Goal: Task Accomplishment & Management: Complete application form

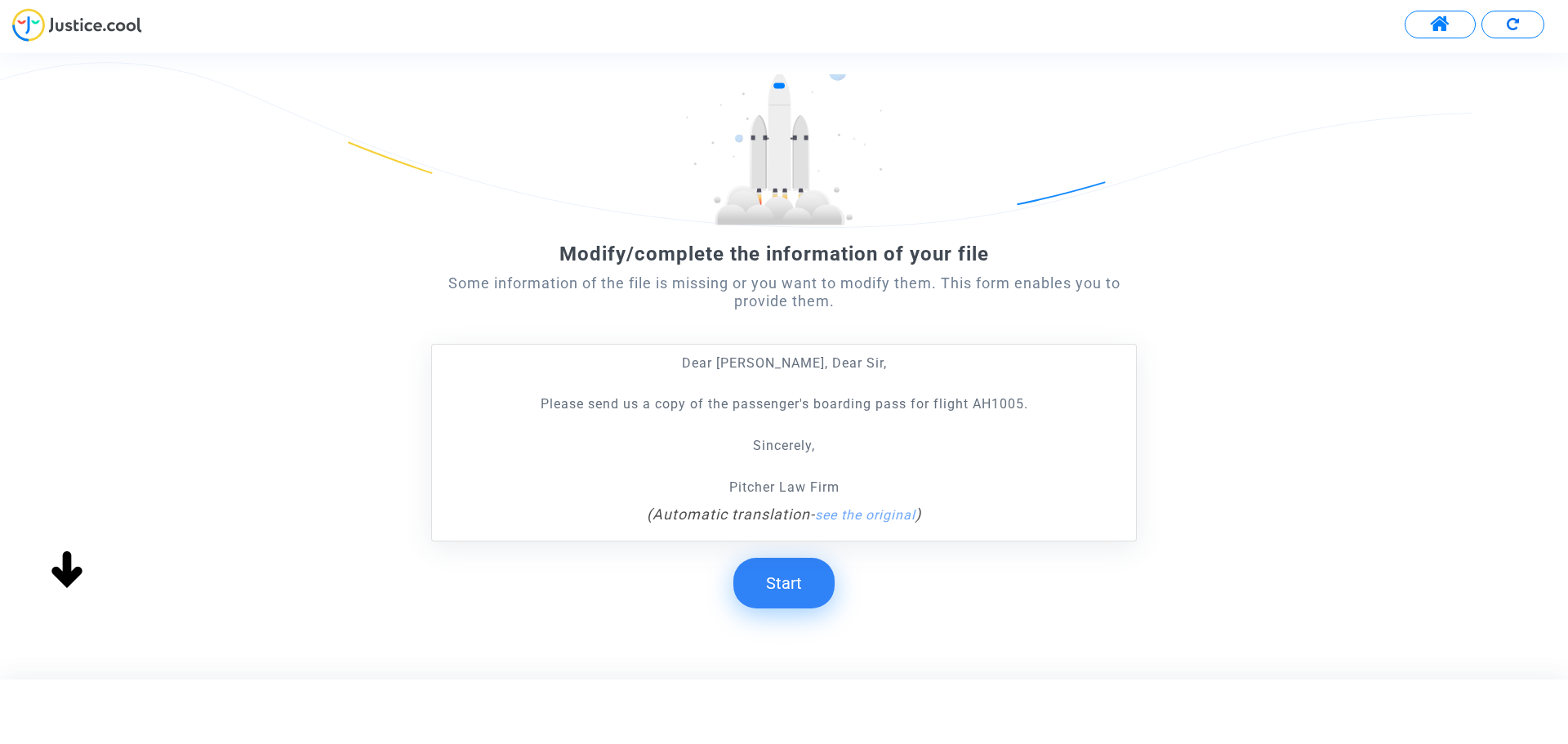
scroll to position [129, 0]
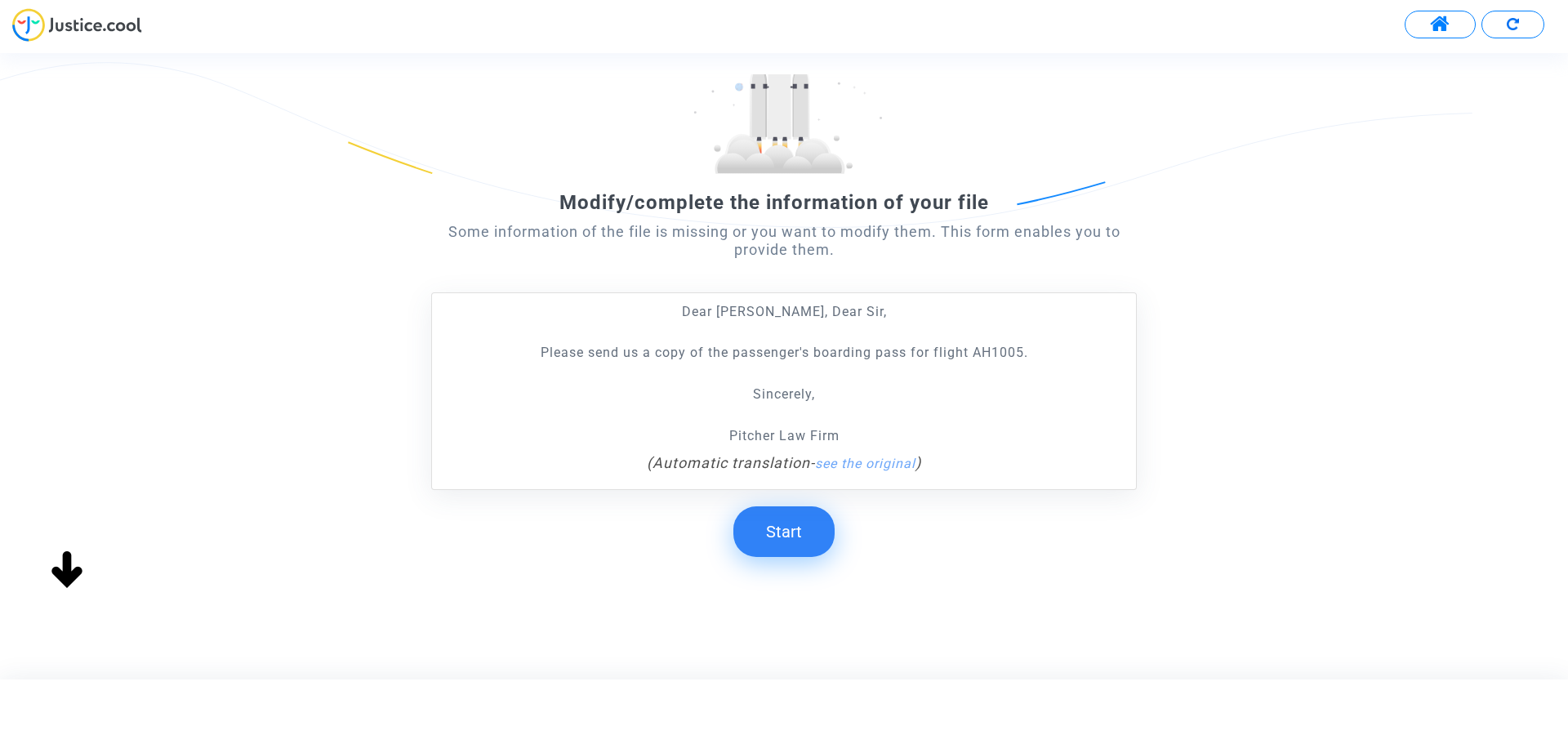
click at [778, 543] on button "Start" at bounding box center [784, 532] width 102 height 51
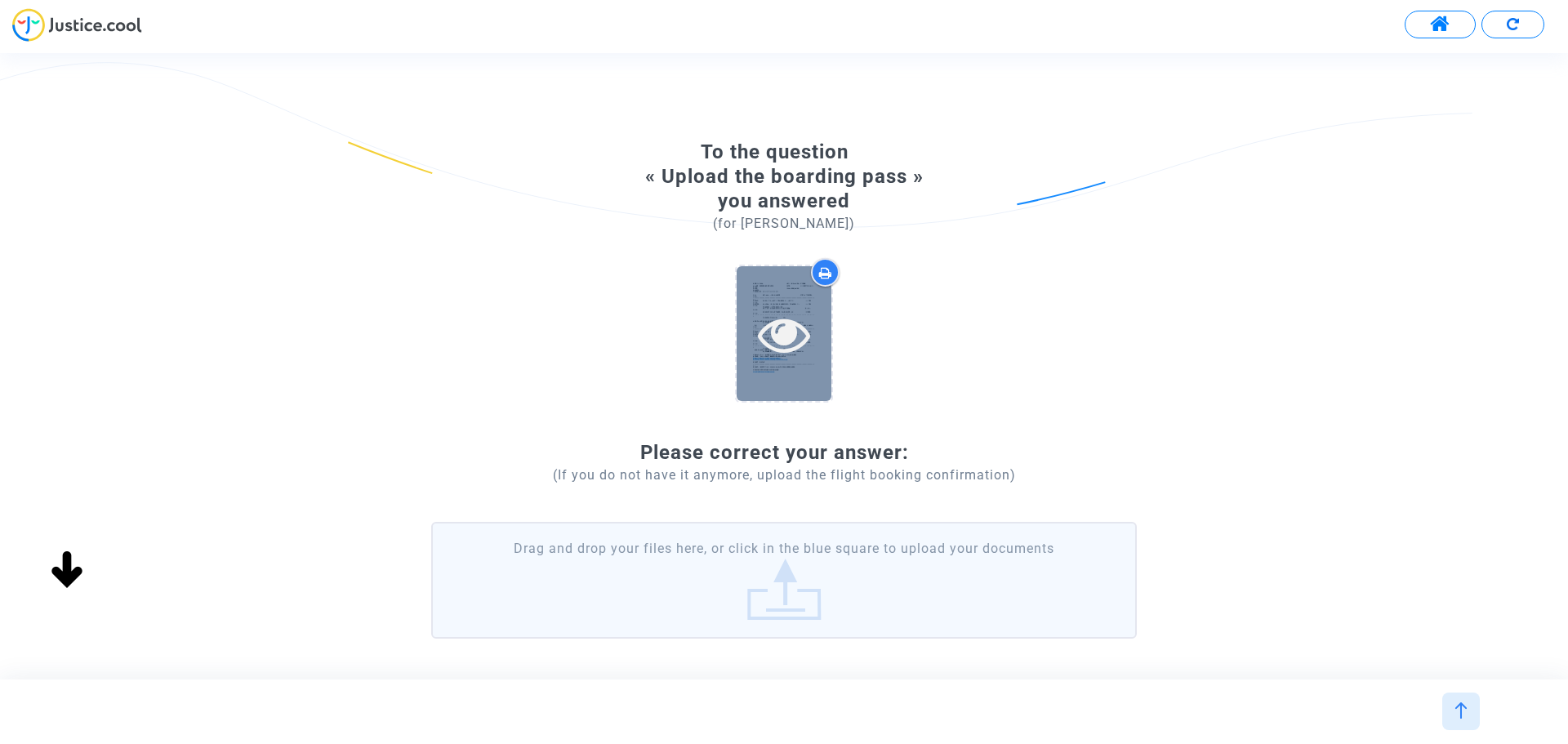
click at [796, 327] on icon at bounding box center [785, 334] width 54 height 53
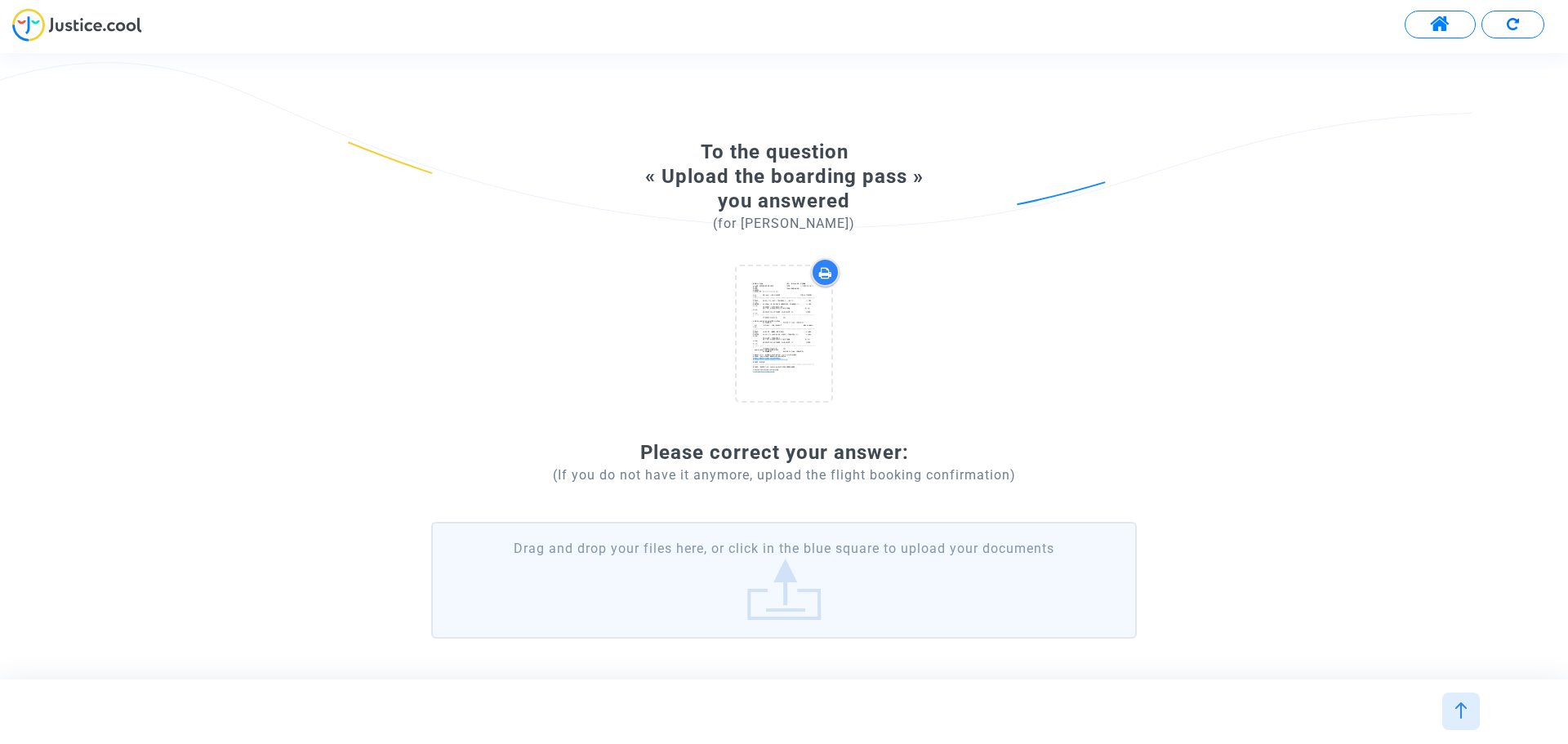
click at [788, 577] on label "Drag and drop your files here, or click in the blue square to upload your docum…" at bounding box center [784, 580] width 706 height 116
click at [0, 0] on input "Drag and drop your files here, or click in the blue square to upload your docum…" at bounding box center [0, 0] width 0 height 0
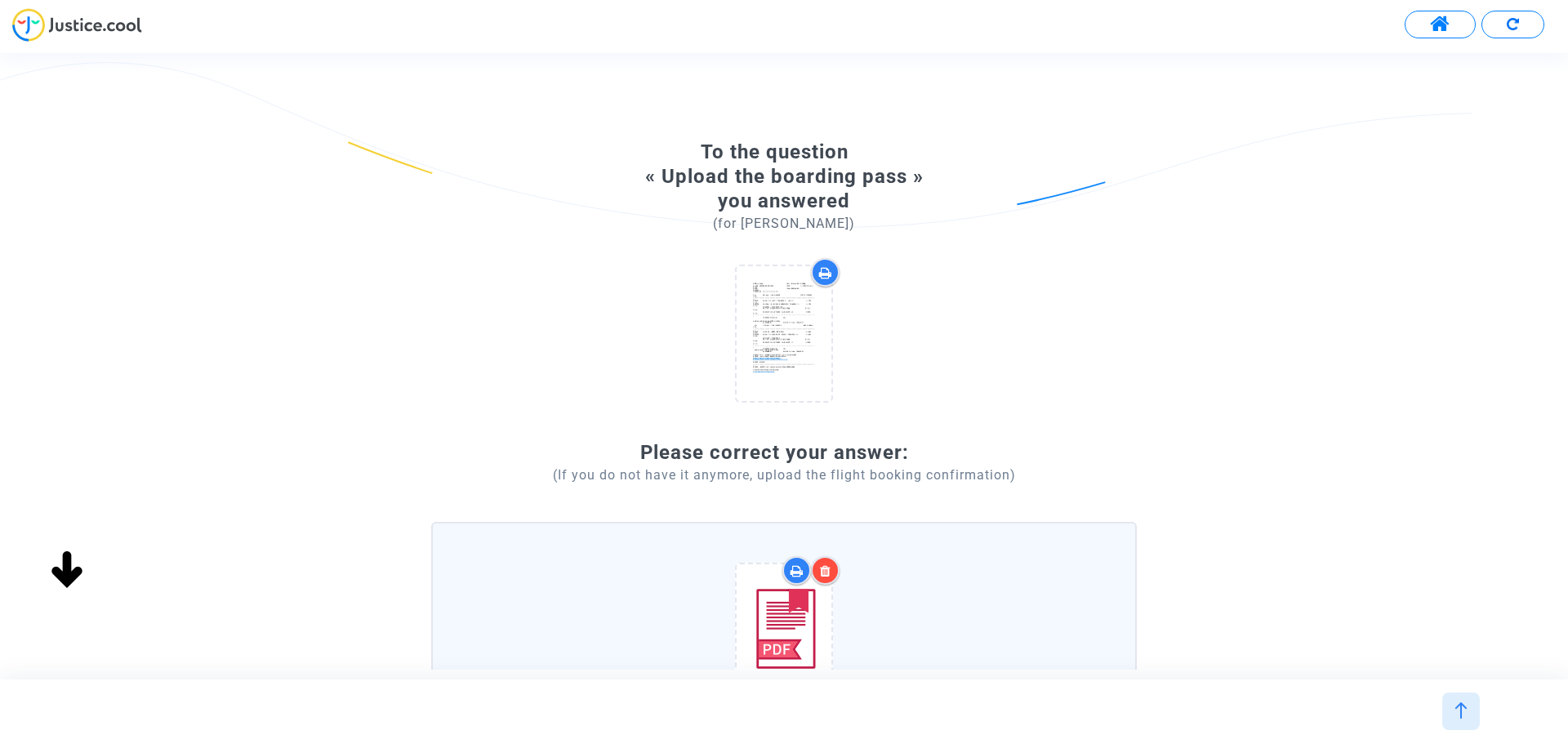
scroll to position [277, 0]
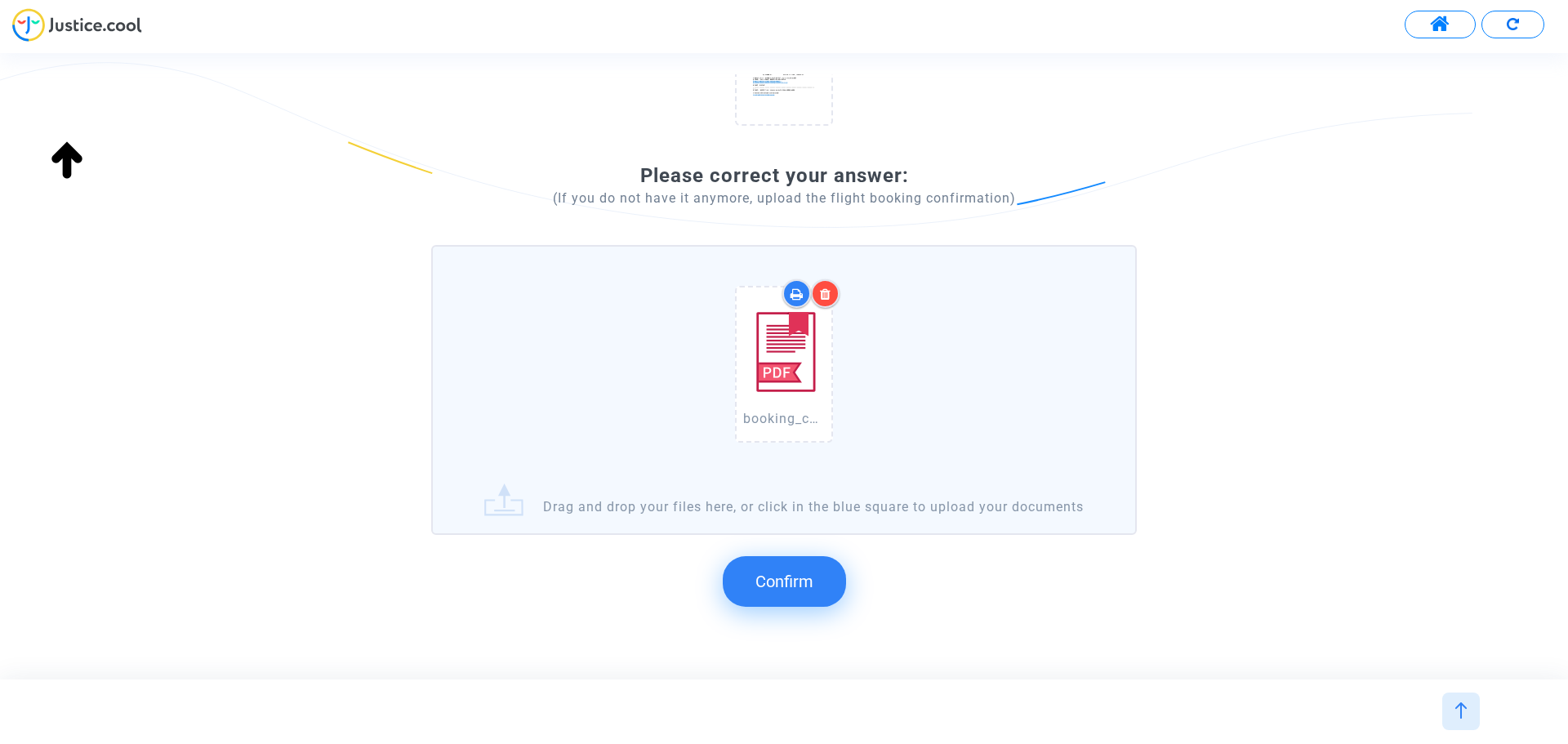
click at [809, 591] on span "Confirm" at bounding box center [784, 582] width 58 height 20
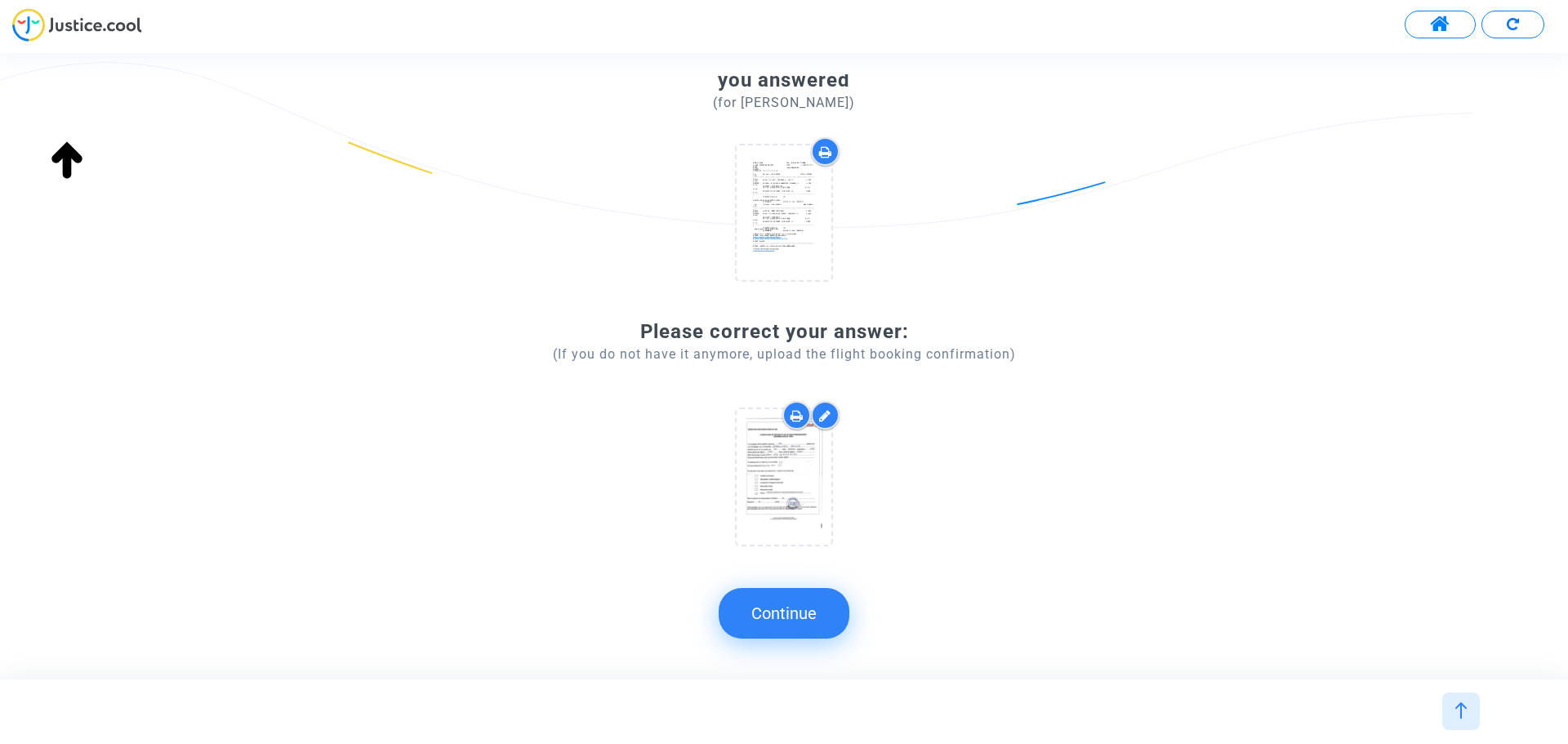
click at [806, 608] on button "Continue" at bounding box center [784, 613] width 131 height 51
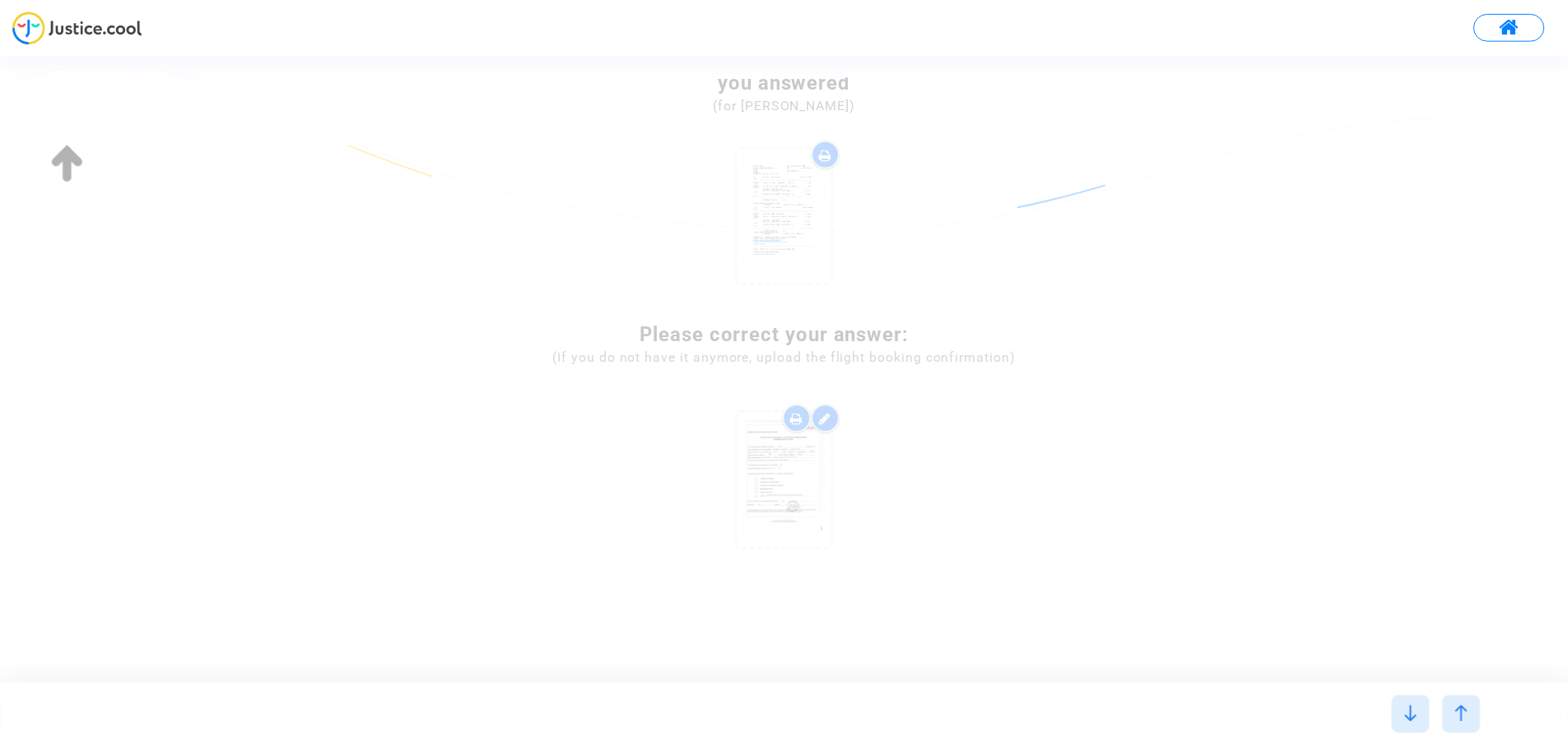
scroll to position [0, 0]
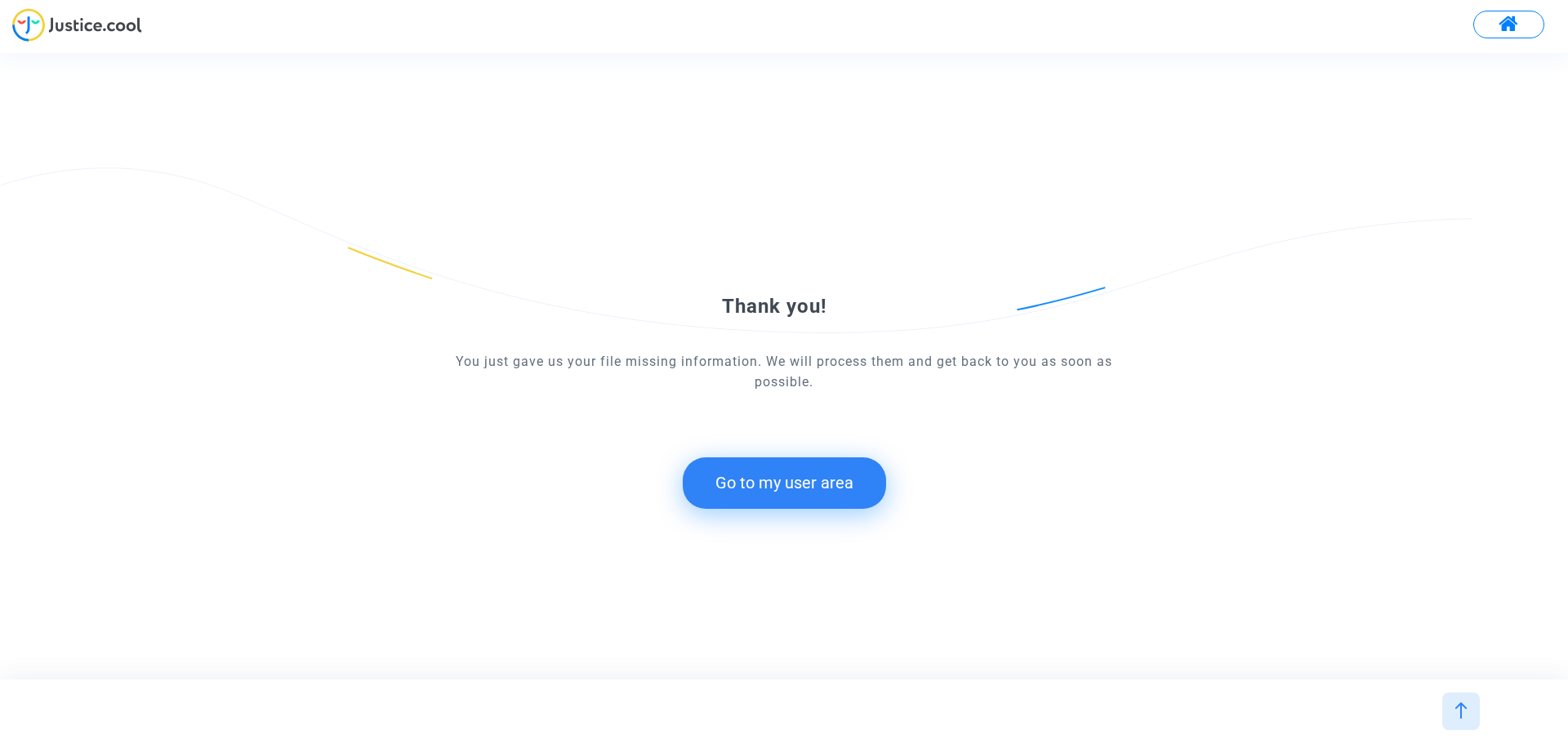
click at [803, 485] on button "Go to my user area" at bounding box center [785, 483] width 203 height 51
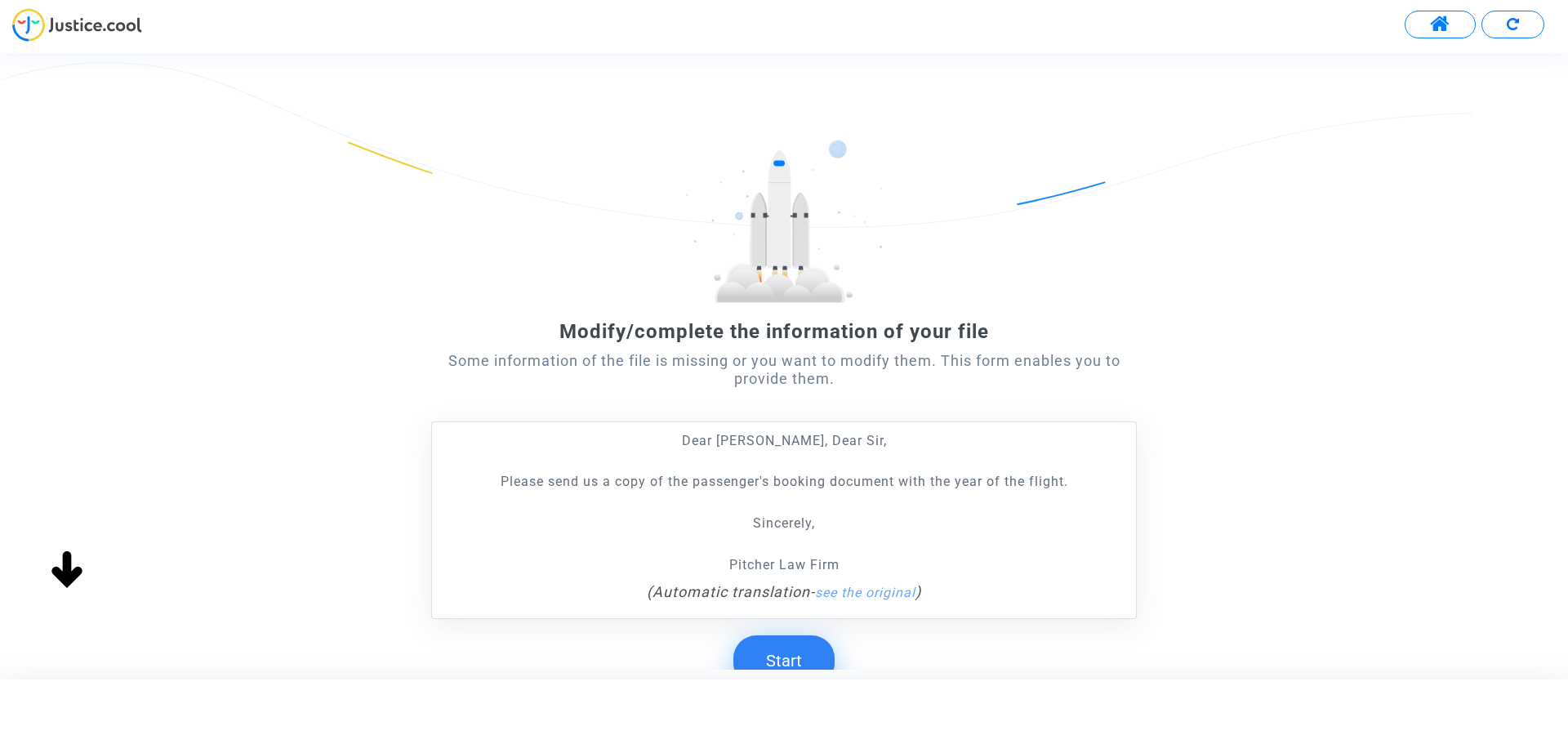
scroll to position [129, 0]
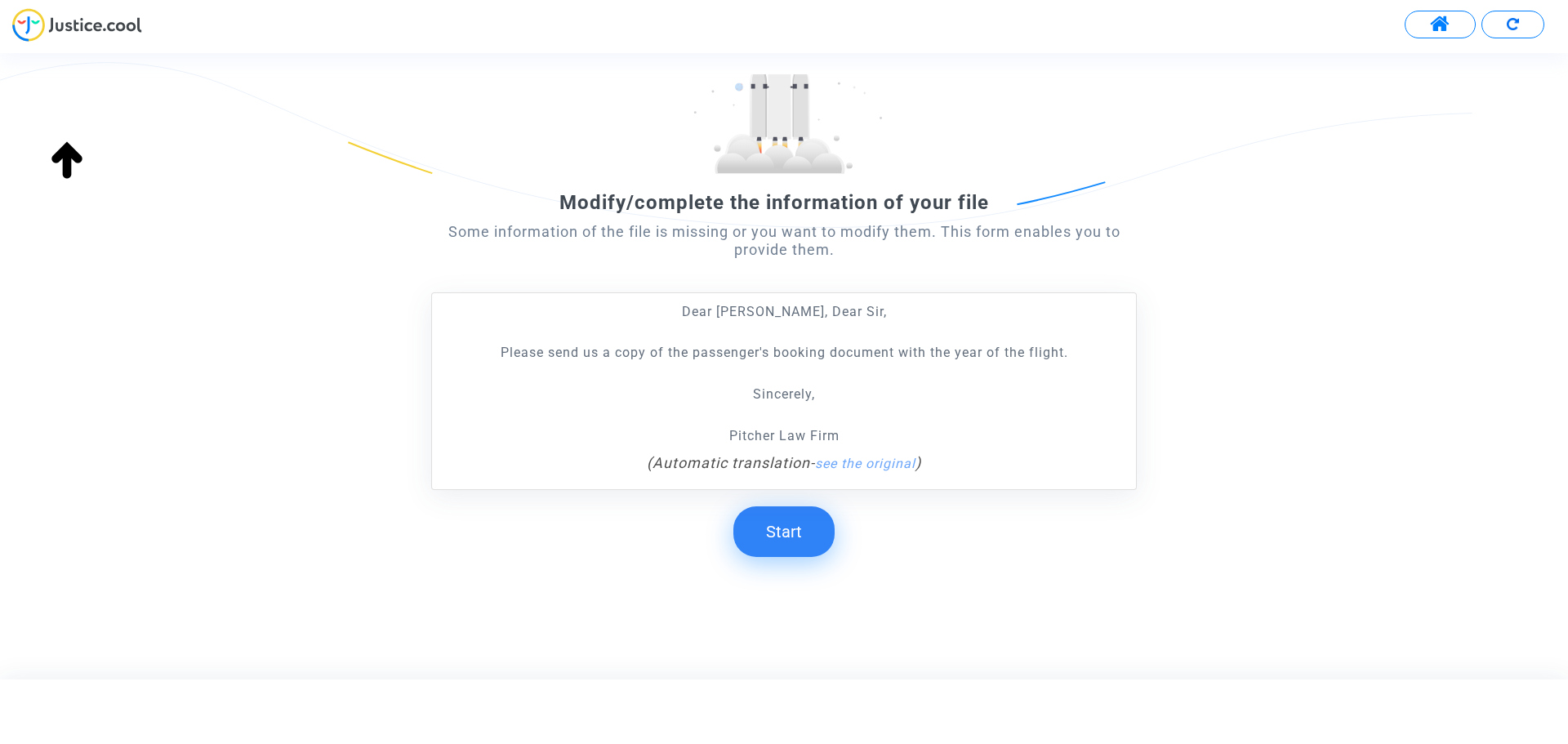
click at [779, 528] on button "Start" at bounding box center [784, 532] width 102 height 51
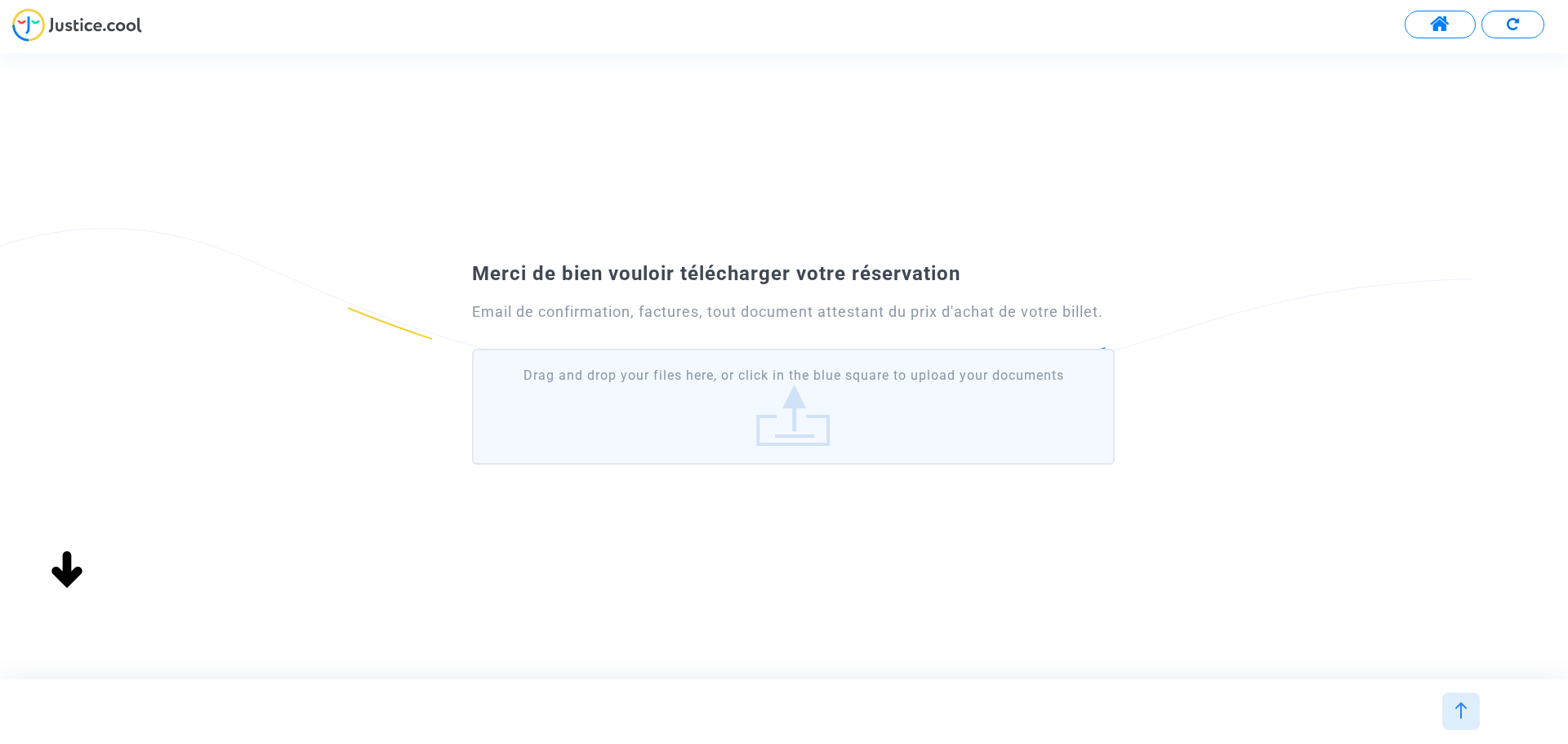
click at [754, 413] on label "Drag and drop your files here, or click in the blue square to upload your docum…" at bounding box center [793, 407] width 643 height 116
click at [0, 0] on input "Drag and drop your files here, or click in the blue square to upload your docum…" at bounding box center [0, 0] width 0 height 0
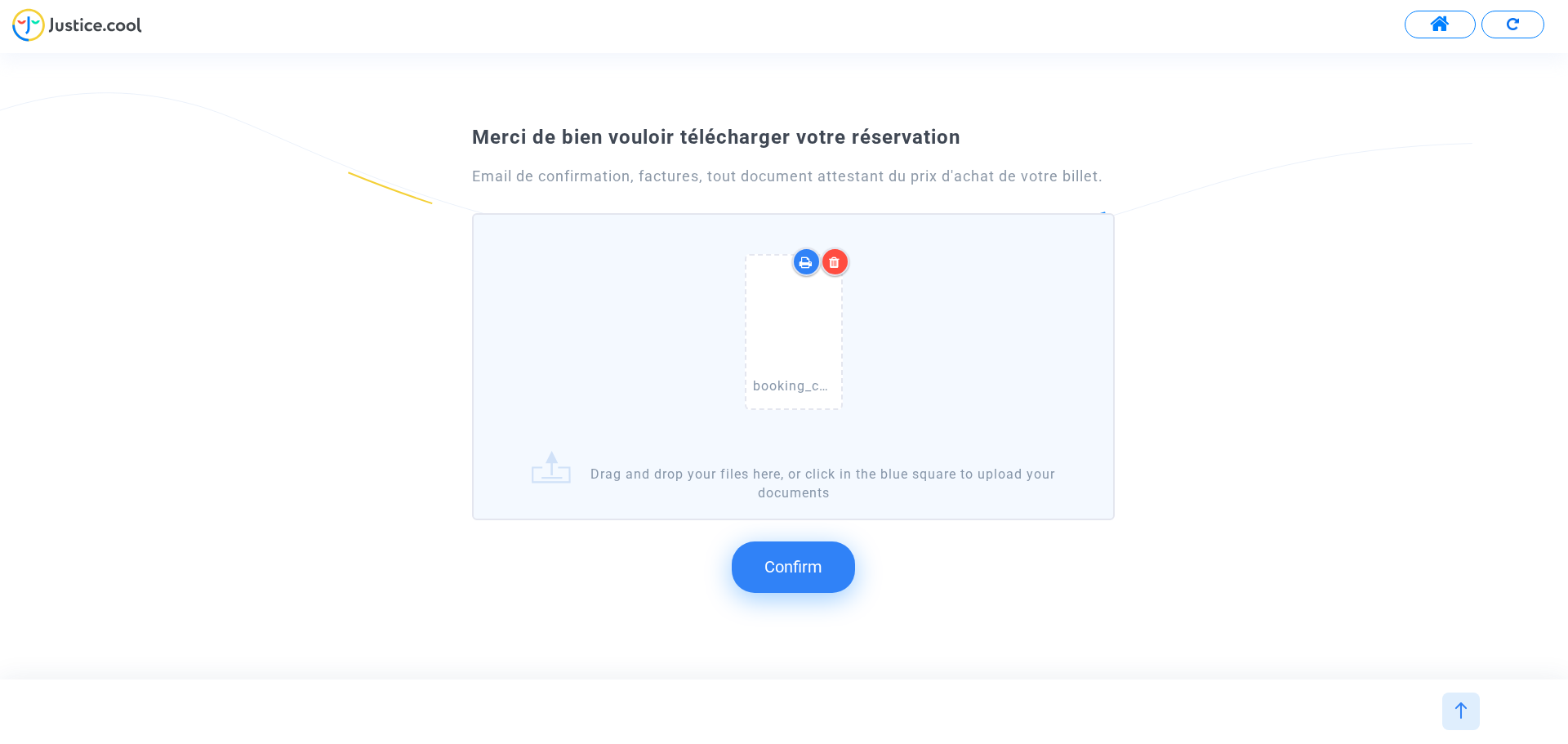
click at [780, 558] on span "Confirm" at bounding box center [793, 567] width 58 height 20
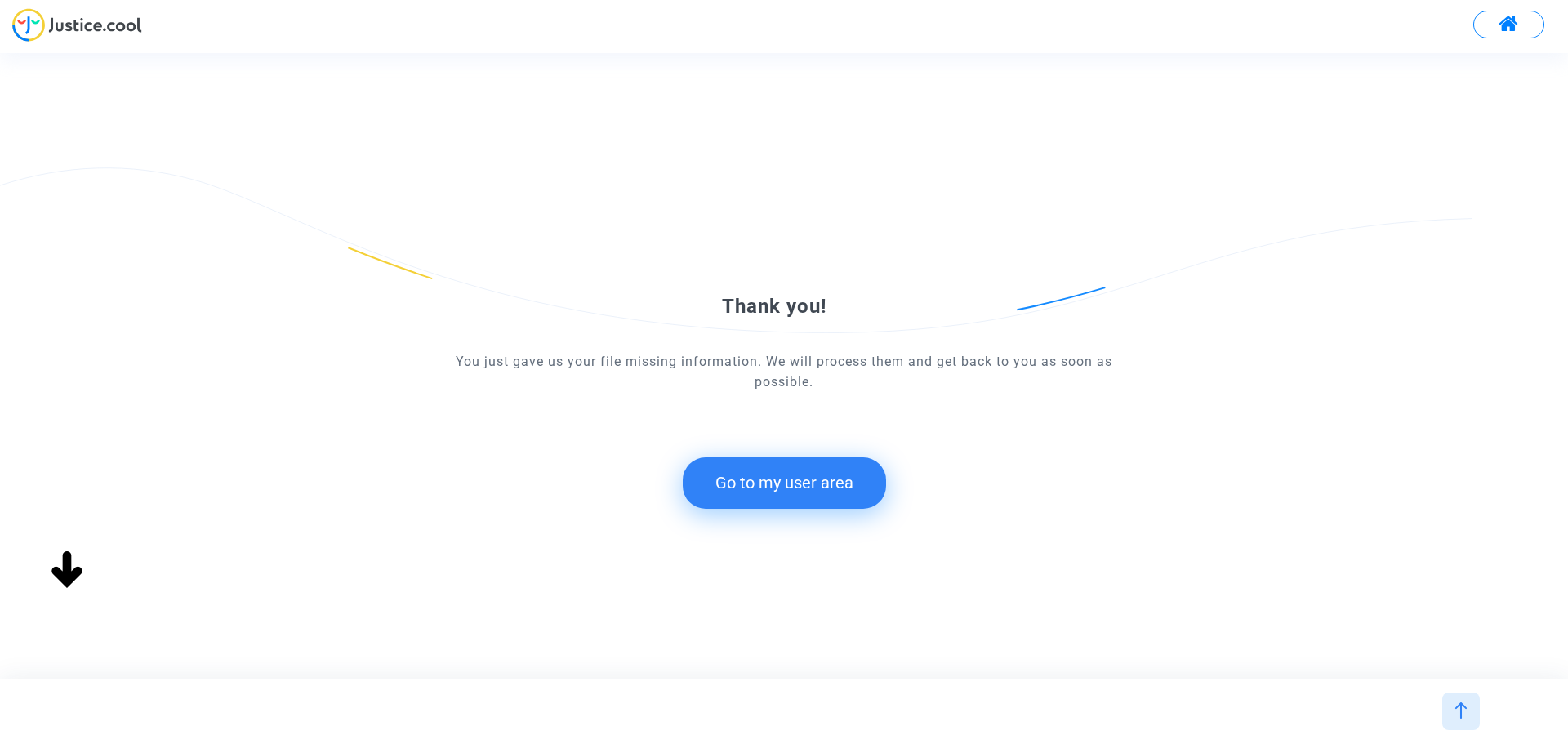
scroll to position [0, 0]
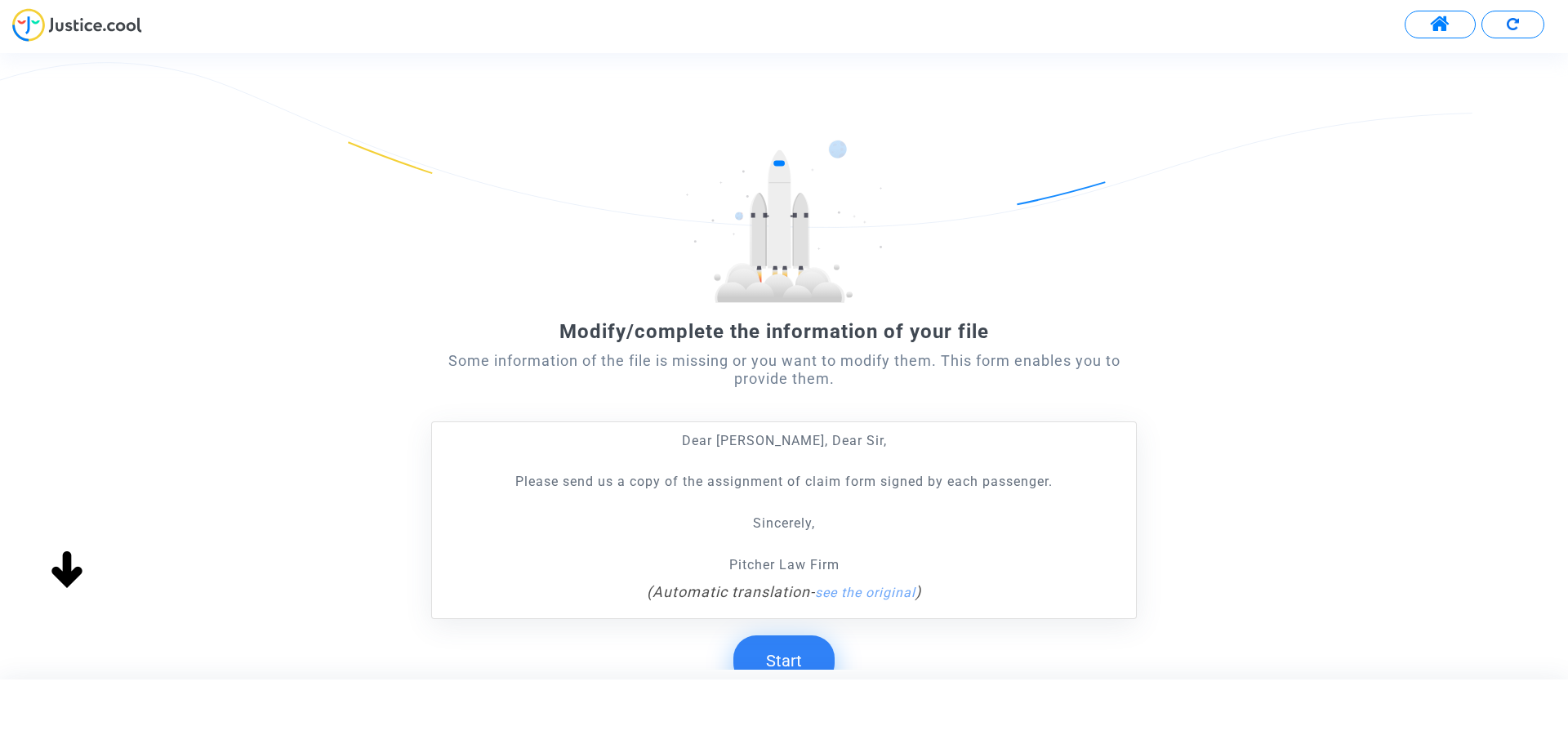
scroll to position [129, 0]
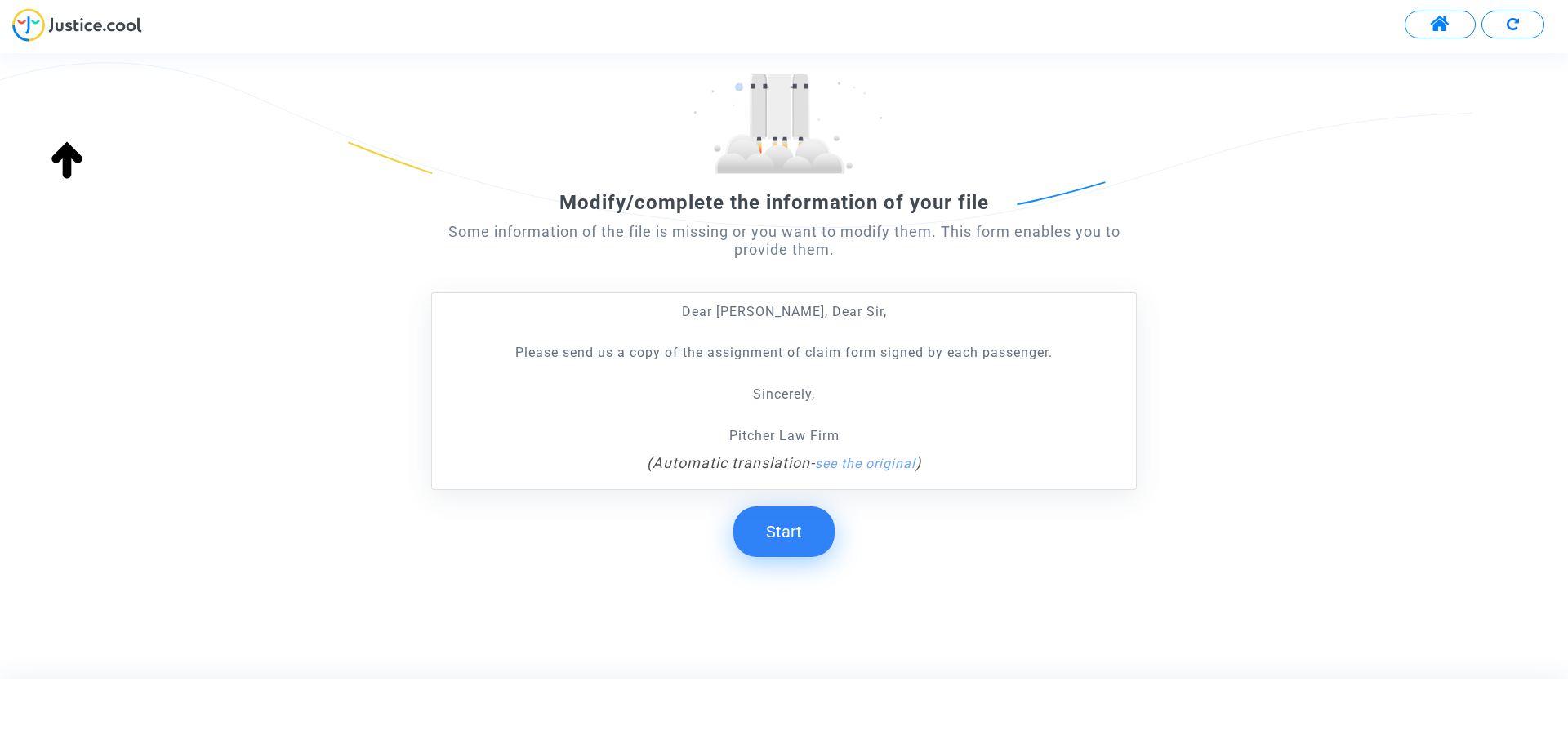
drag, startPoint x: 798, startPoint y: 528, endPoint x: 788, endPoint y: 529, distance: 10.0
click at [798, 528] on button "Start" at bounding box center [784, 532] width 102 height 51
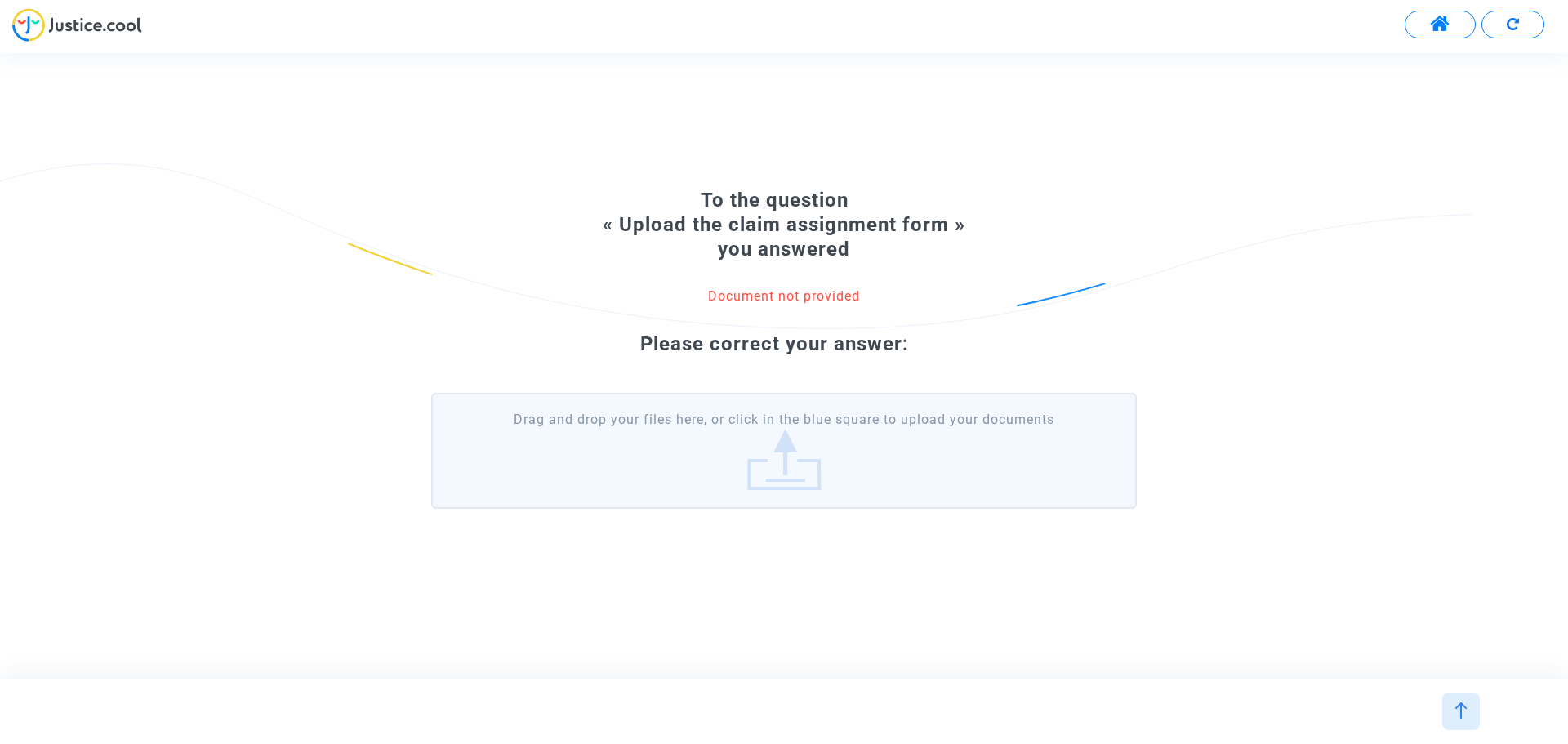
click at [665, 437] on label "Drag and drop your files here, or click in the blue square to upload your docum…" at bounding box center [784, 451] width 706 height 116
click at [0, 0] on input "Drag and drop your files here, or click in the blue square to upload your docum…" at bounding box center [0, 0] width 0 height 0
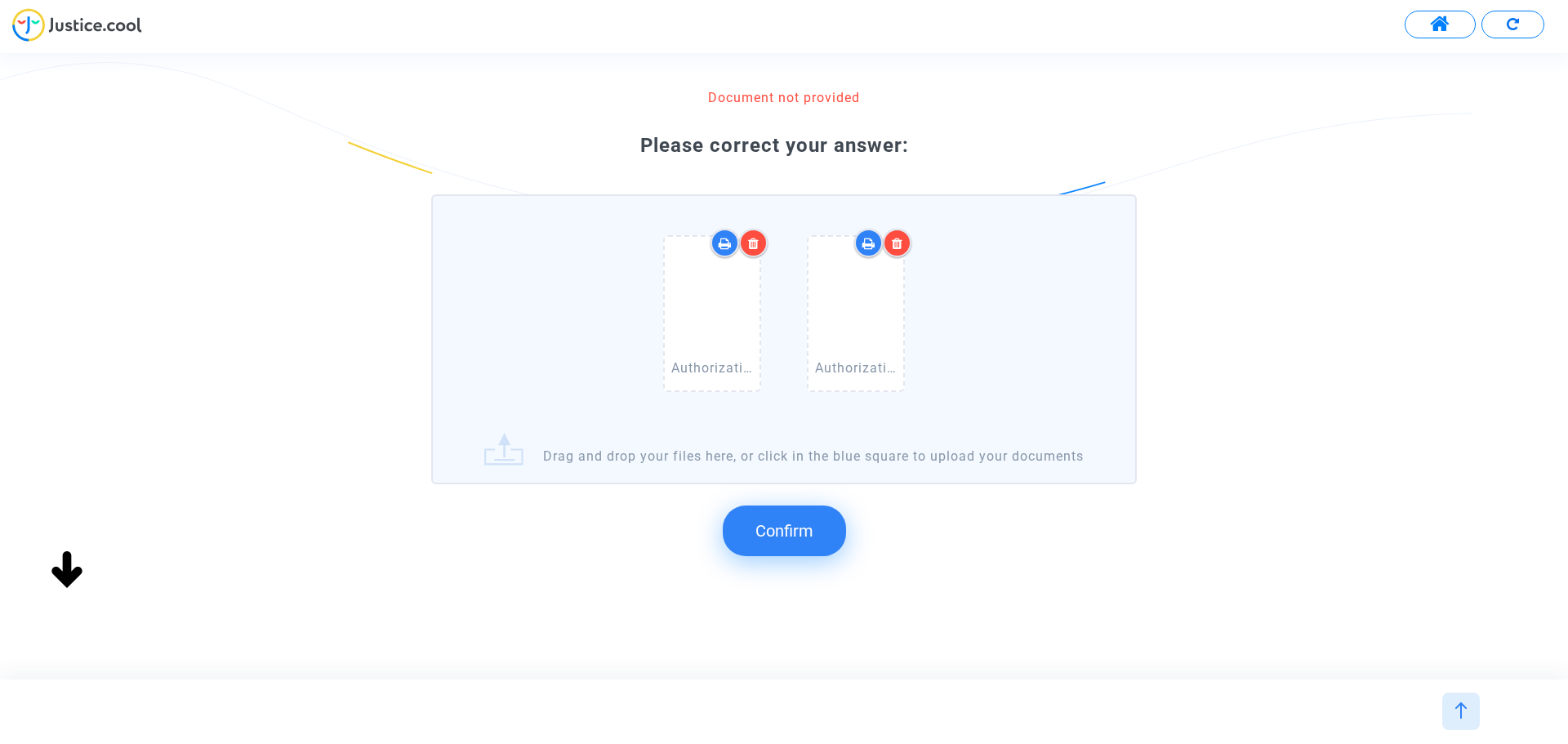
scroll to position [179, 0]
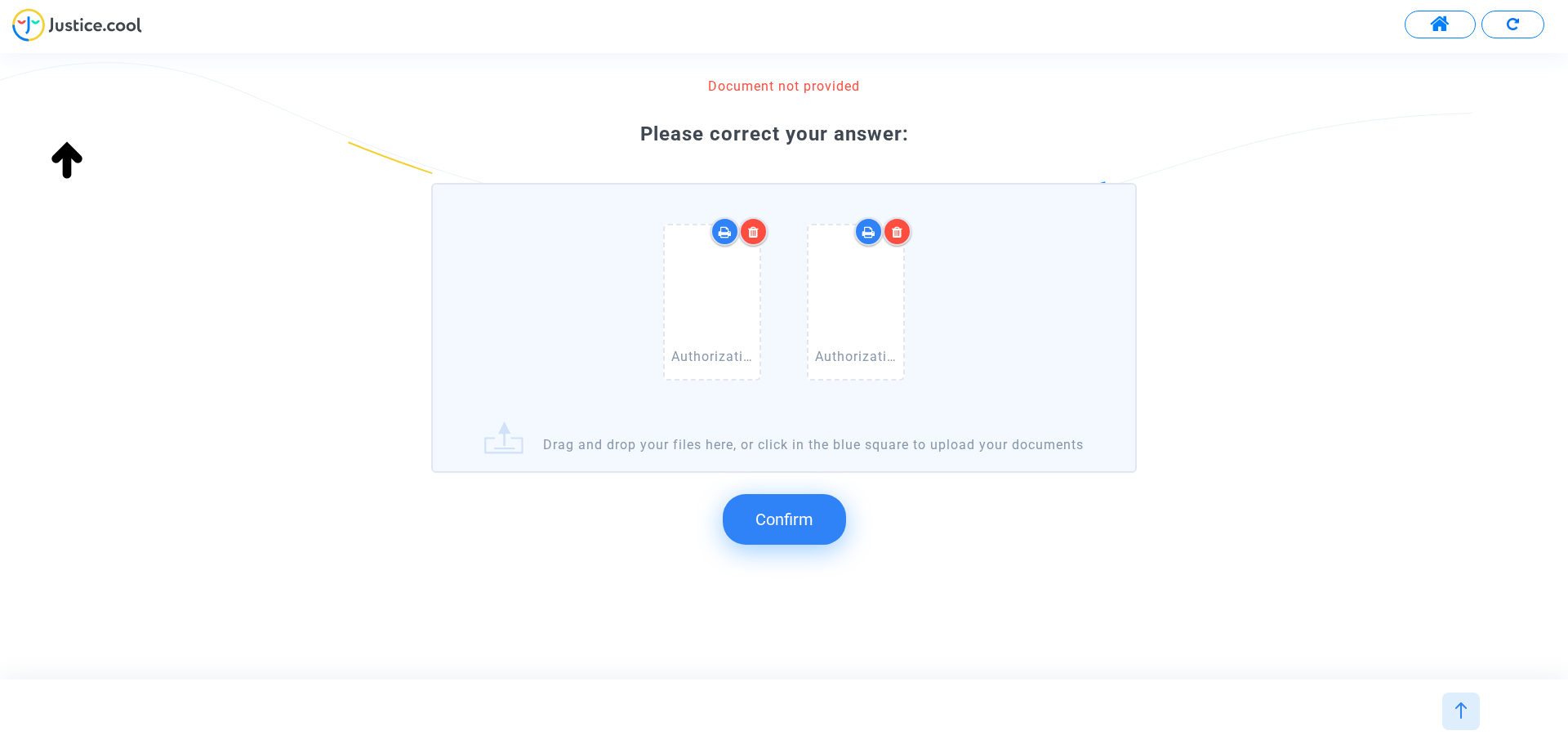
click at [794, 525] on span "Confirm" at bounding box center [784, 520] width 58 height 20
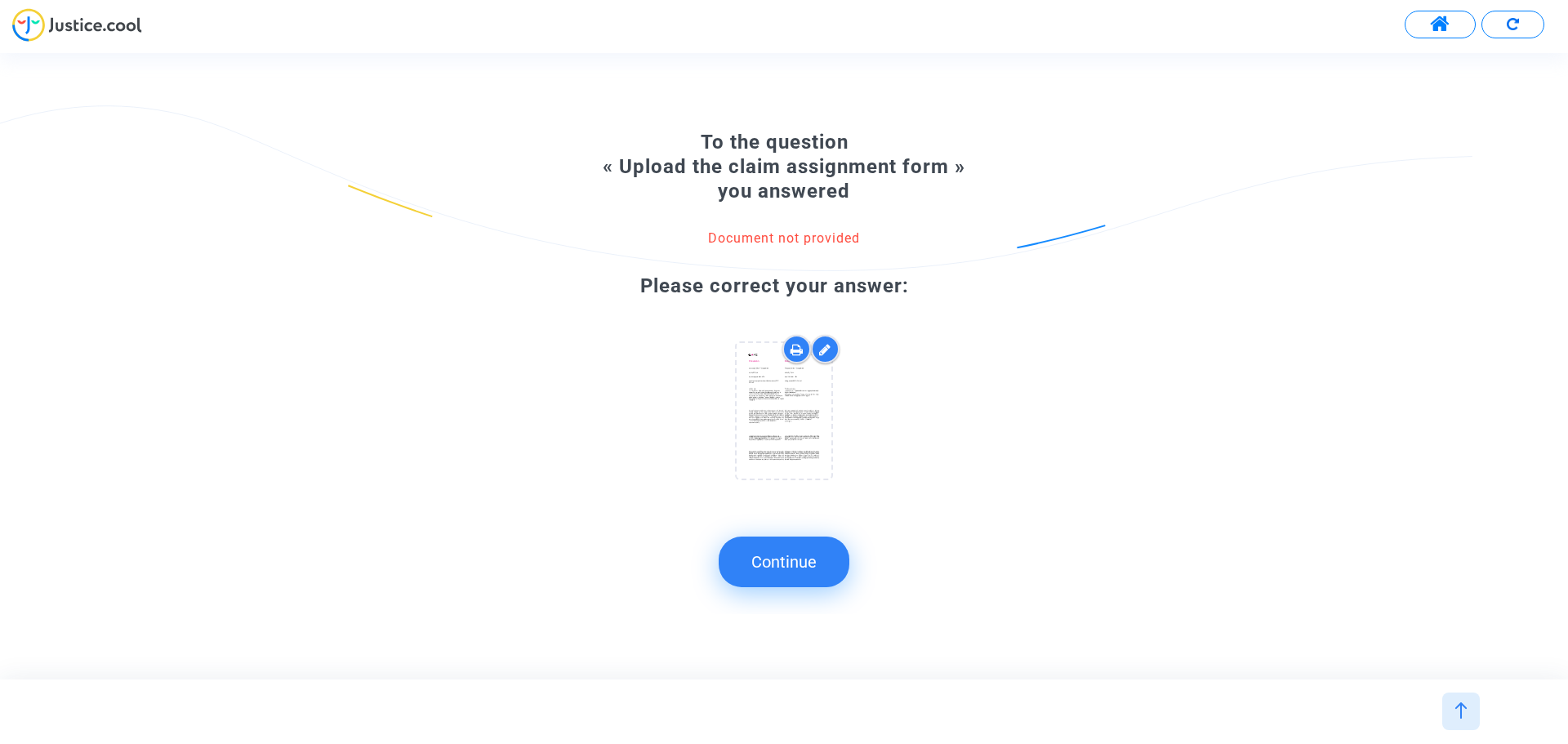
click at [772, 557] on button "Continue" at bounding box center [784, 562] width 131 height 51
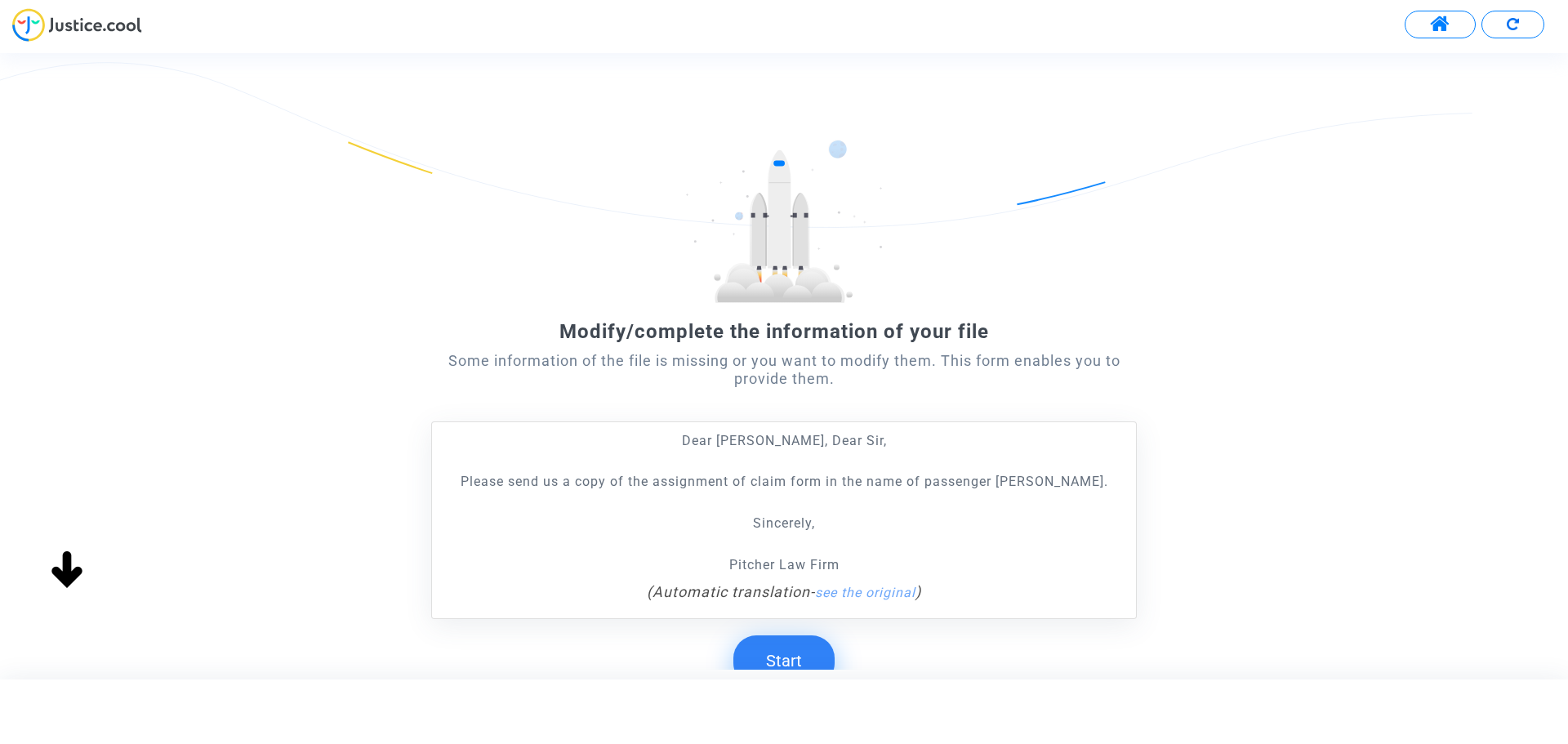
scroll to position [129, 0]
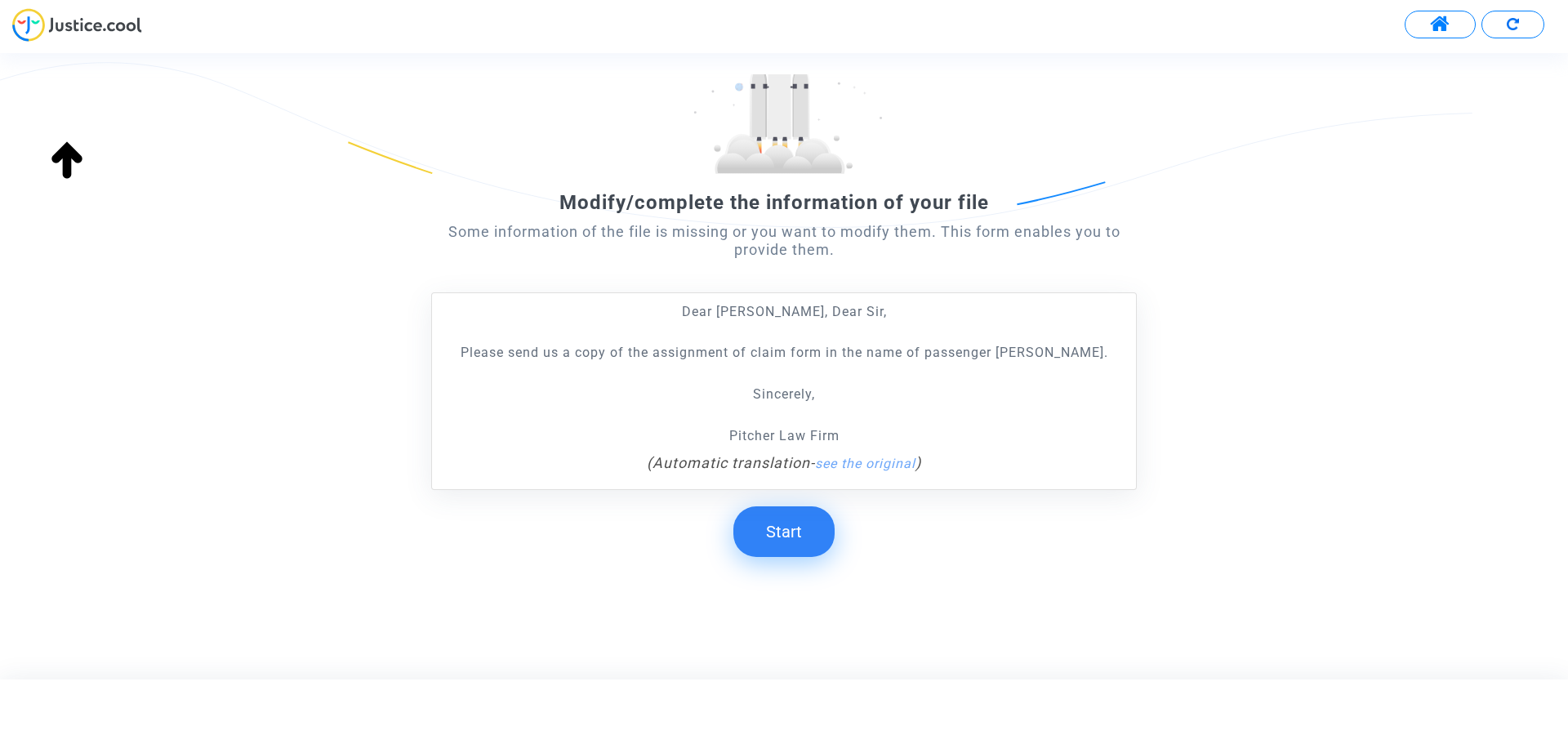
click at [791, 521] on button "Start" at bounding box center [784, 532] width 102 height 51
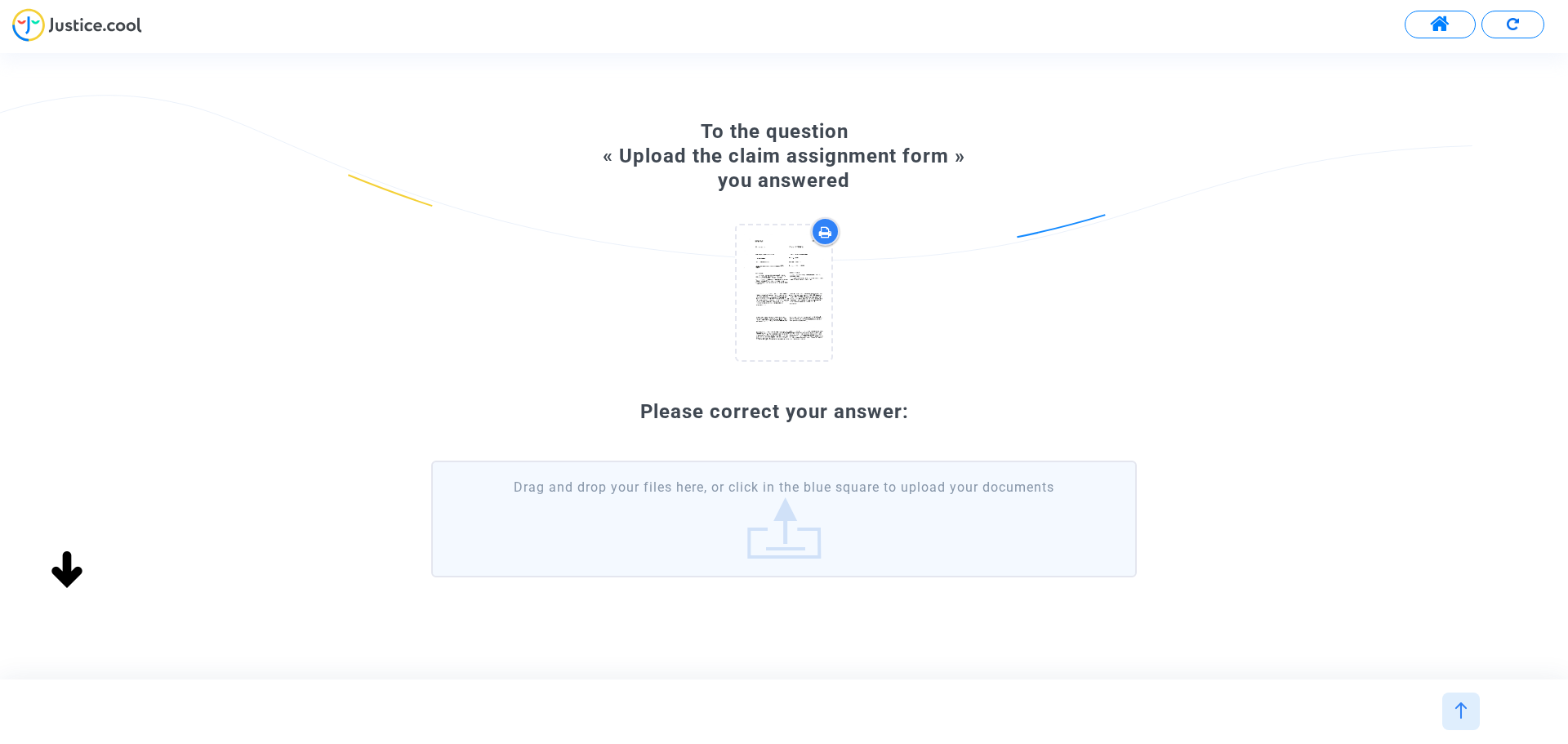
click at [791, 536] on label "Drag and drop your files here, or click in the blue square to upload your docum…" at bounding box center [784, 519] width 706 height 116
click at [0, 0] on input "Drag and drop your files here, or click in the blue square to upload your docum…" at bounding box center [0, 0] width 0 height 0
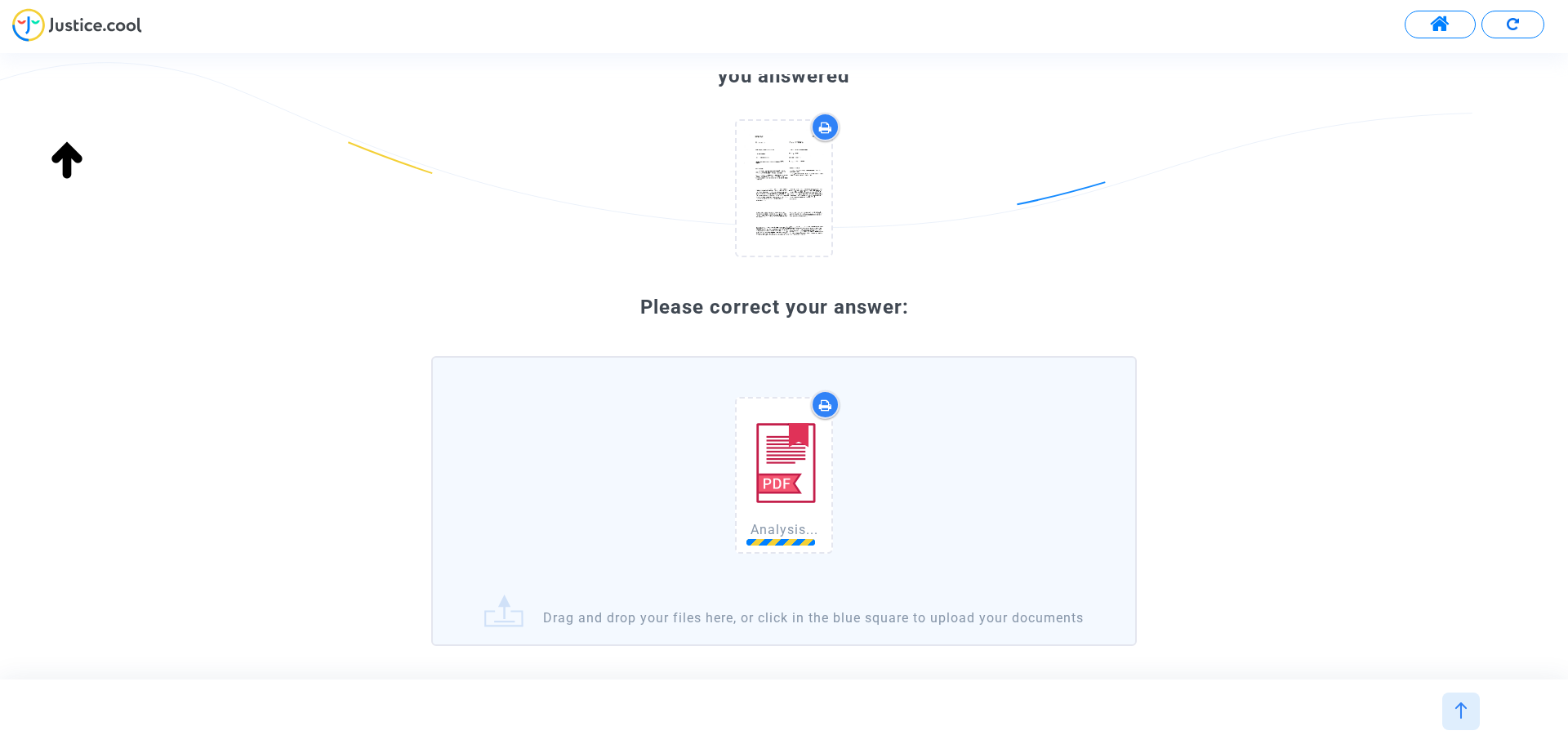
scroll to position [236, 0]
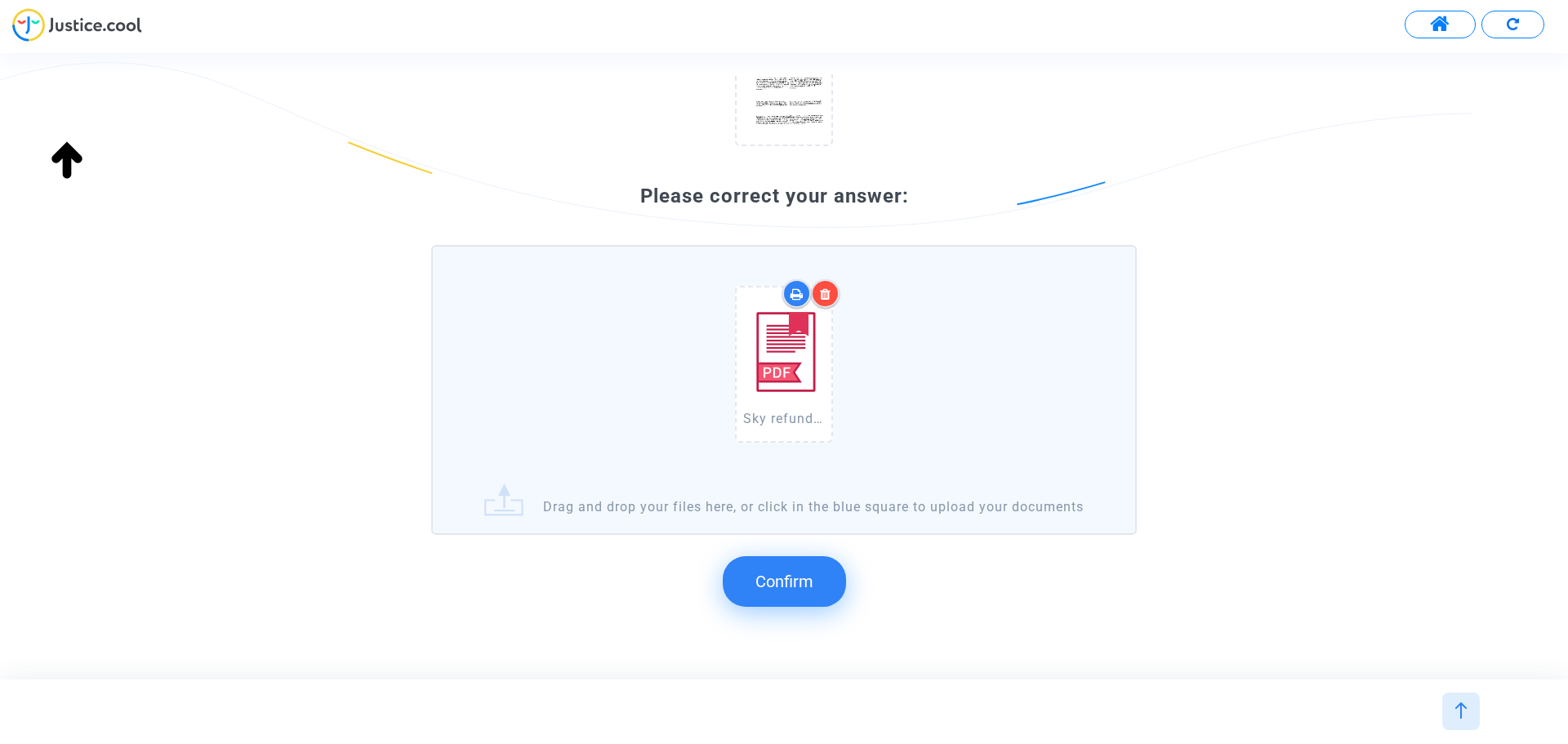
click at [800, 591] on span "Confirm" at bounding box center [784, 582] width 58 height 20
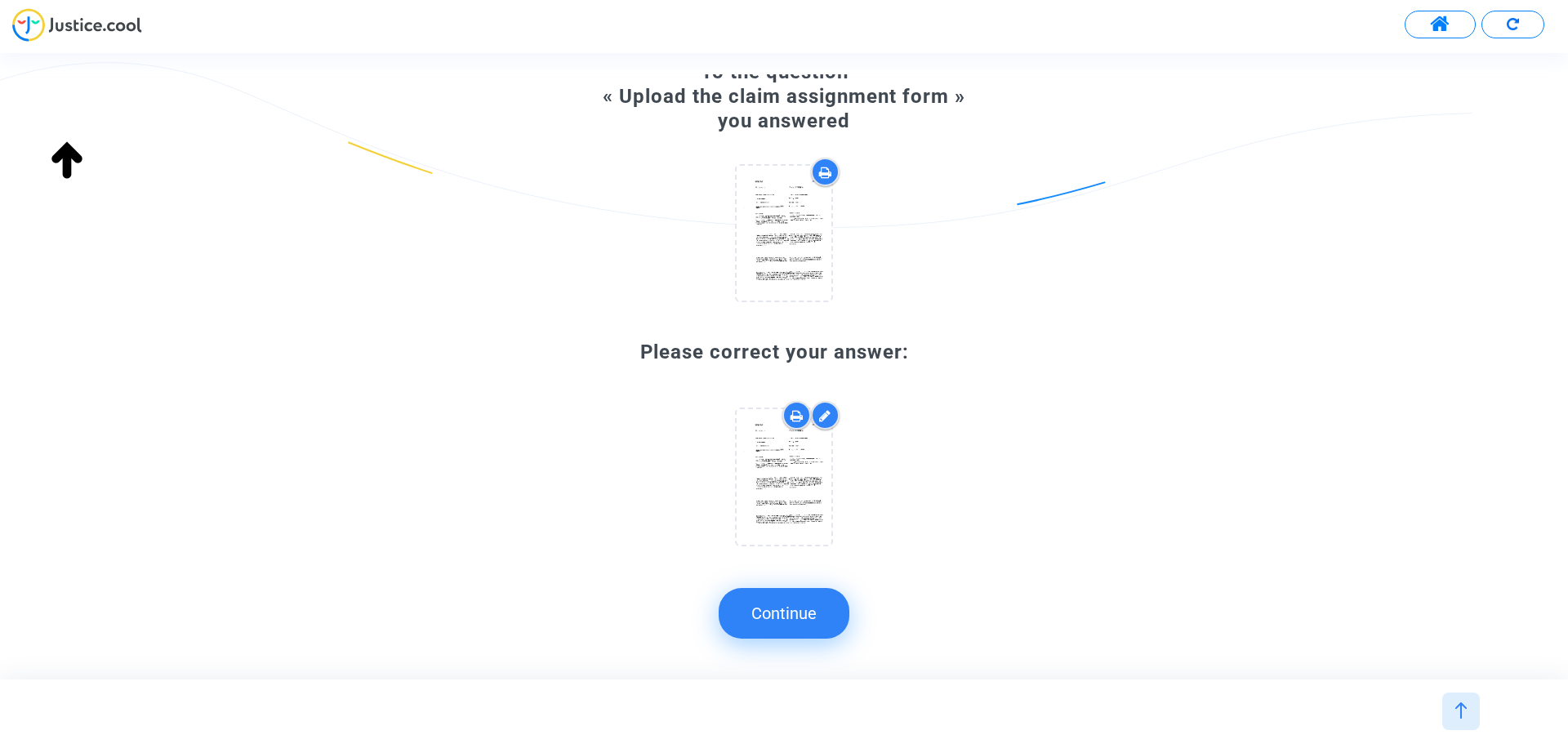
click at [803, 603] on button "Continue" at bounding box center [784, 613] width 131 height 51
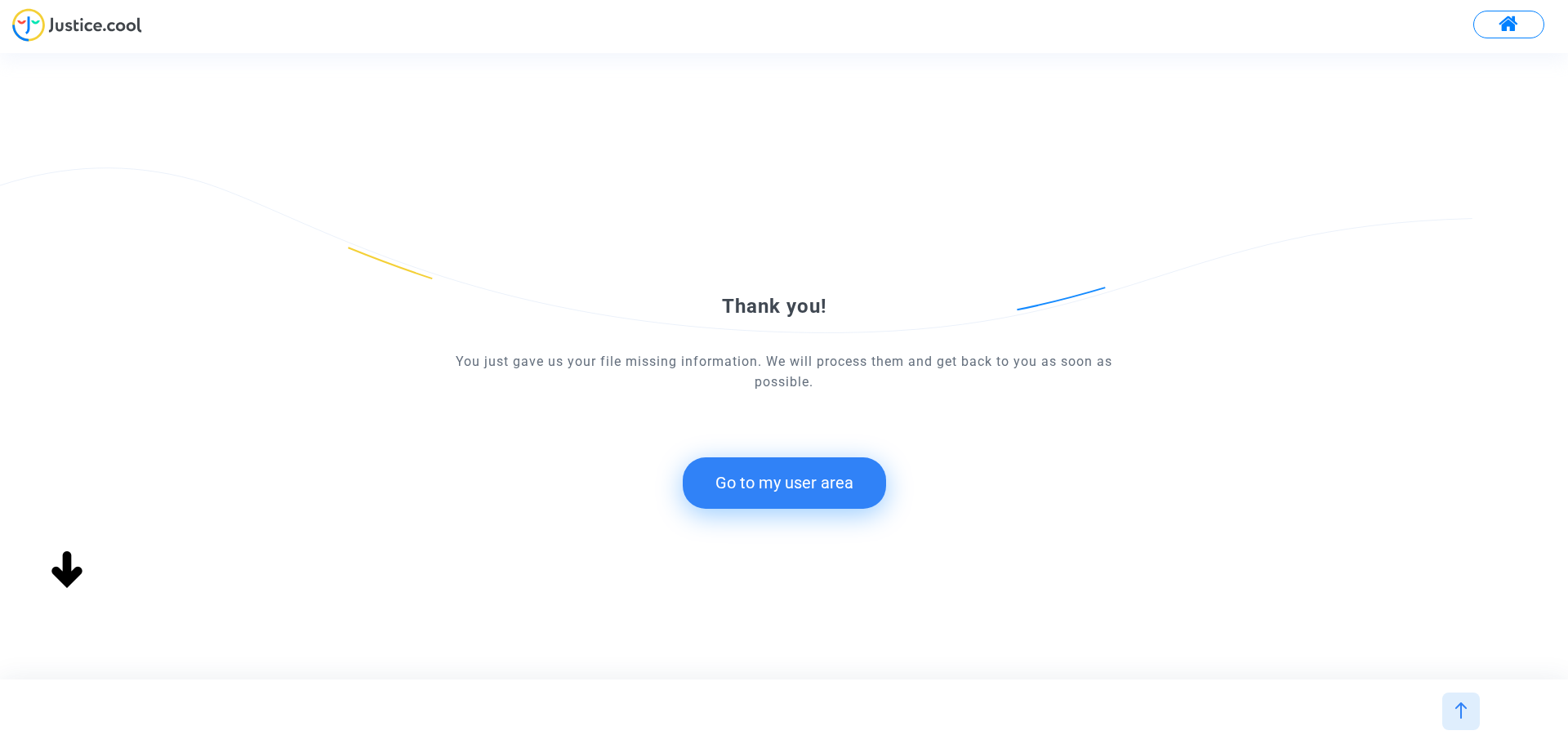
scroll to position [0, 0]
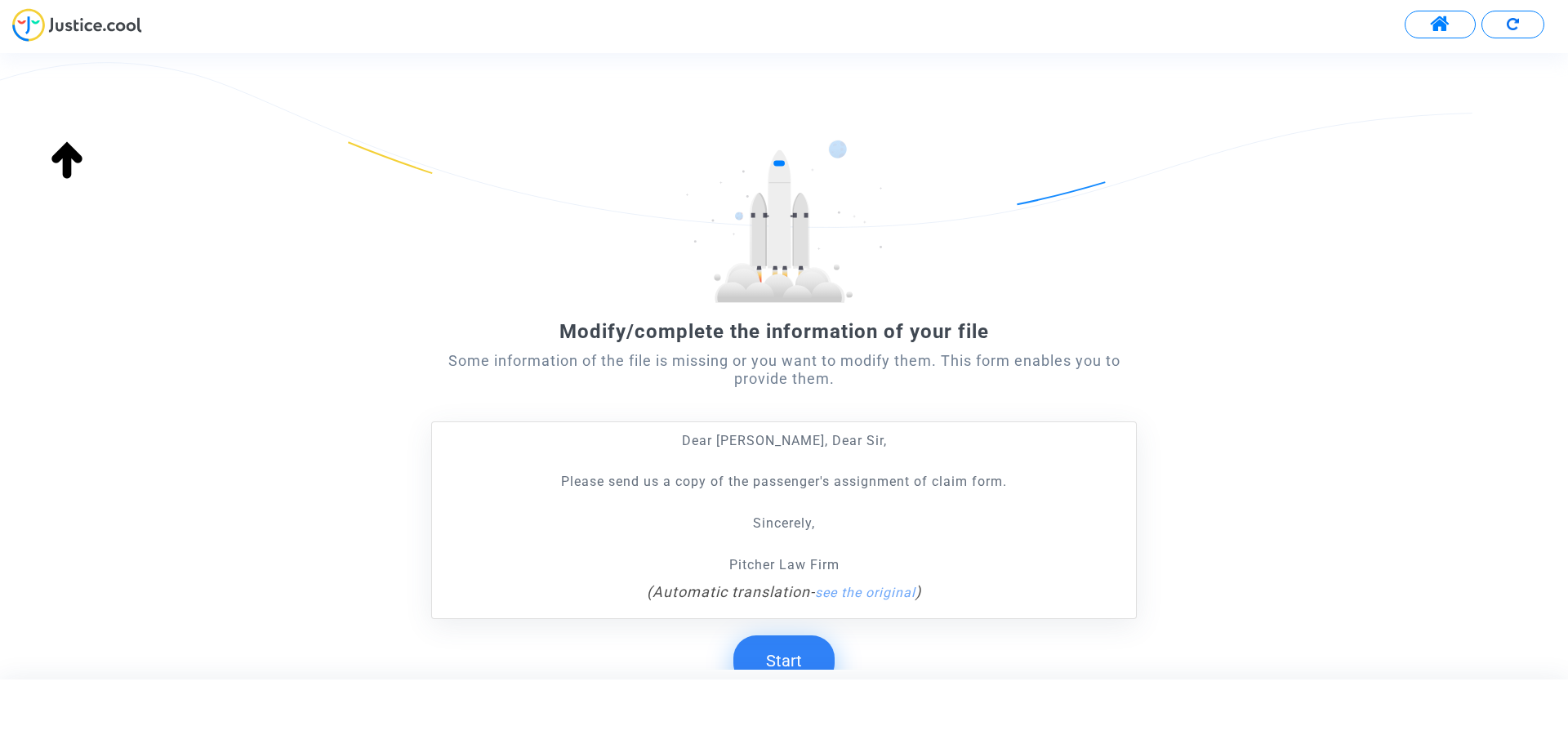
scroll to position [129, 0]
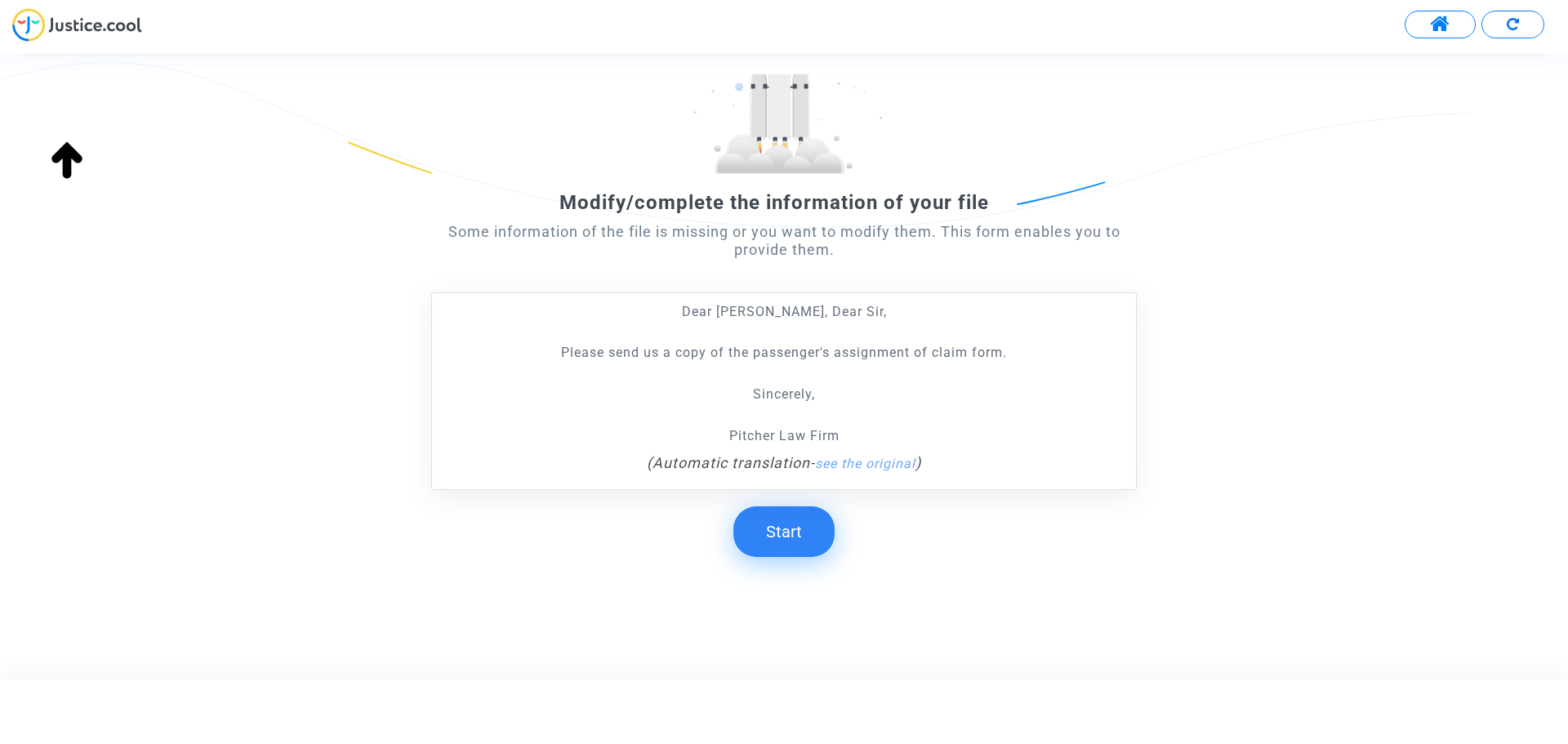
click at [773, 530] on button "Start" at bounding box center [784, 532] width 102 height 51
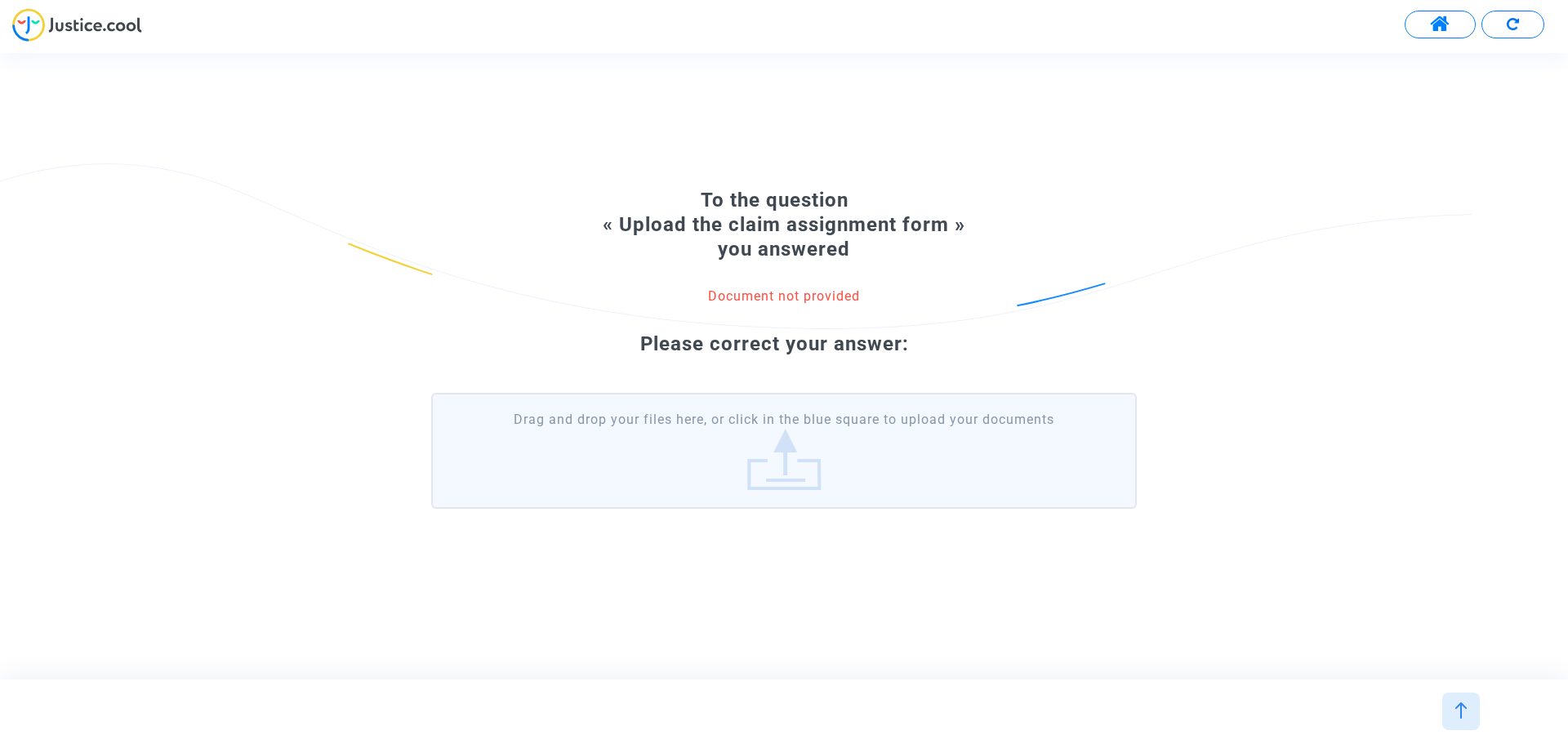
click at [706, 447] on label "Drag and drop your files here, or click in the blue square to upload your docum…" at bounding box center [784, 451] width 706 height 116
click at [0, 0] on input "Drag and drop your files here, or click in the blue square to upload your docum…" at bounding box center [0, 0] width 0 height 0
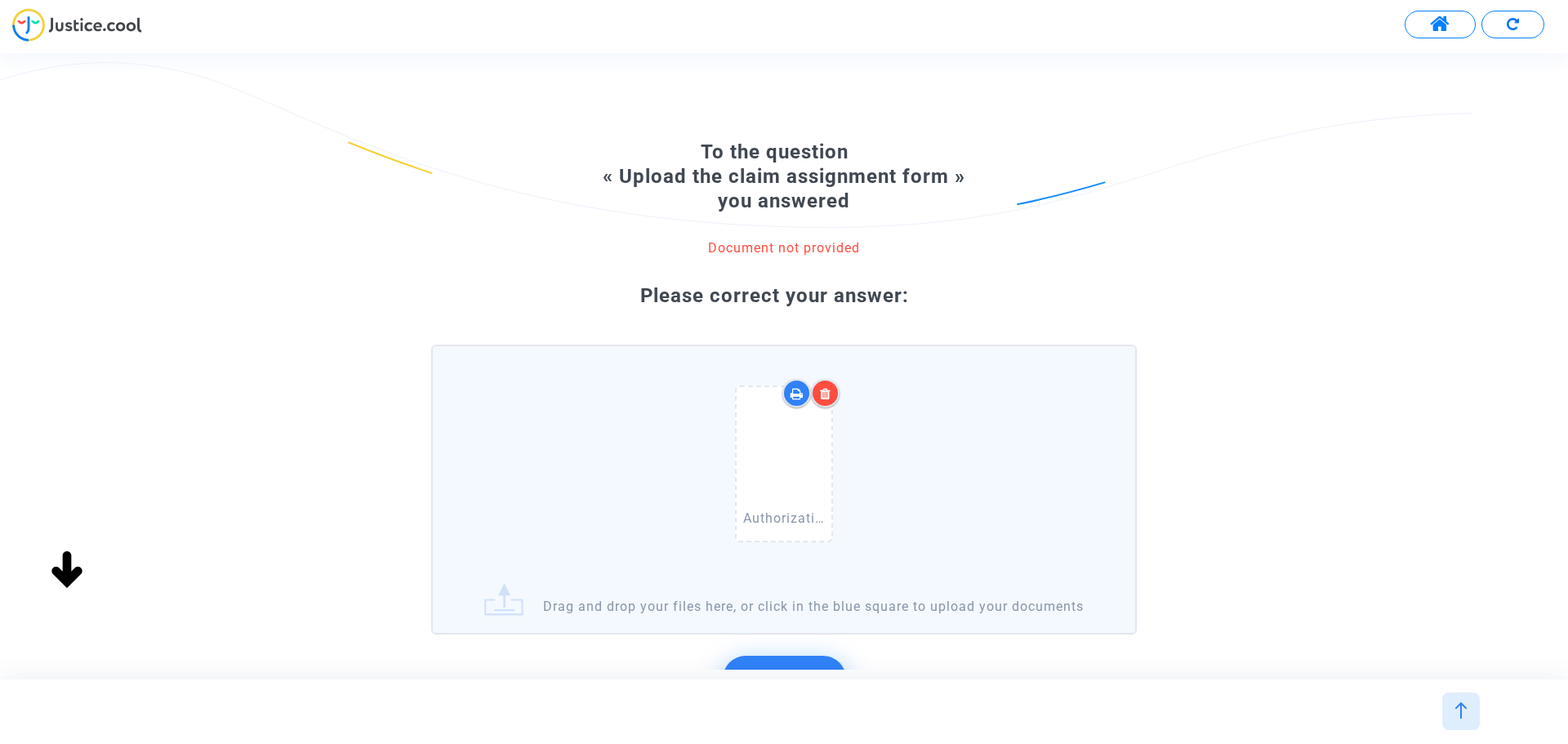
scroll to position [179, 0]
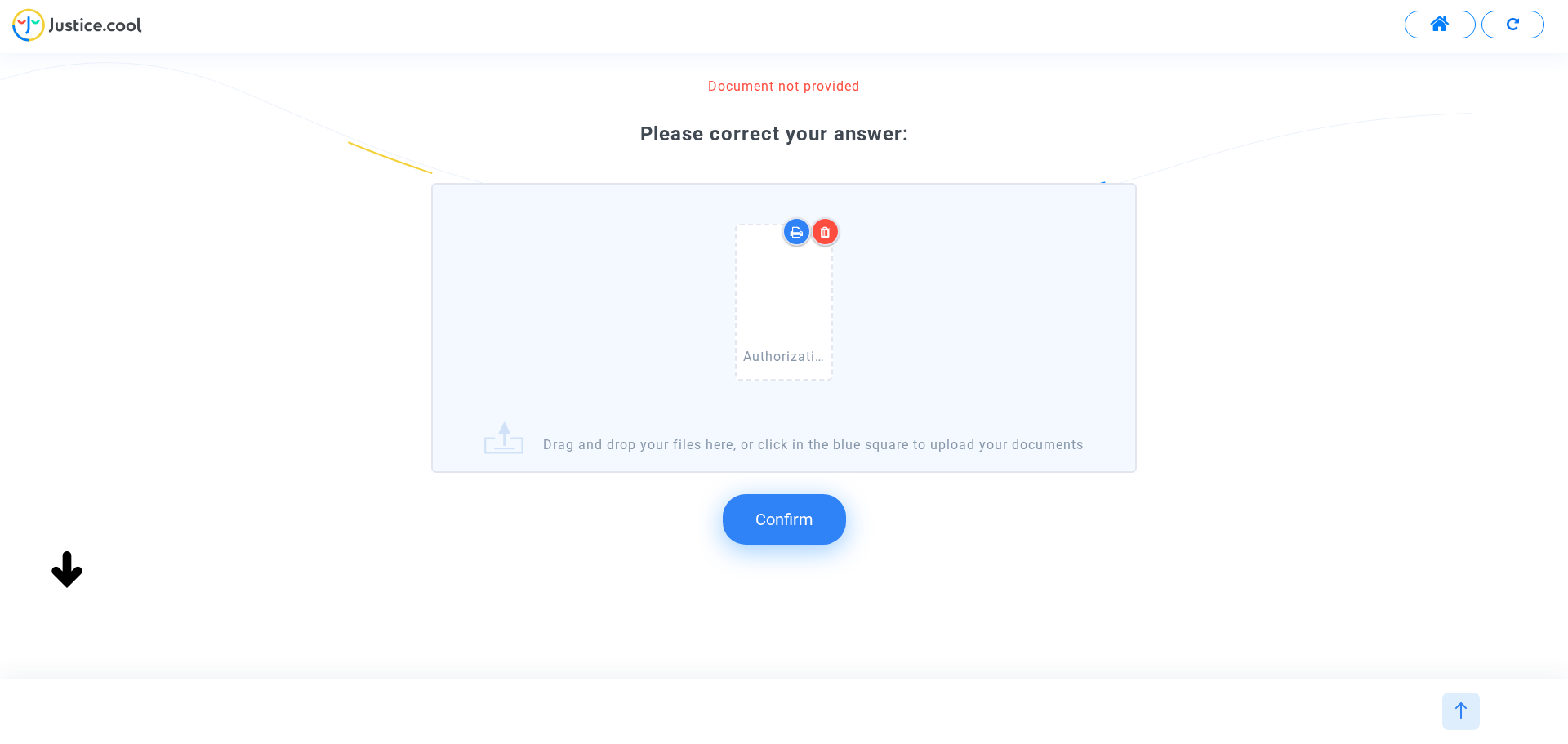
click at [810, 516] on span "Confirm" at bounding box center [784, 520] width 58 height 20
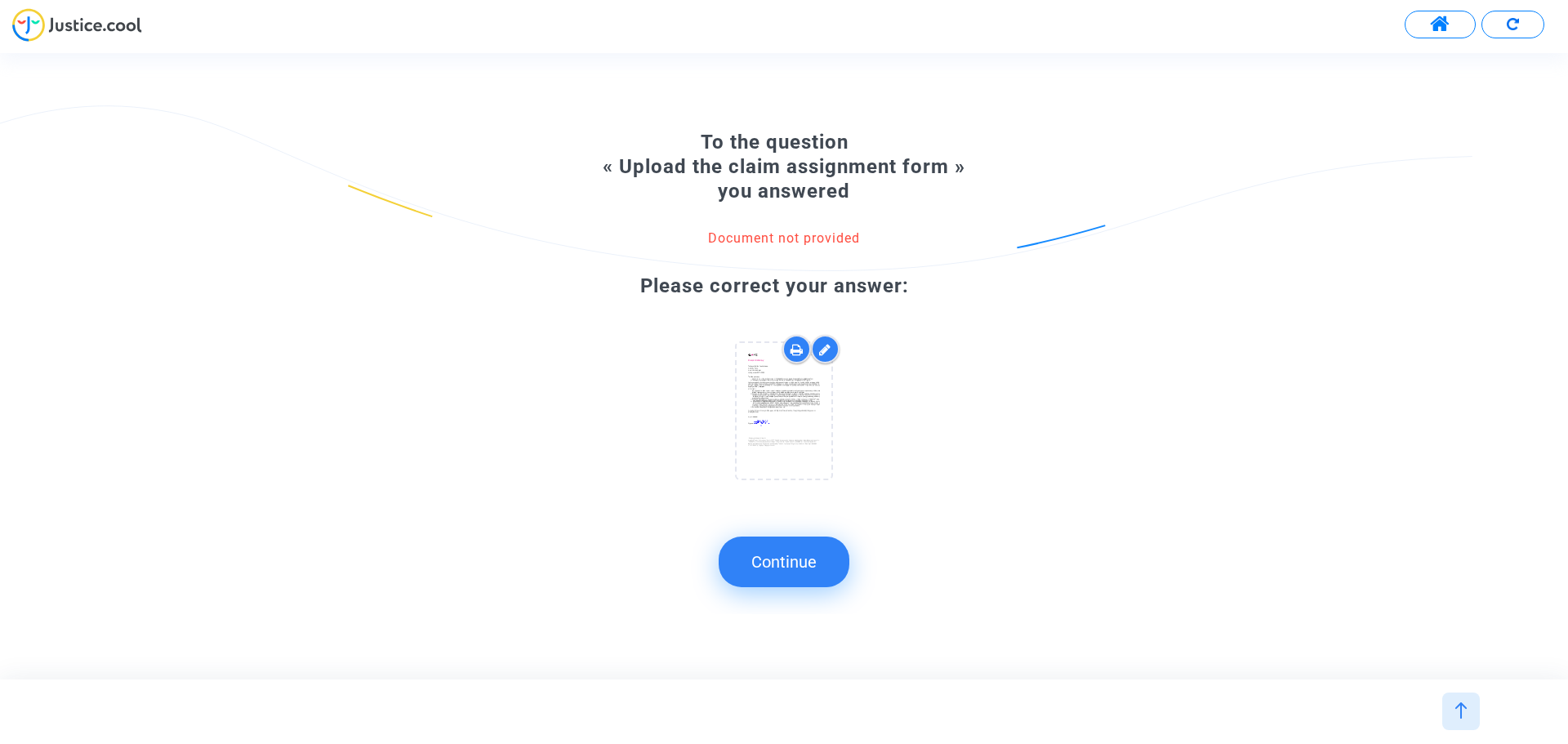
scroll to position [0, 0]
click at [798, 558] on button "Continue" at bounding box center [784, 562] width 131 height 51
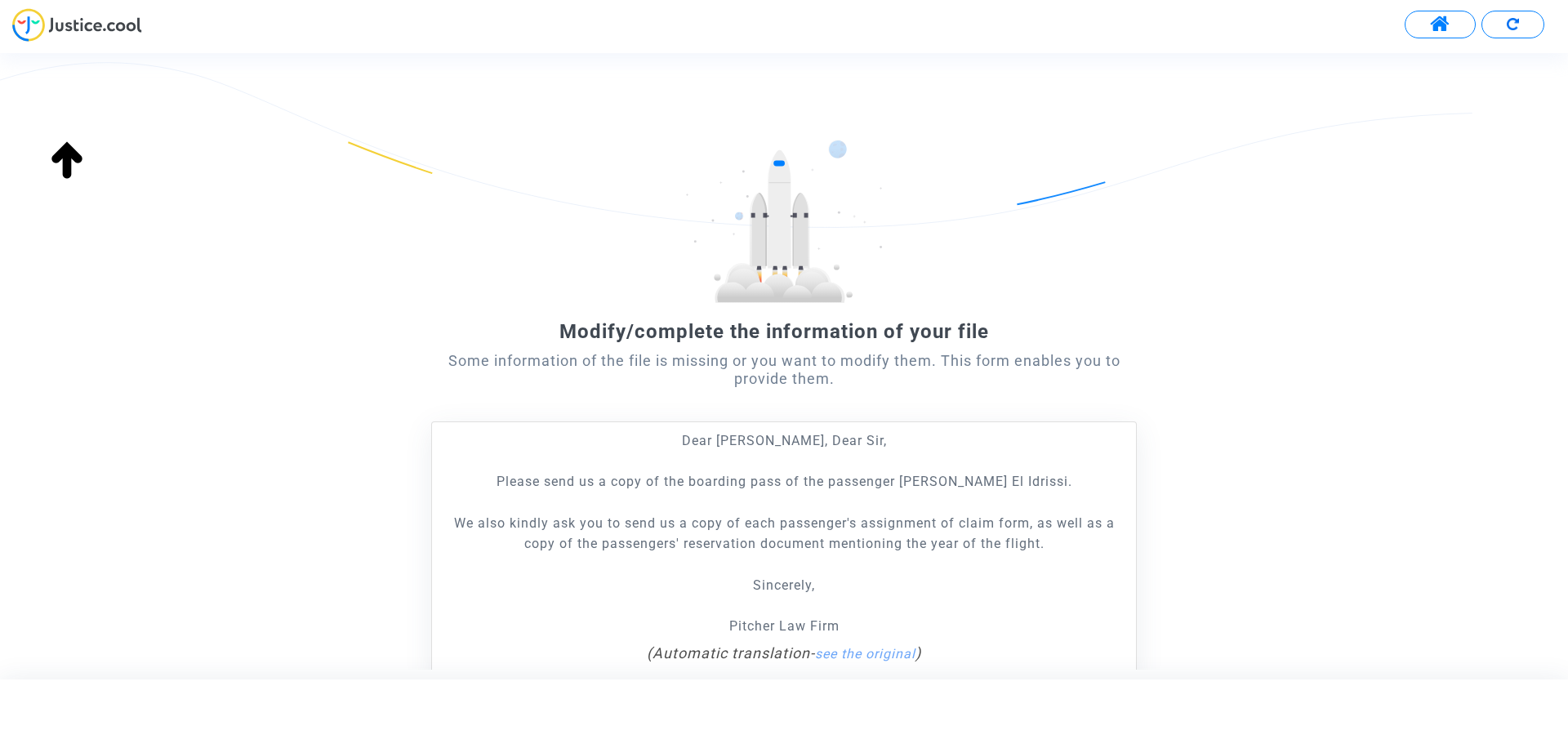
scroll to position [191, 0]
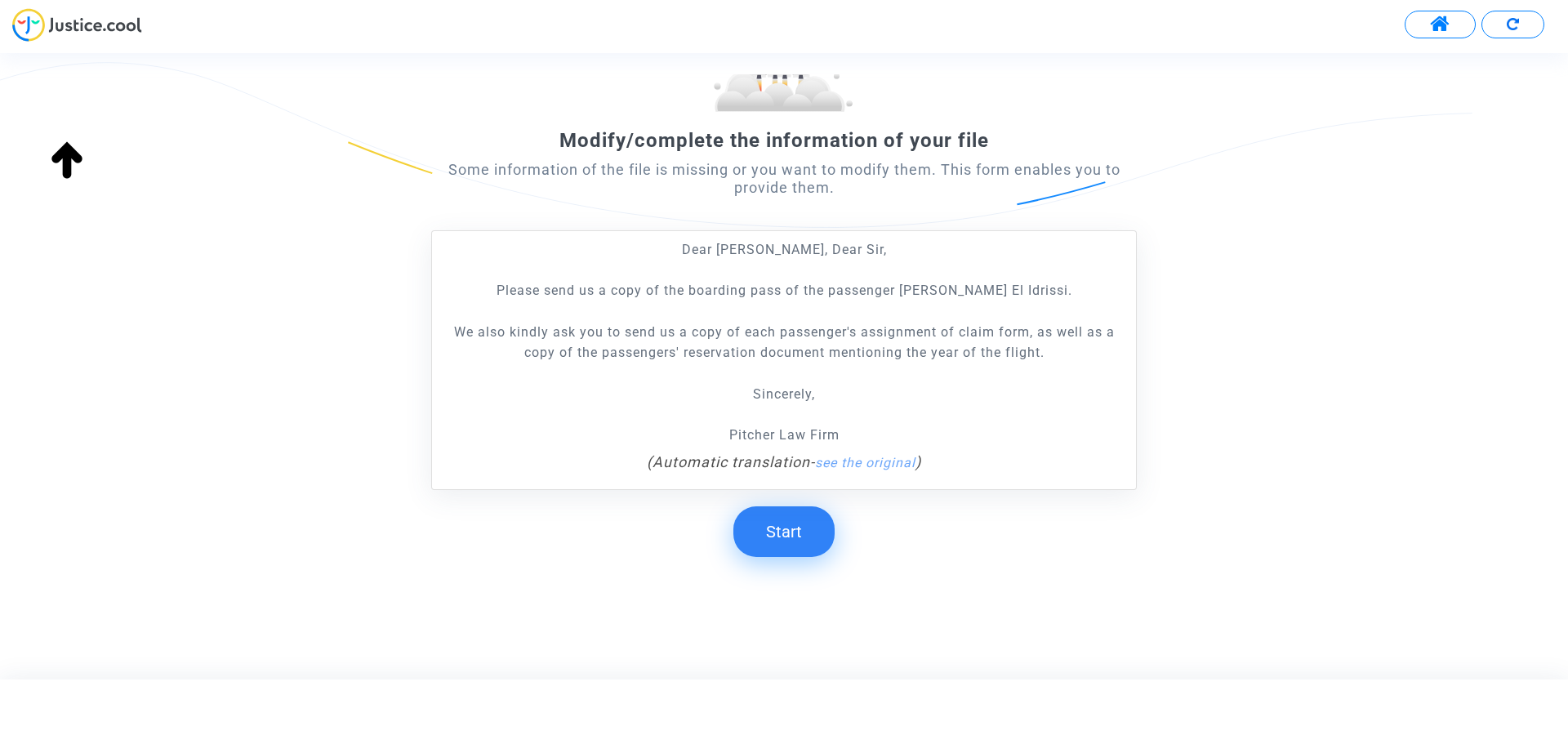
click at [791, 529] on button "Start" at bounding box center [784, 532] width 102 height 51
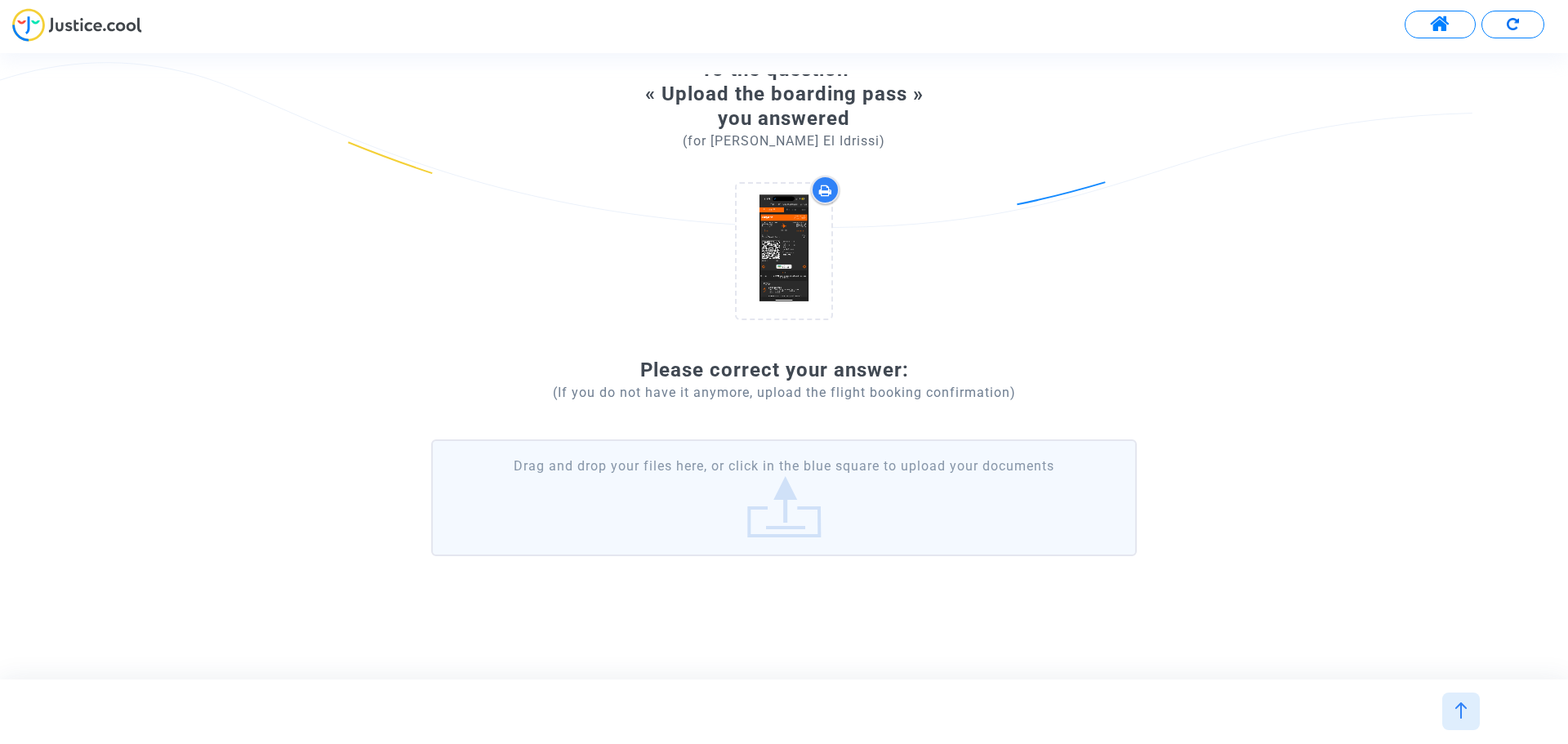
scroll to position [86, 0]
click at [804, 481] on label "Drag and drop your files here, or click in the blue square to upload your docum…" at bounding box center [784, 494] width 706 height 116
click at [0, 0] on input "Drag and drop your files here, or click in the blue square to upload your docum…" at bounding box center [0, 0] width 0 height 0
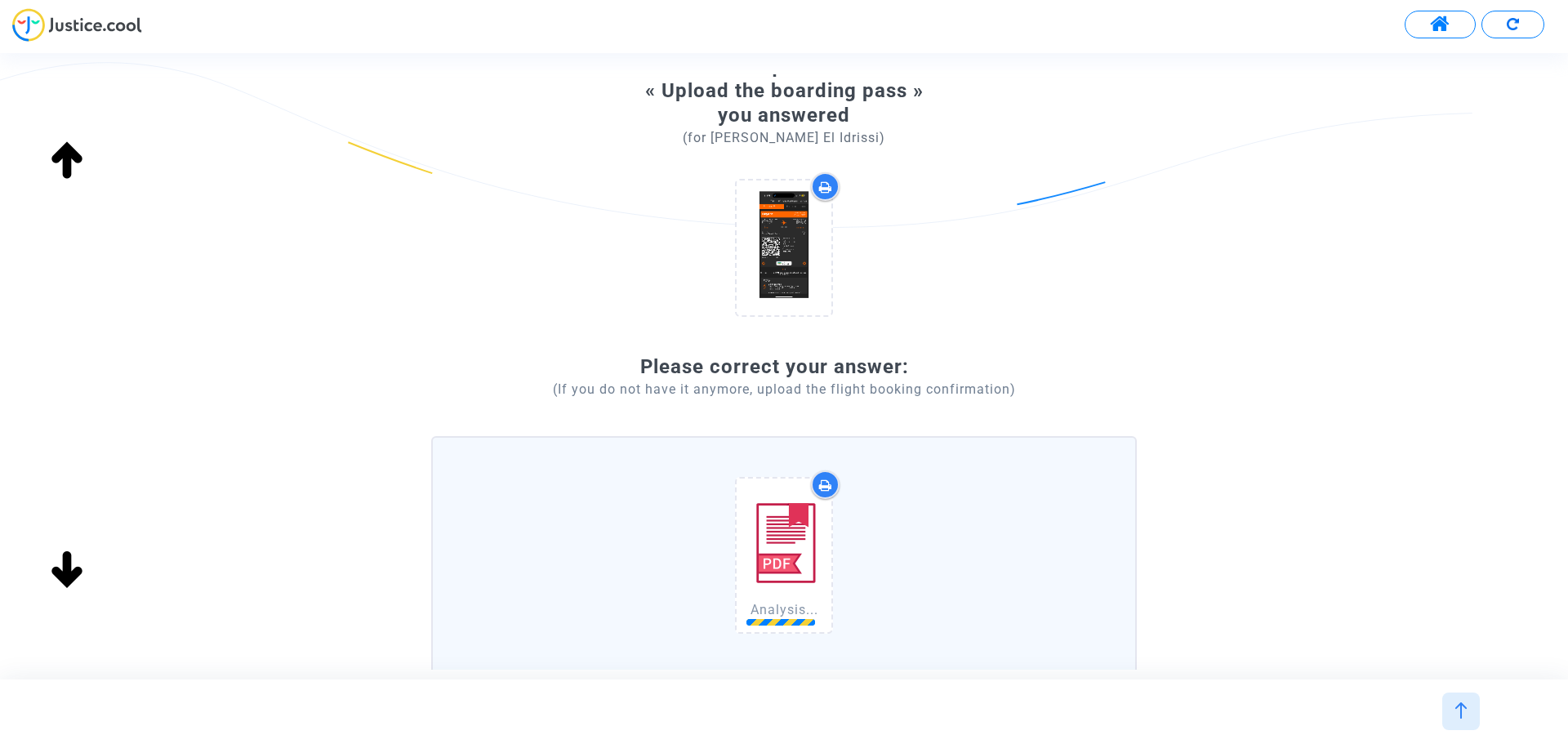
scroll to position [277, 0]
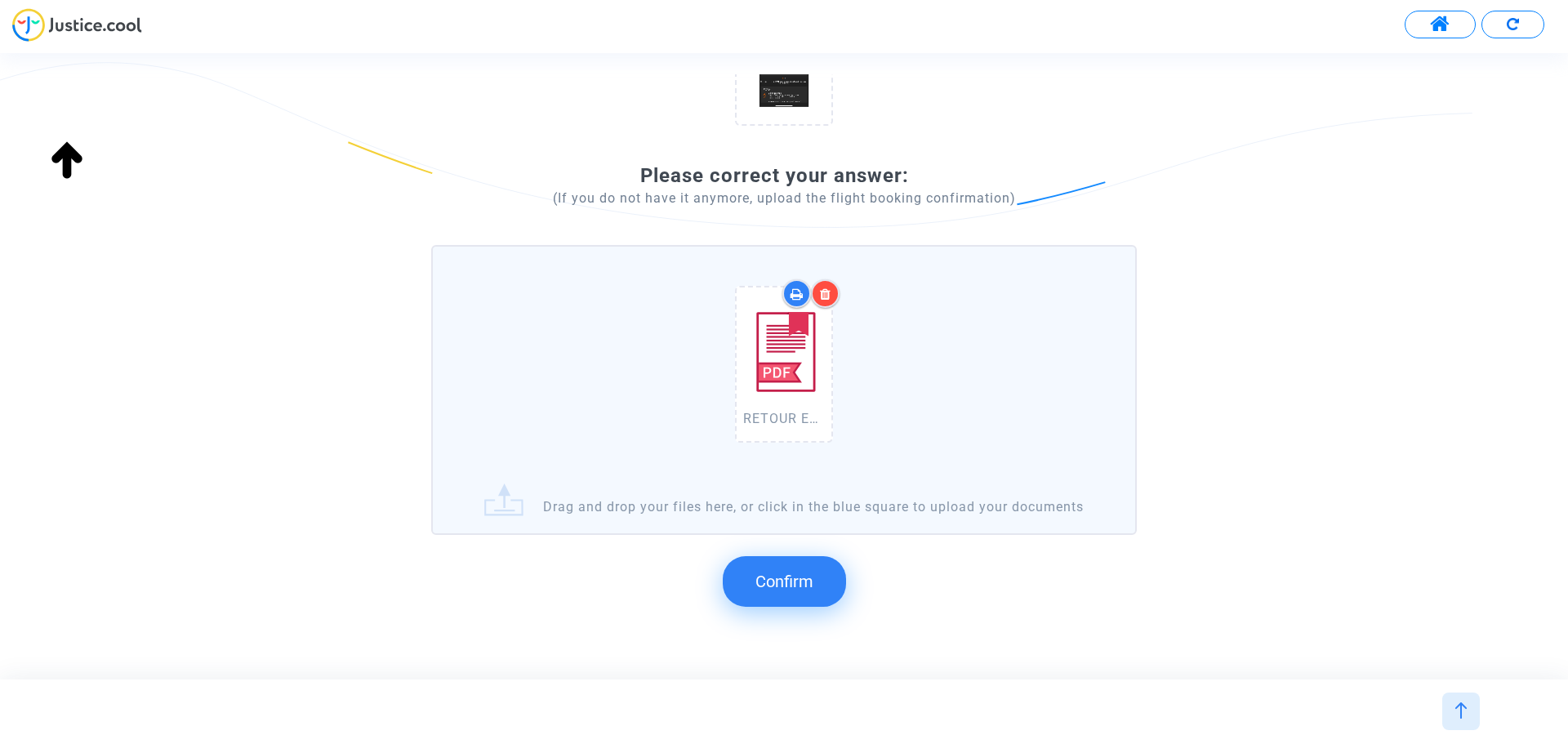
click at [808, 591] on span "Confirm" at bounding box center [784, 582] width 58 height 20
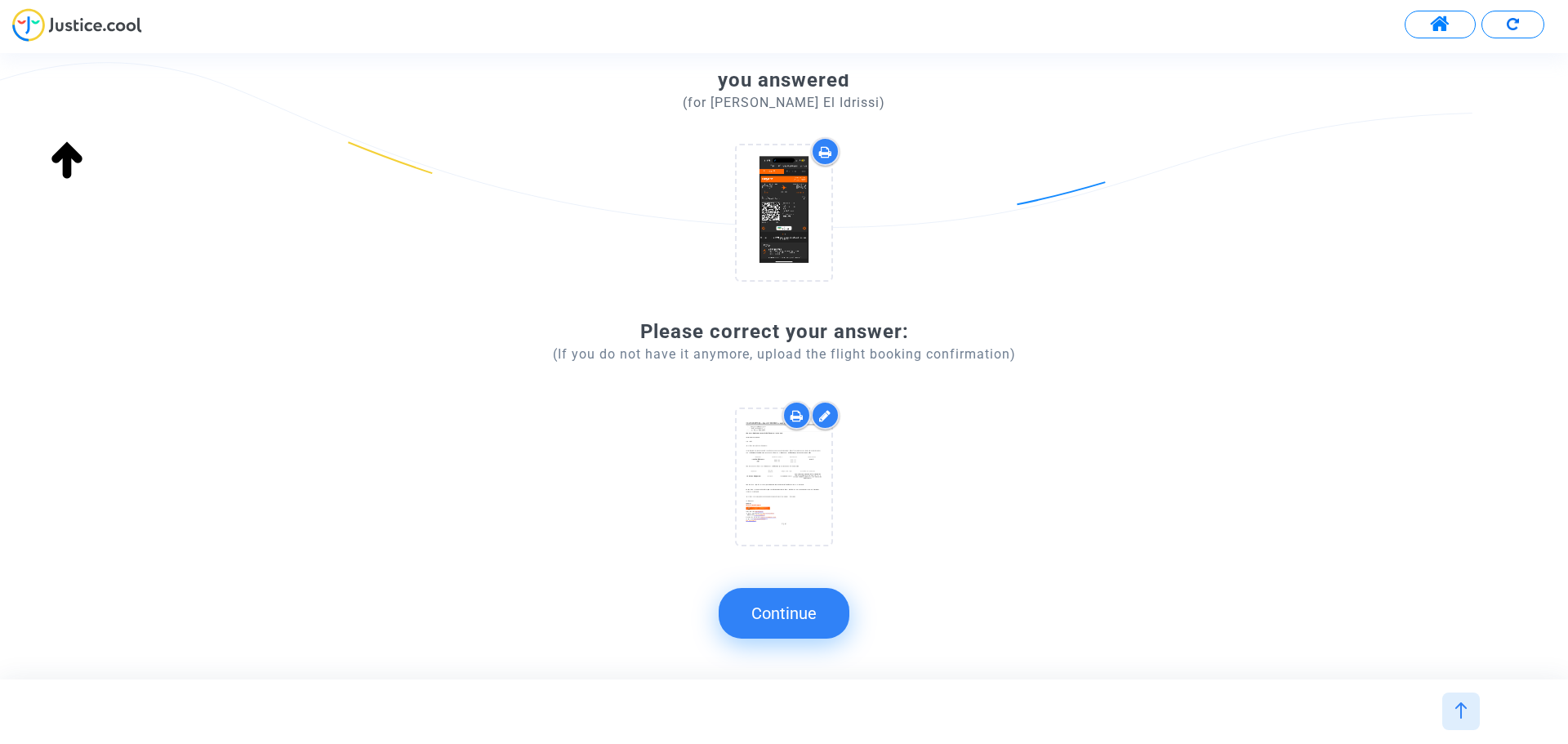
click at [780, 616] on button "Continue" at bounding box center [784, 613] width 131 height 51
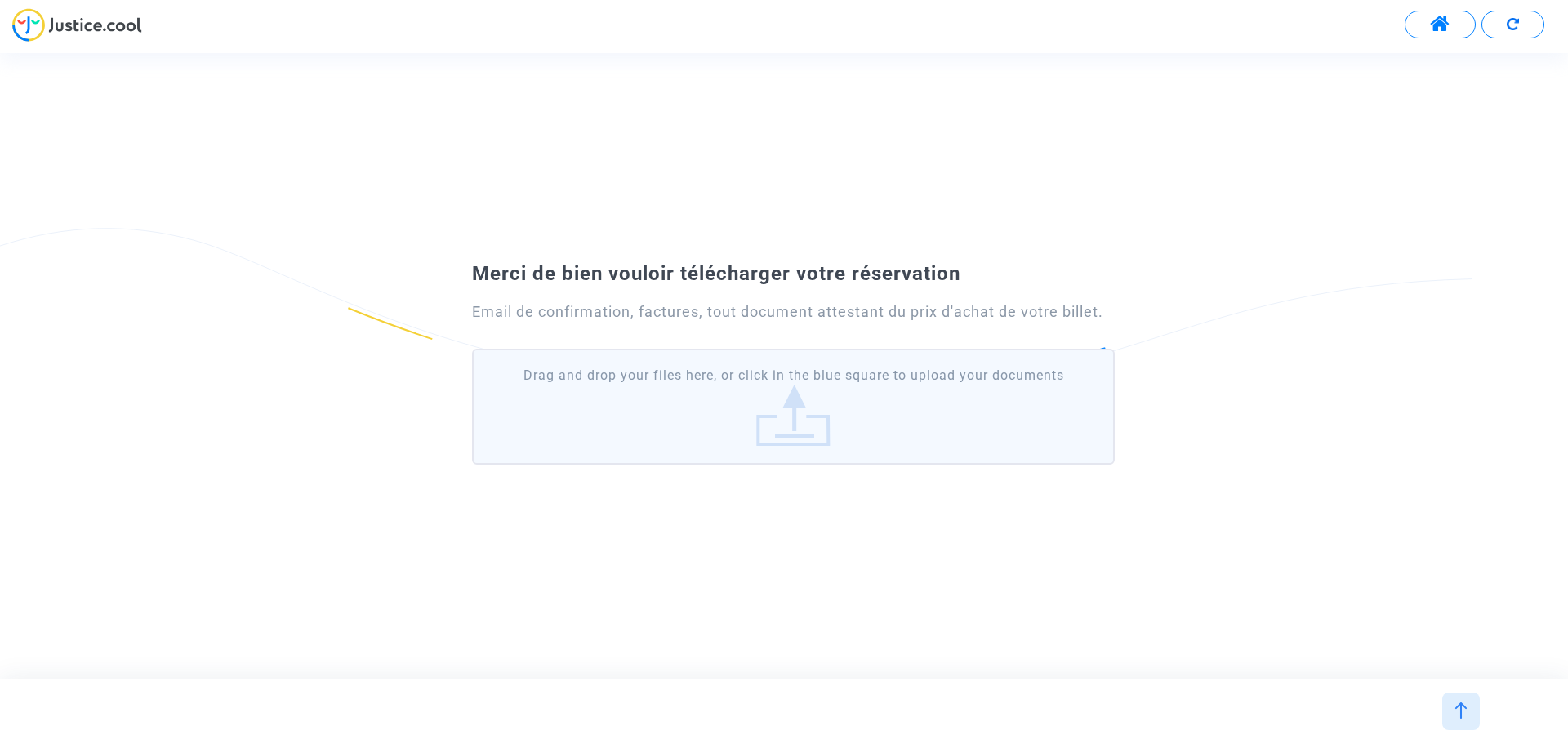
click at [755, 410] on label "Drag and drop your files here, or click in the blue square to upload your docum…" at bounding box center [793, 407] width 643 height 116
click at [0, 0] on input "Drag and drop your files here, or click in the blue square to upload your docum…" at bounding box center [0, 0] width 0 height 0
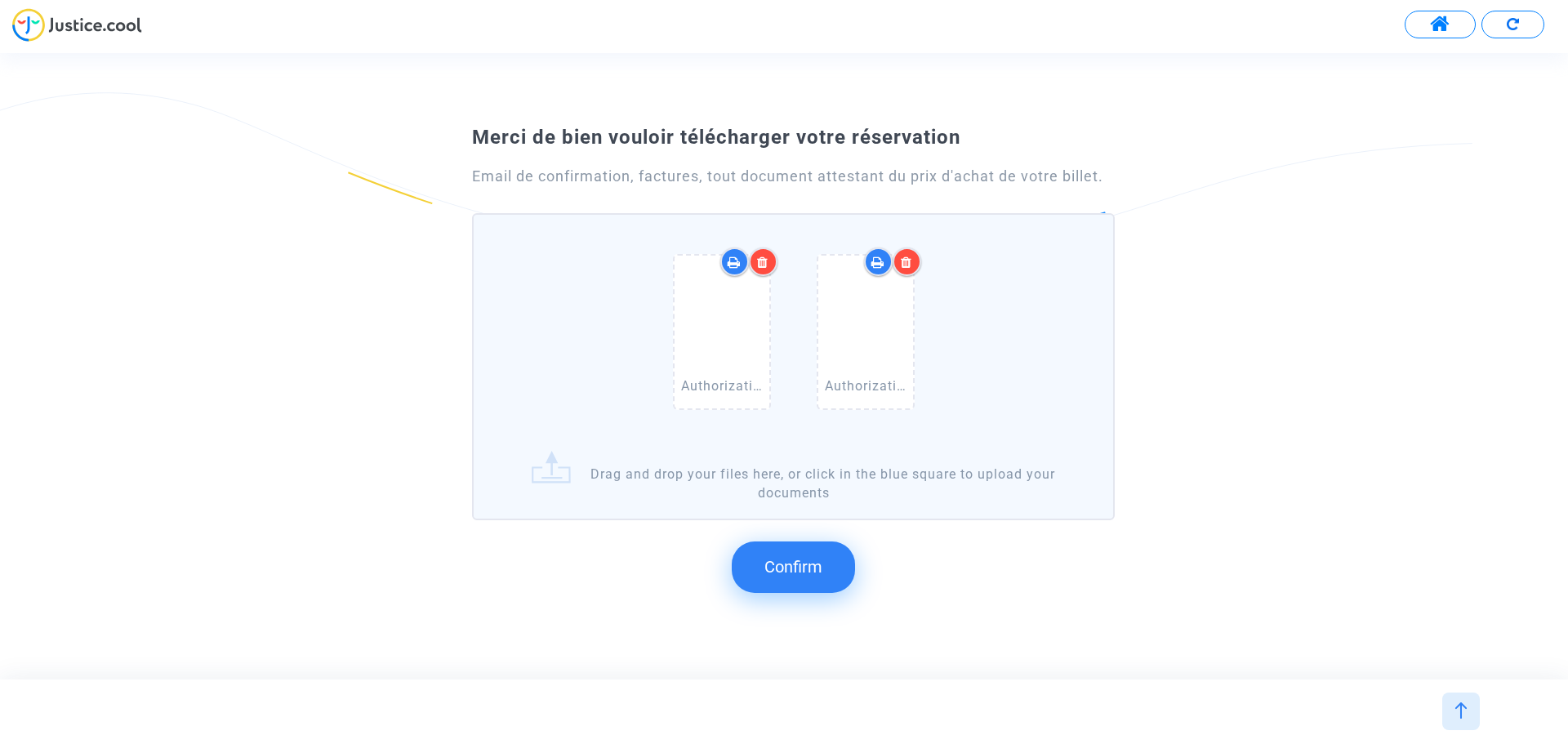
click at [796, 576] on span "Confirm" at bounding box center [793, 567] width 58 height 20
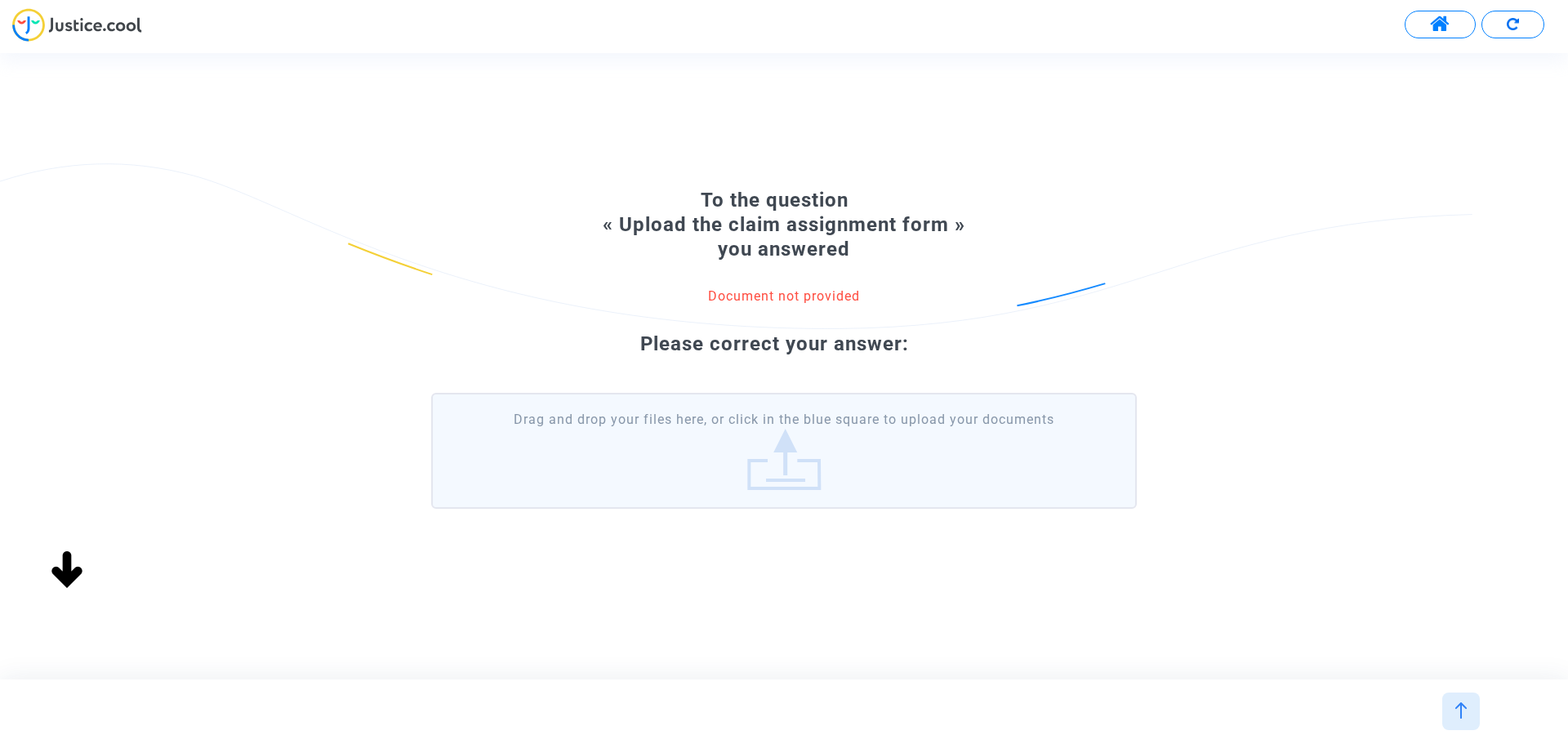
click at [829, 446] on label "Drag and drop your files here, or click in the blue square to upload your docum…" at bounding box center [784, 451] width 706 height 116
click at [0, 0] on input "Drag and drop your files here, or click in the blue square to upload your docum…" at bounding box center [0, 0] width 0 height 0
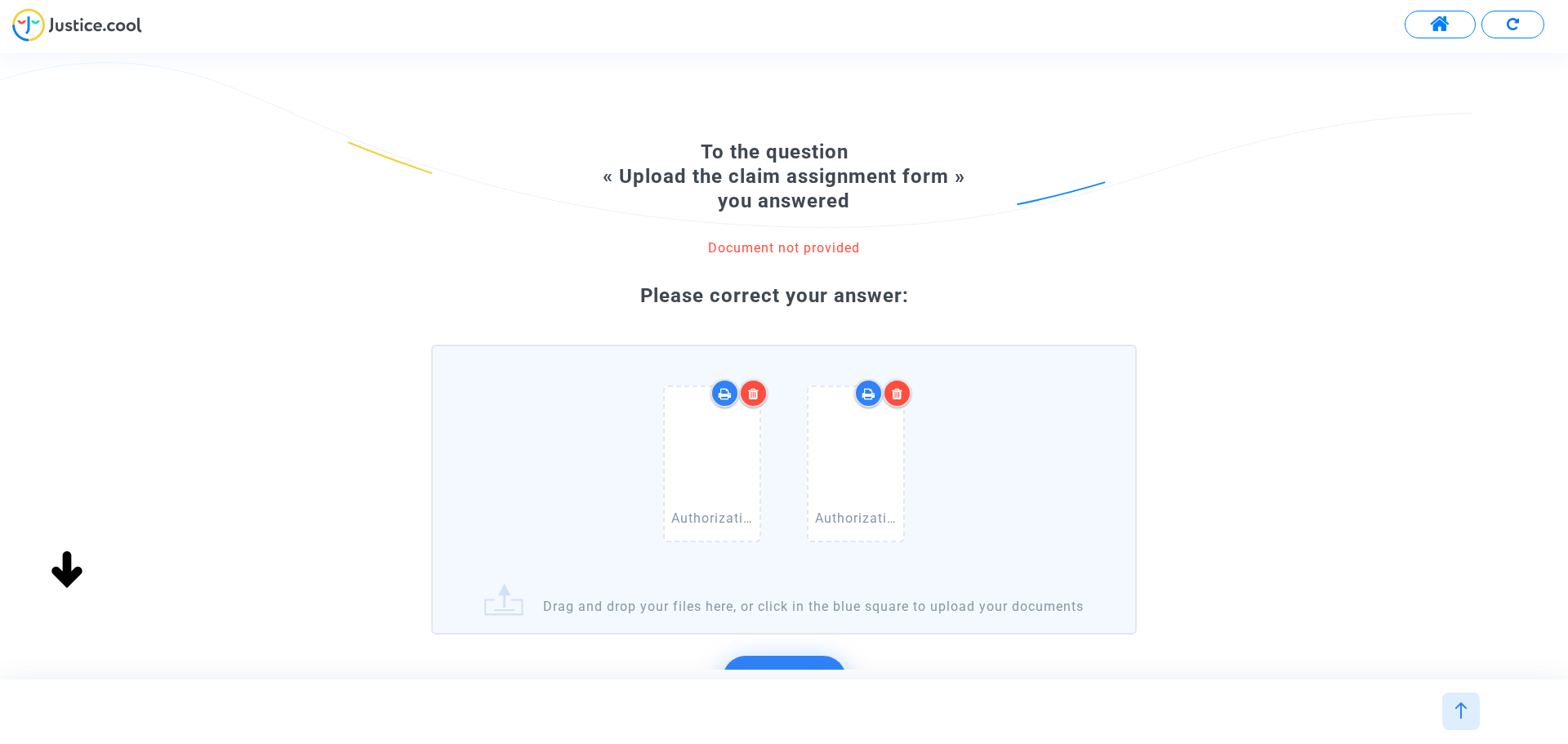
scroll to position [179, 0]
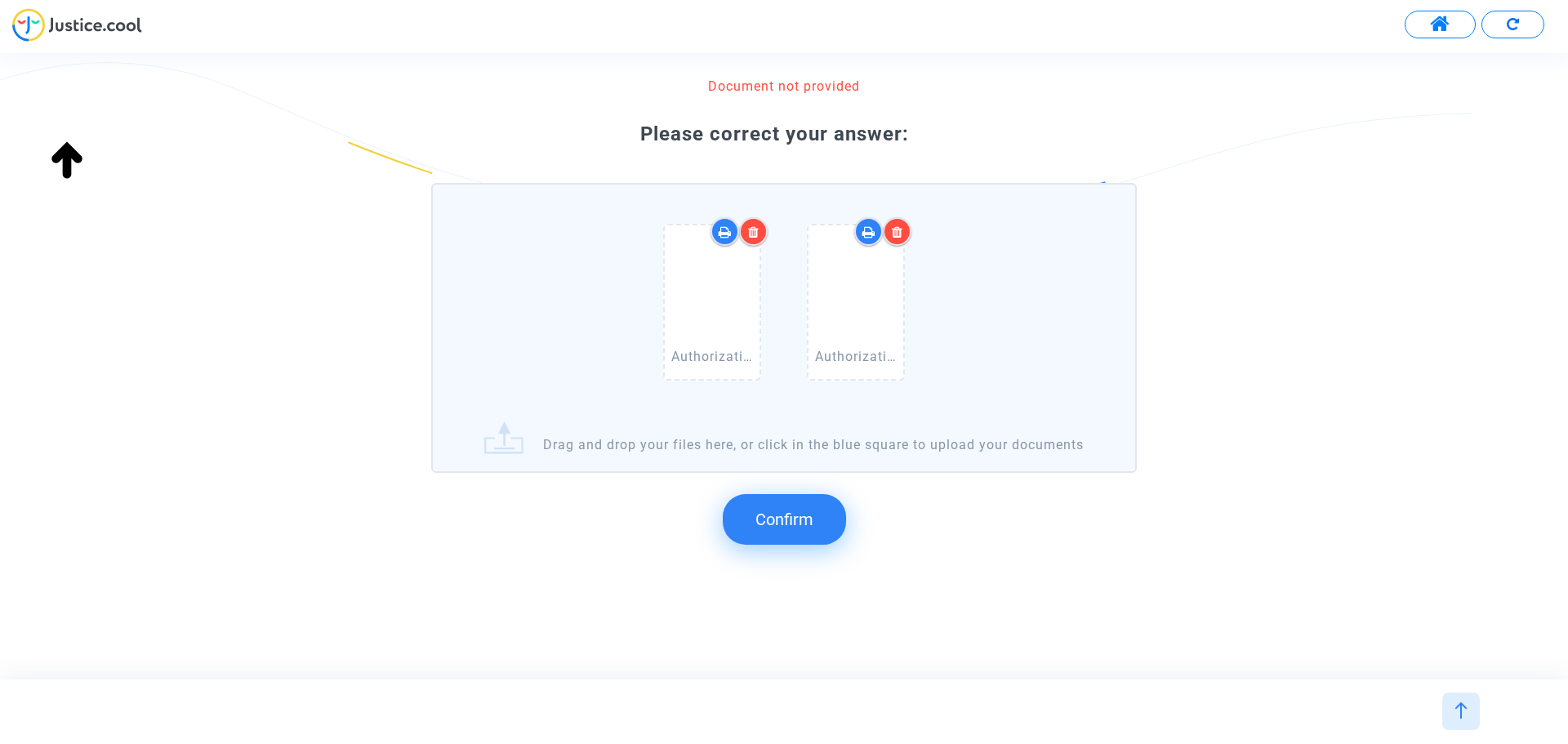
click at [821, 520] on button "Confirm" at bounding box center [785, 519] width 123 height 51
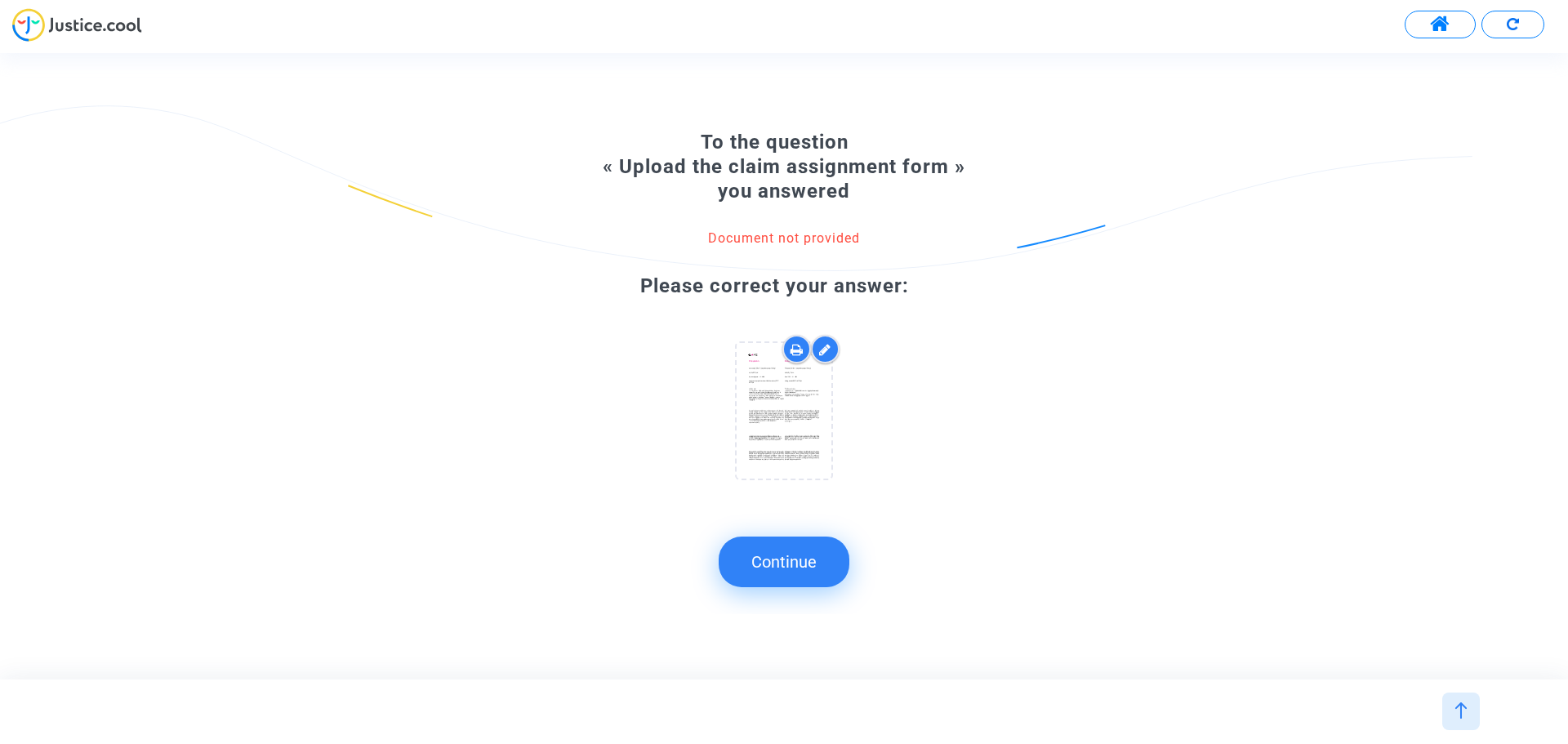
scroll to position [0, 0]
click at [825, 563] on button "Continue" at bounding box center [784, 562] width 131 height 51
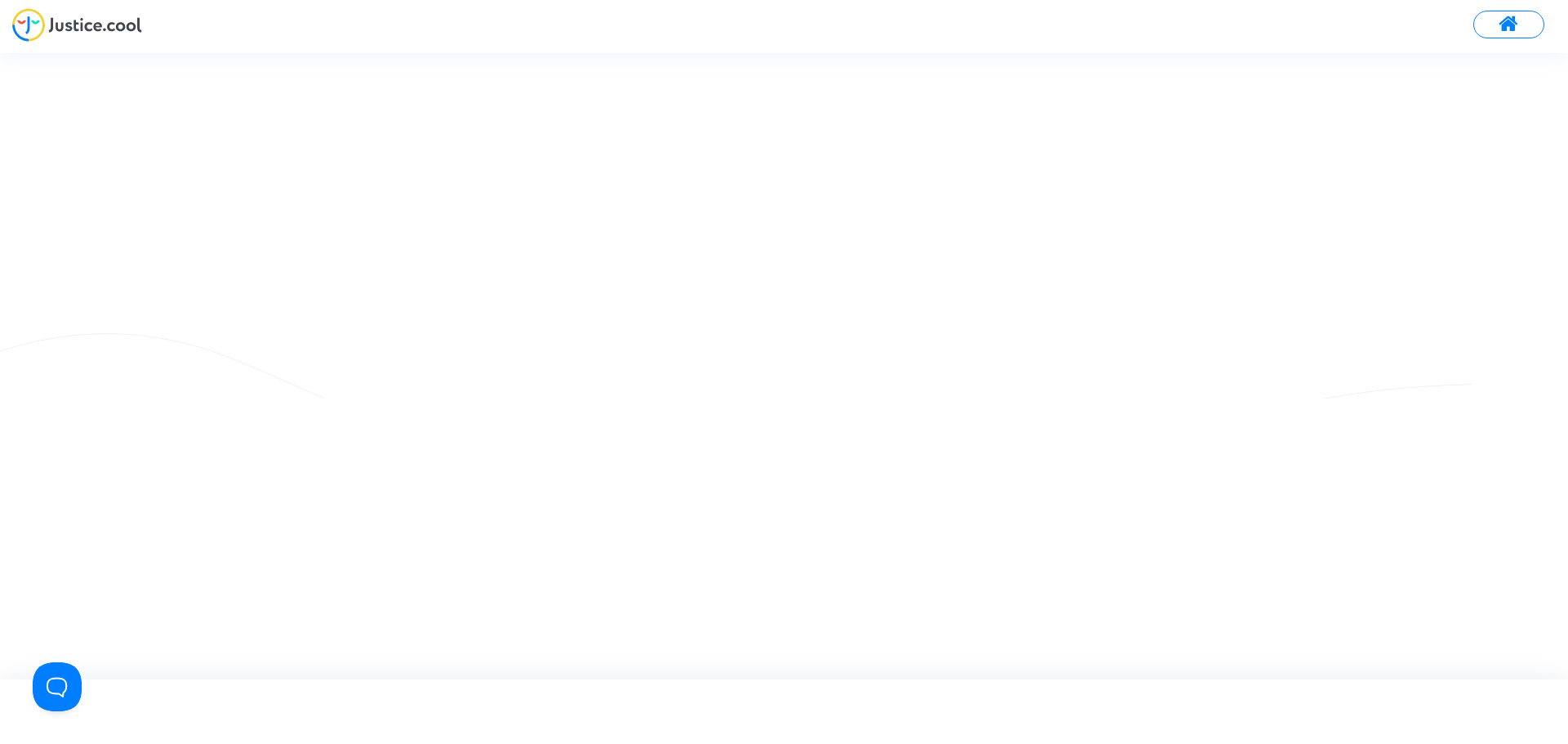
click at [110, 19] on img at bounding box center [78, 25] width 130 height 34
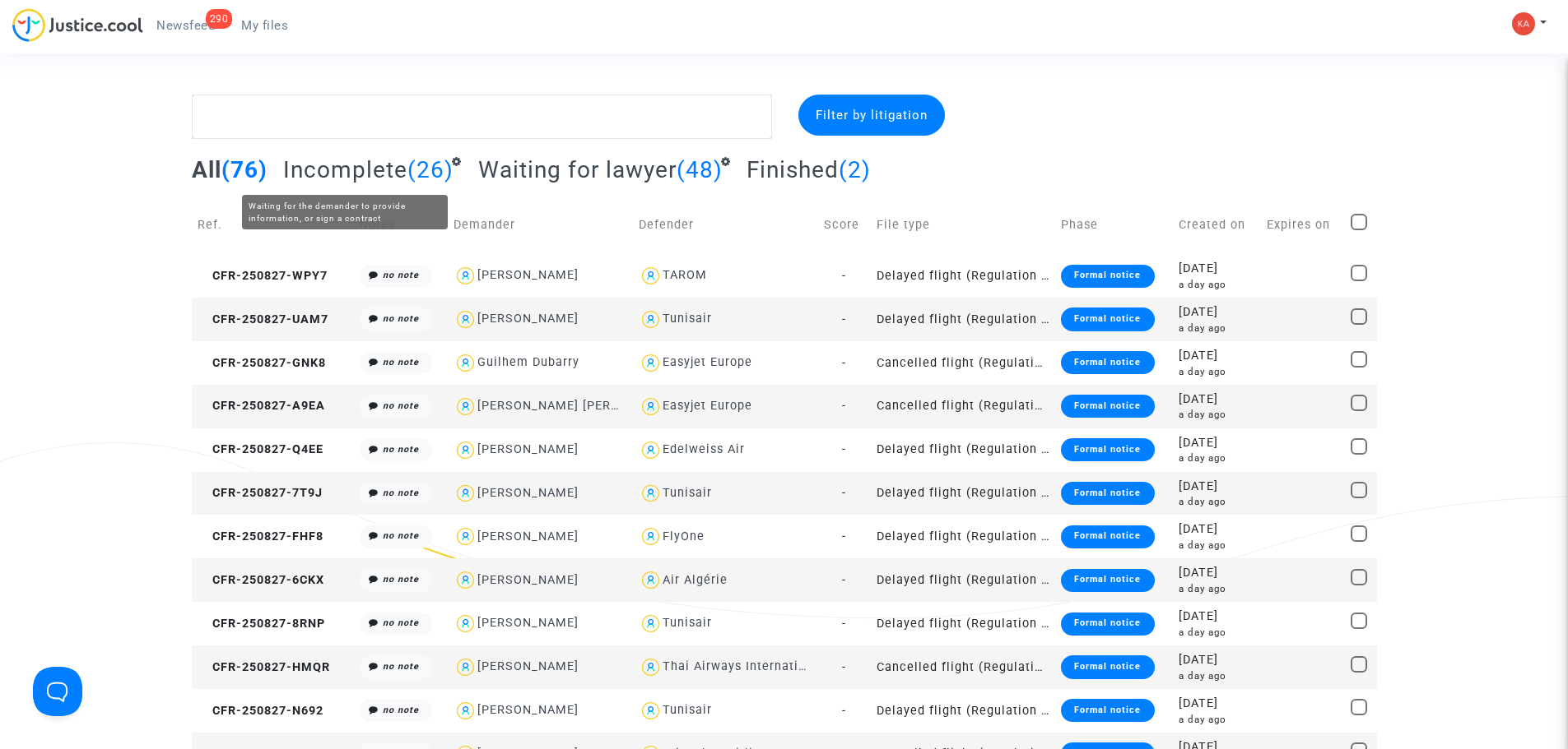
click at [362, 163] on span "Incomplete" at bounding box center [345, 170] width 124 height 27
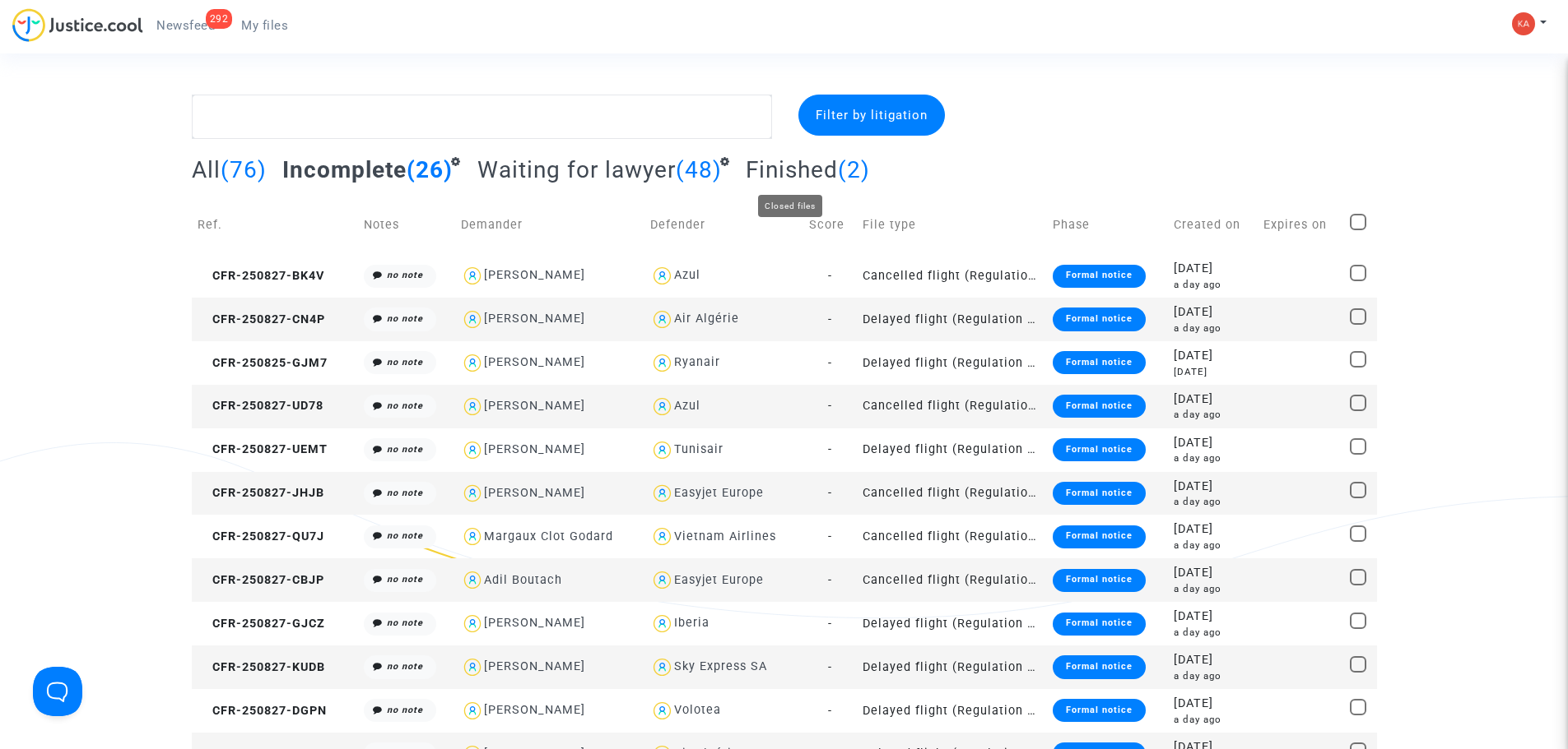
click at [809, 168] on span "Finished" at bounding box center [792, 170] width 93 height 27
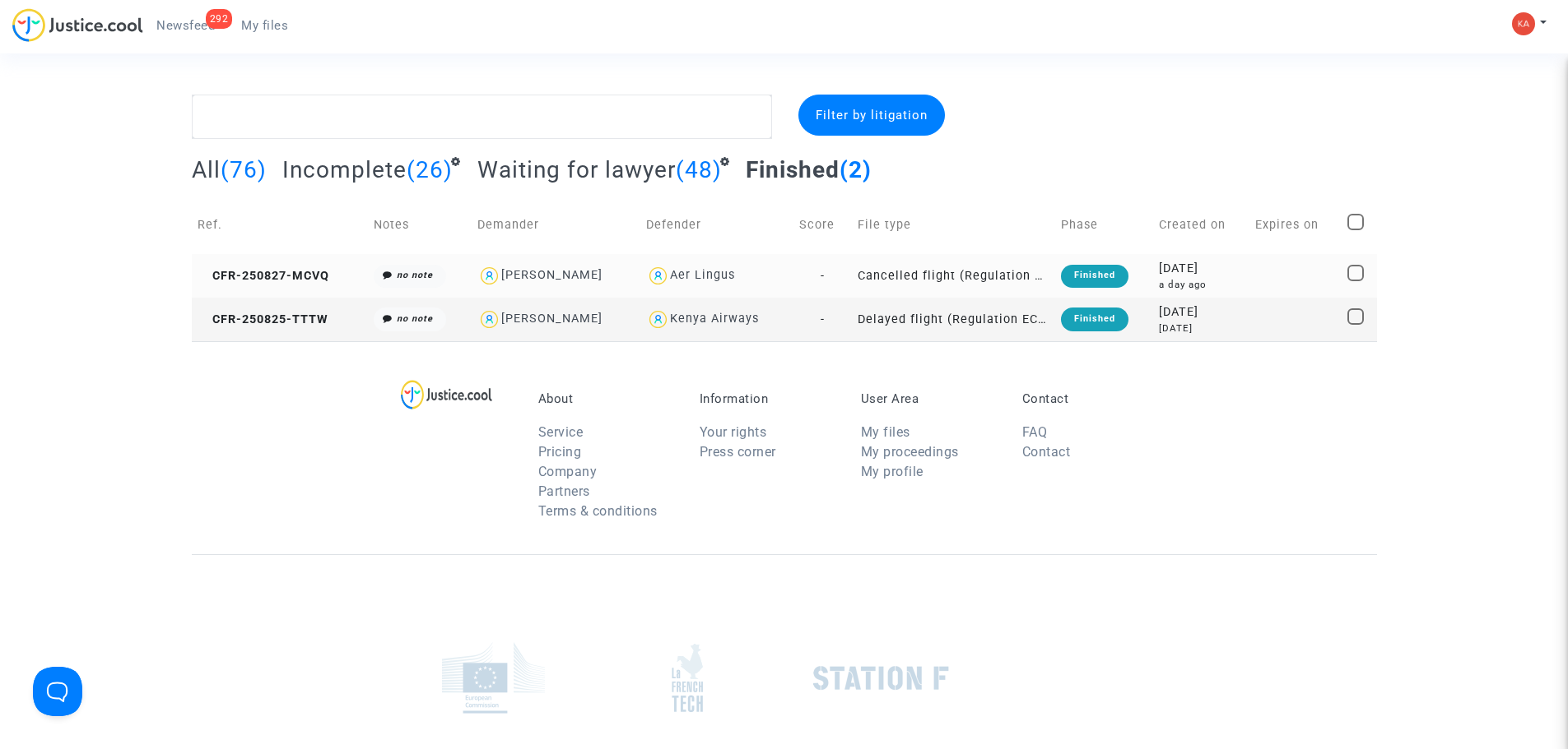
click at [599, 278] on div "[PERSON_NAME]" at bounding box center [552, 276] width 102 height 14
type textarea "@"Noelle Mccomish" @"Pitcher Avocat""
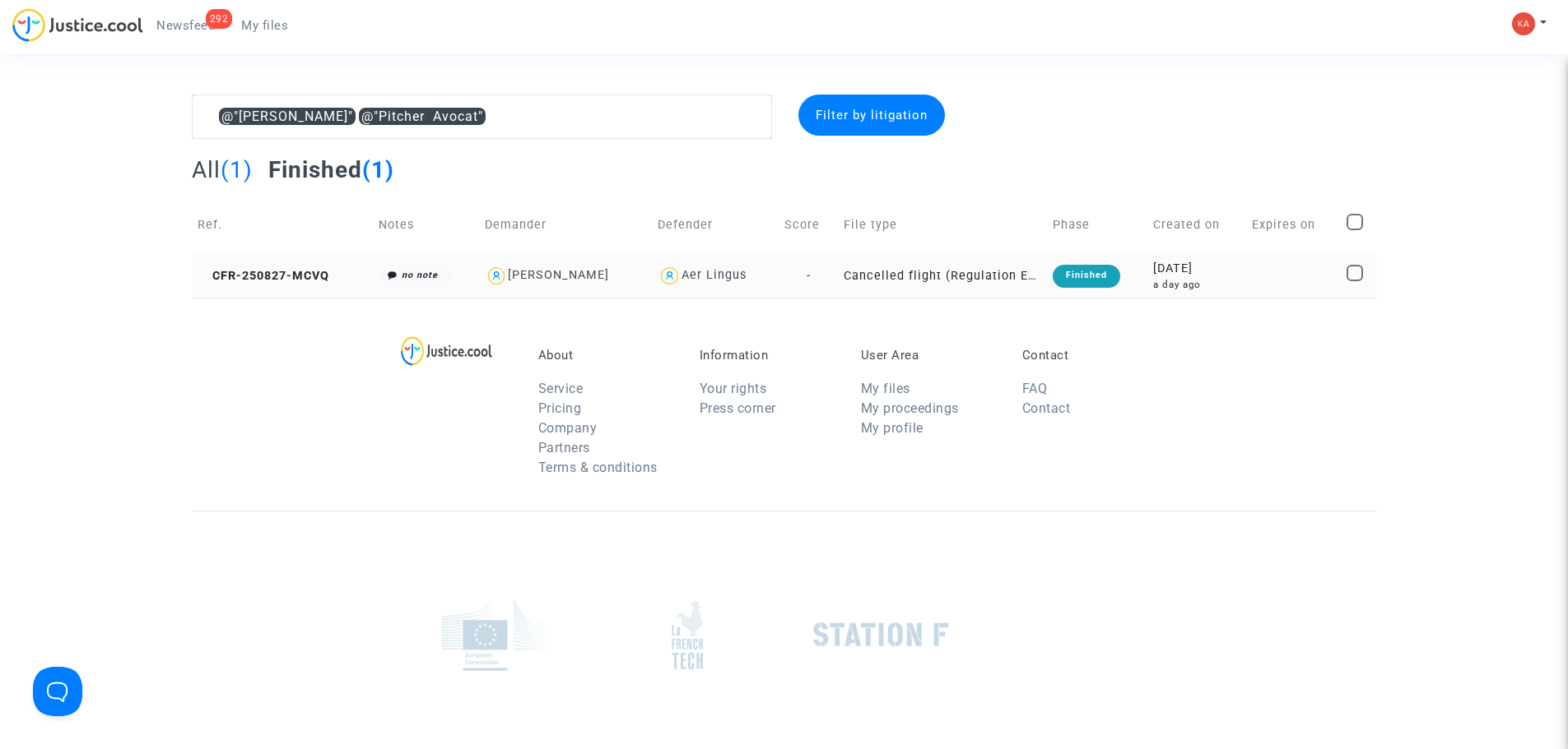
click at [646, 277] on div "[PERSON_NAME]" at bounding box center [565, 276] width 162 height 24
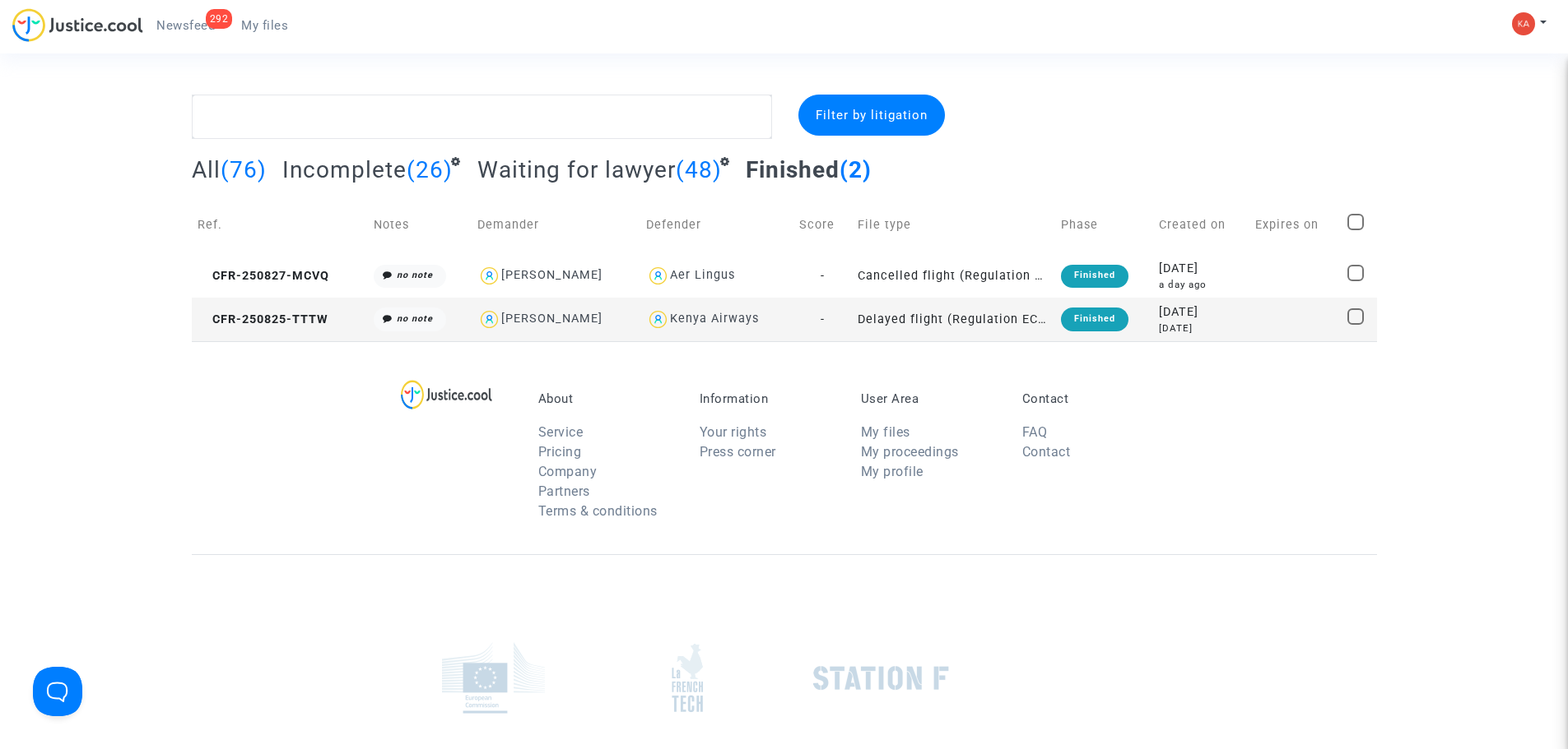
click at [984, 276] on td "Cancelled flight (Regulation EC 261/2004)" at bounding box center [953, 276] width 203 height 44
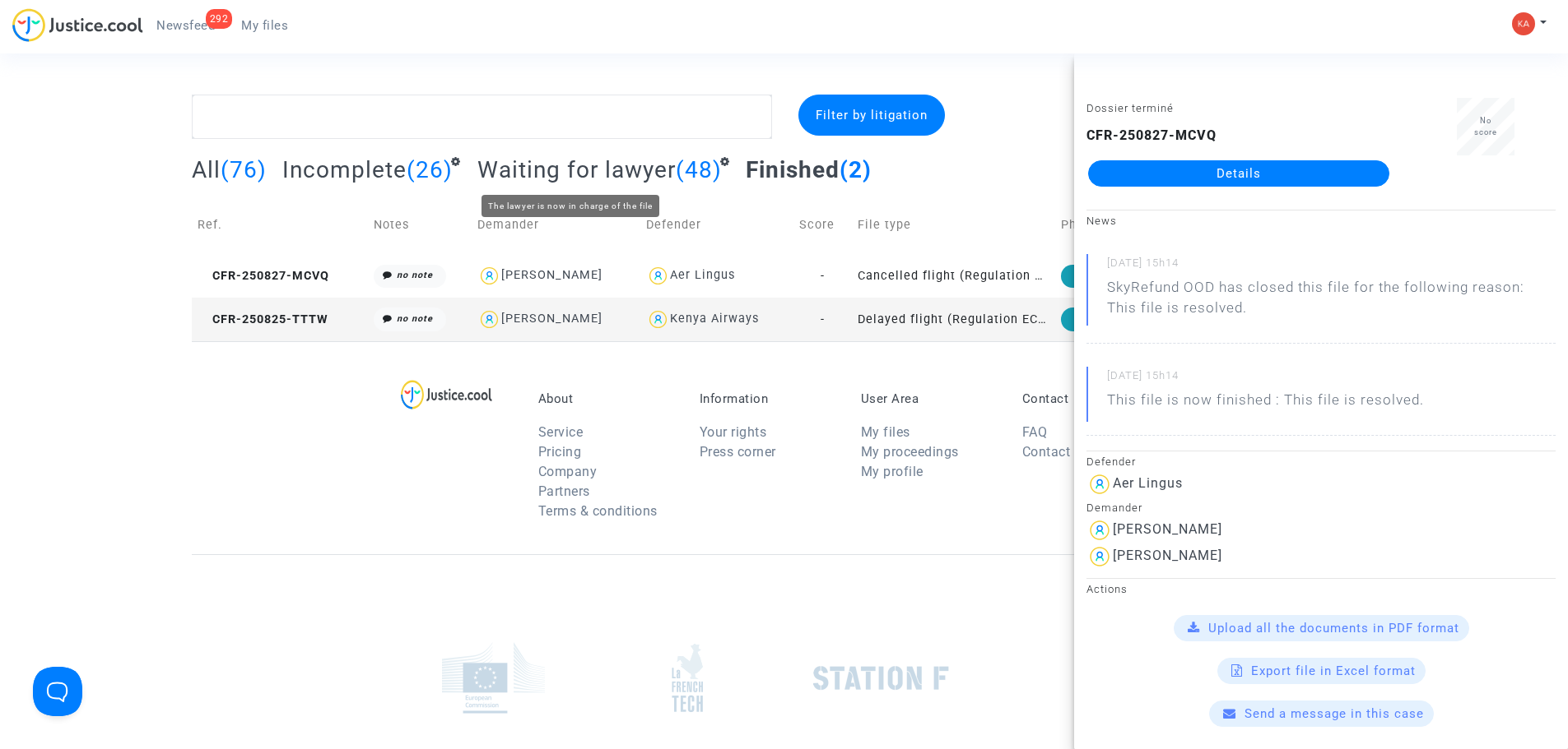
click at [567, 165] on span "Waiting for lawyer" at bounding box center [576, 170] width 199 height 27
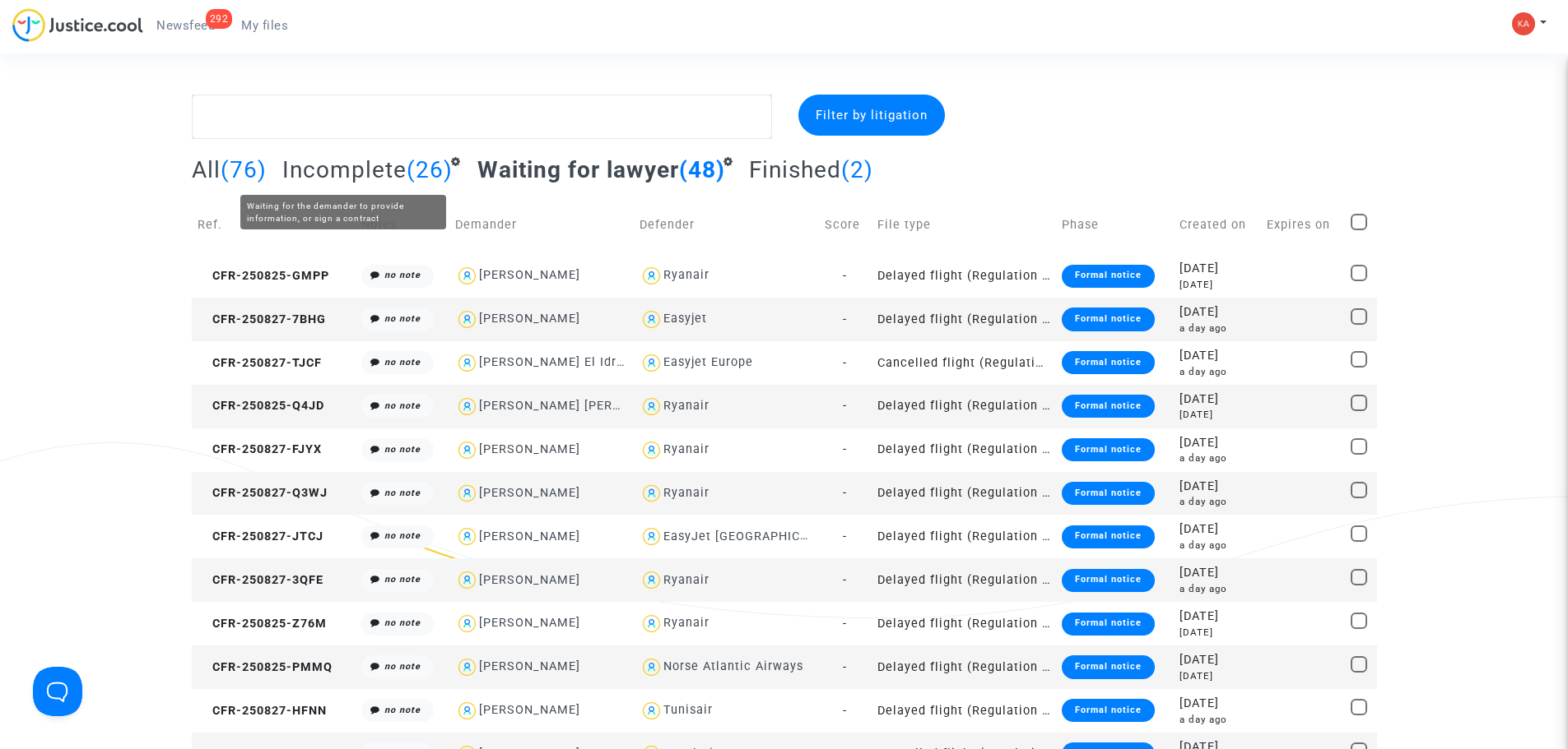
click at [367, 168] on span "Incomplete" at bounding box center [344, 170] width 124 height 27
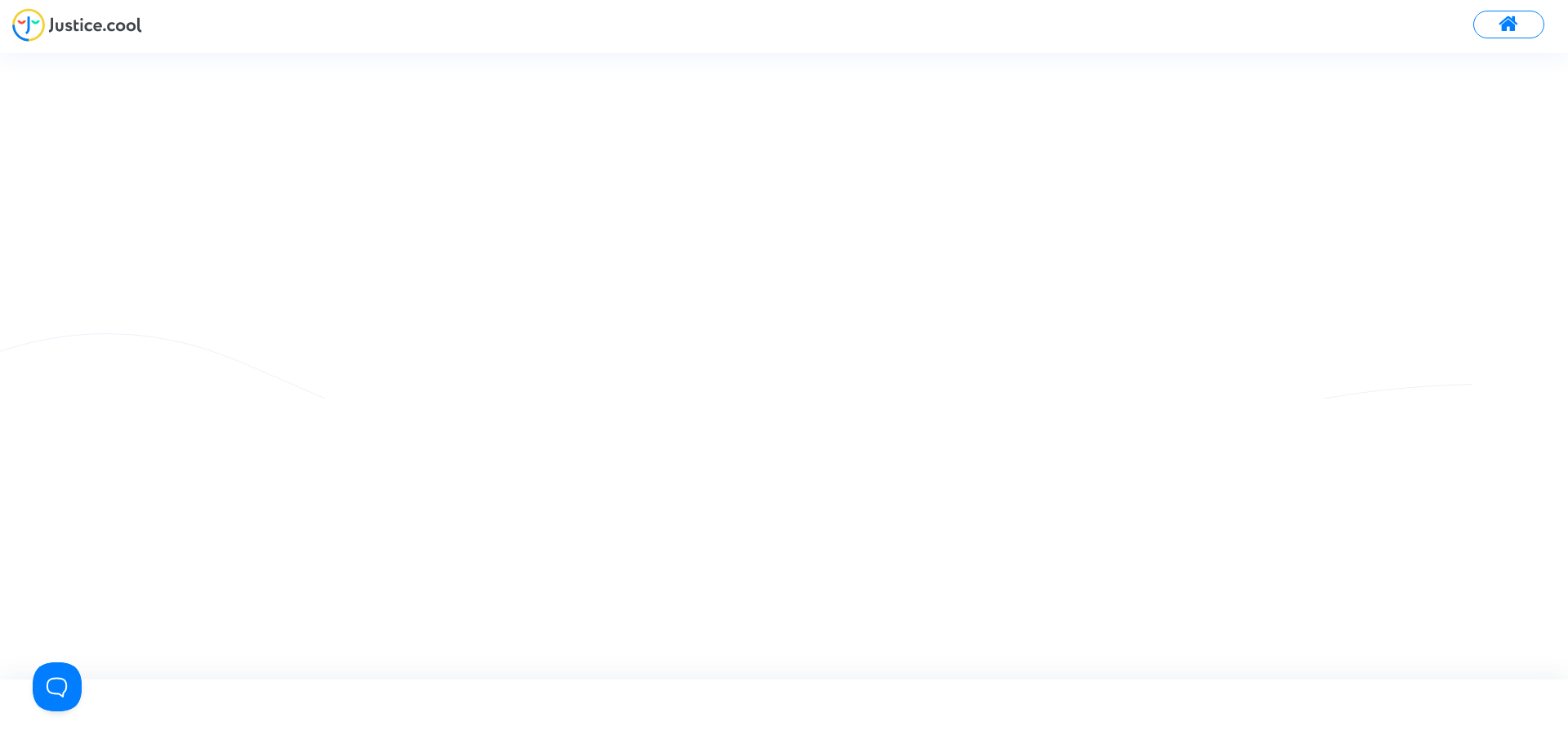
click at [88, 20] on img at bounding box center [78, 25] width 130 height 34
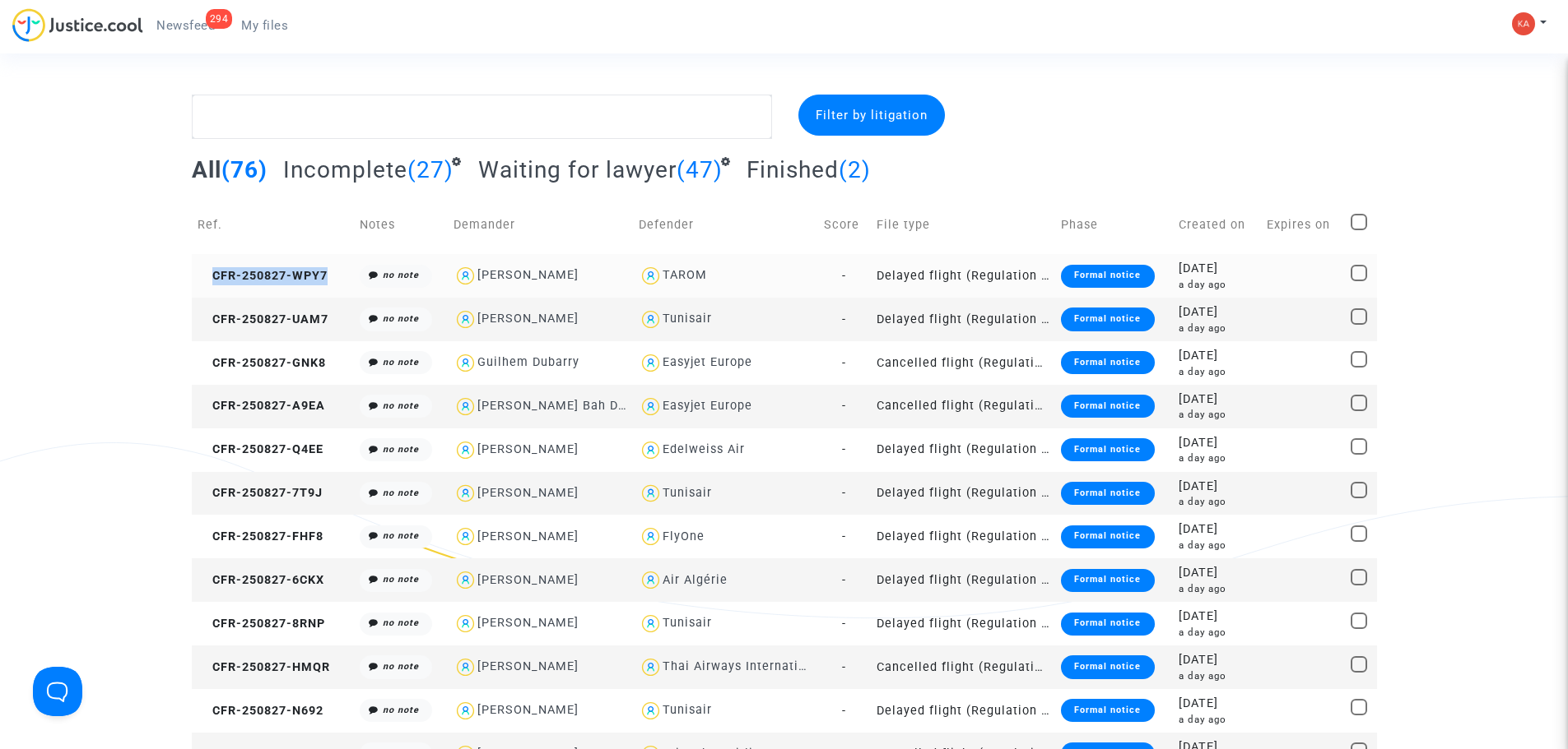
drag, startPoint x: 328, startPoint y: 274, endPoint x: 210, endPoint y: 285, distance: 118.5
click at [210, 285] on td "CFR-250827-WPY7" at bounding box center [272, 276] width 163 height 44
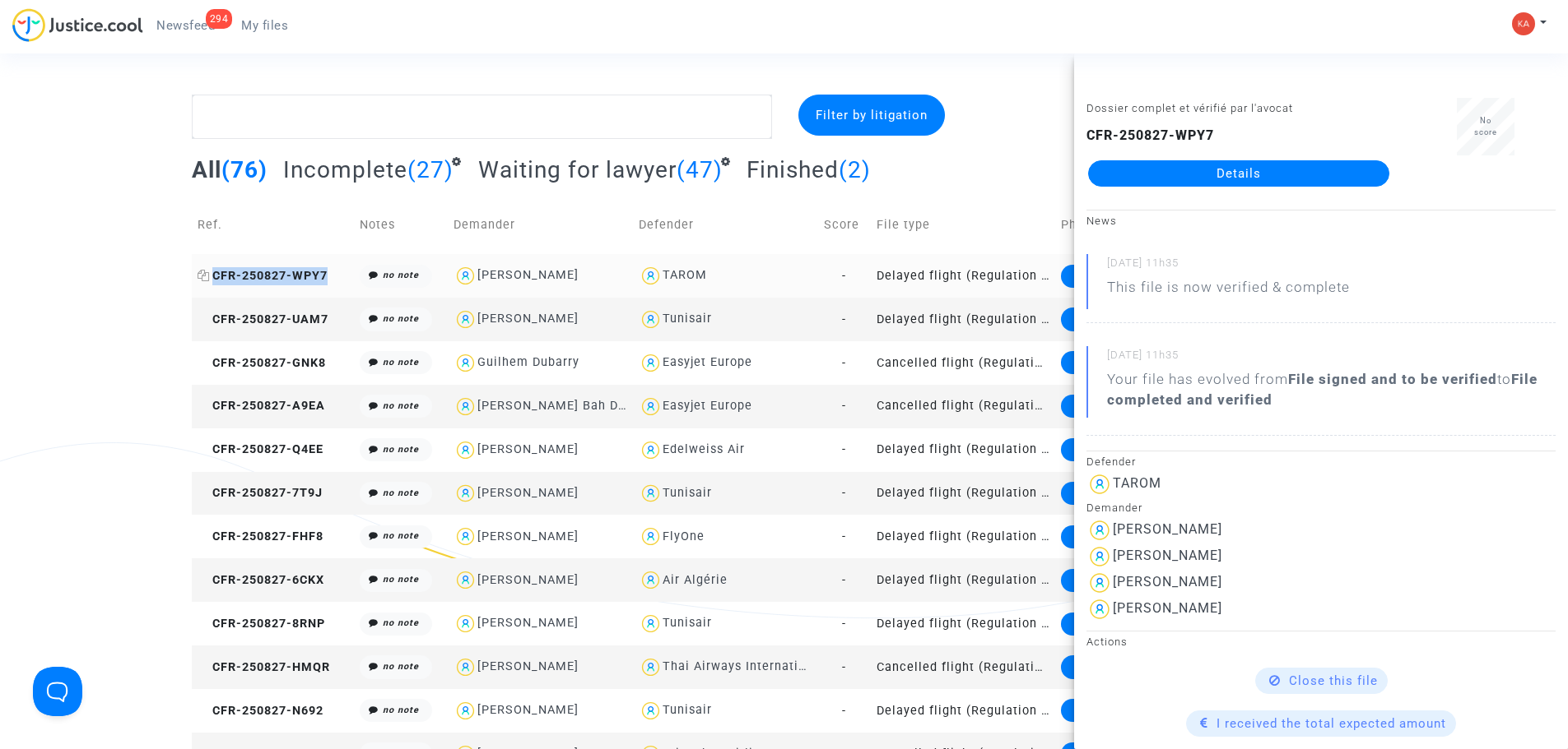
copy span "CFR-250827-WPY7"
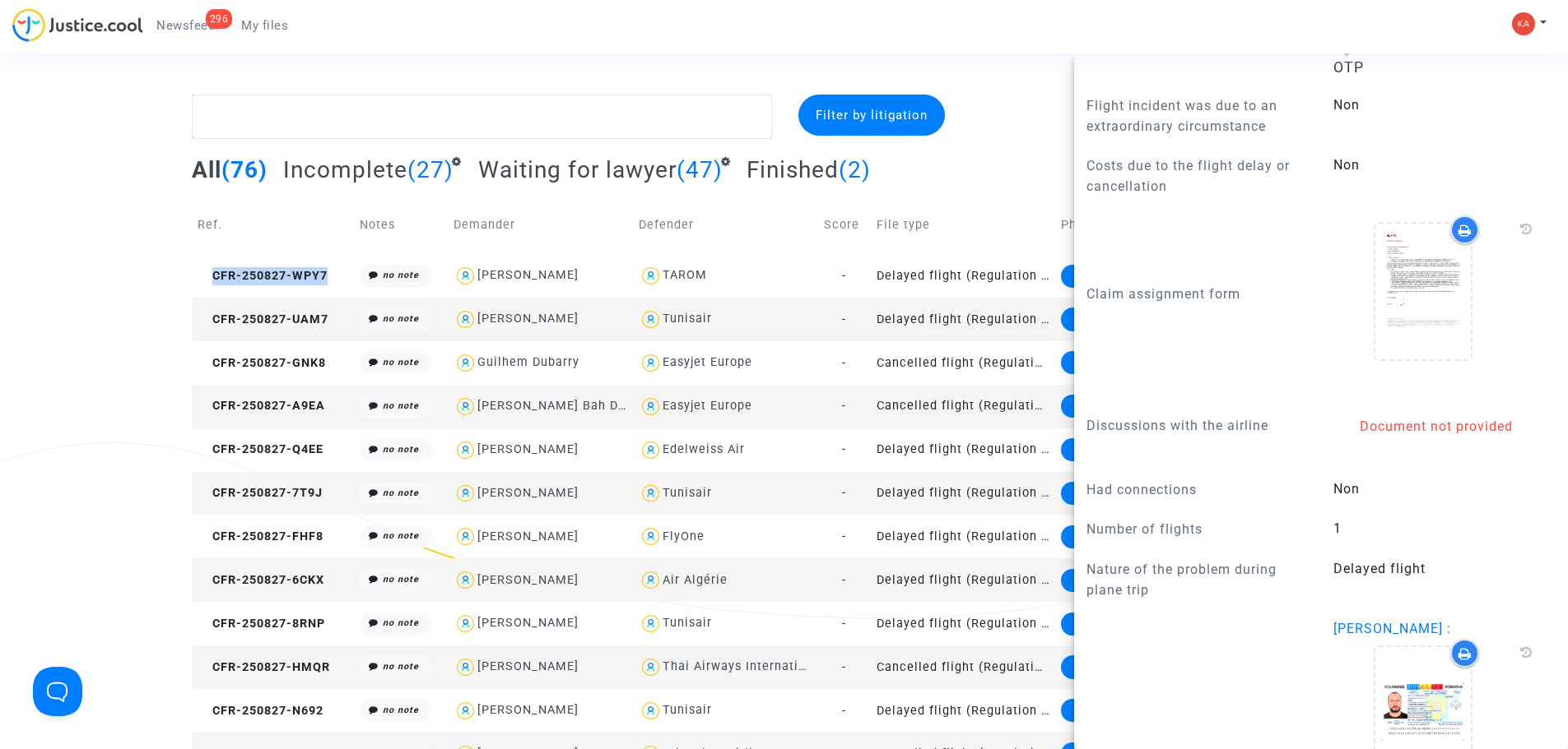
scroll to position [1316, 0]
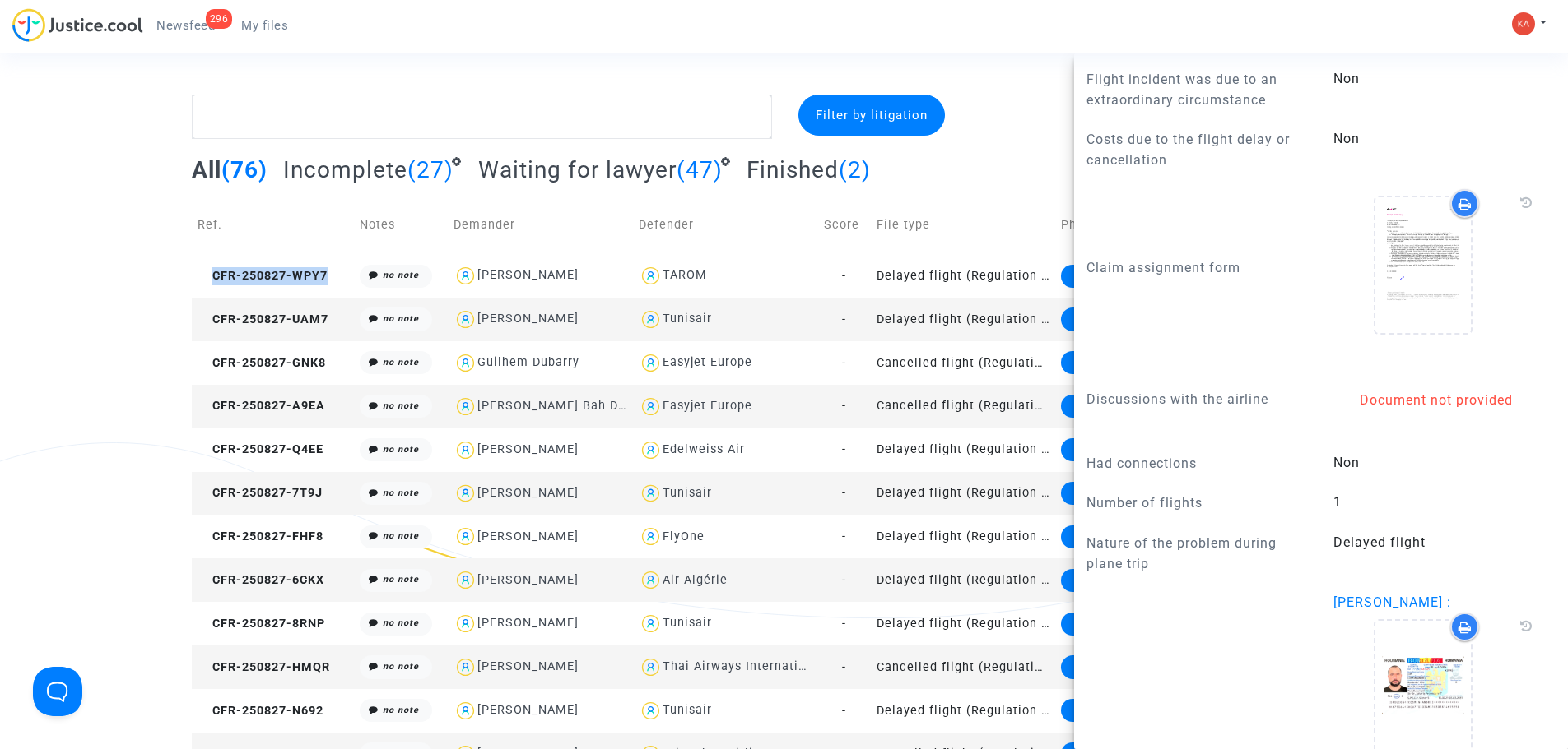
drag, startPoint x: 1277, startPoint y: 425, endPoint x: 1089, endPoint y: 419, distance: 188.1
click at [1089, 410] on p "Discussions with the airline" at bounding box center [1197, 399] width 222 height 21
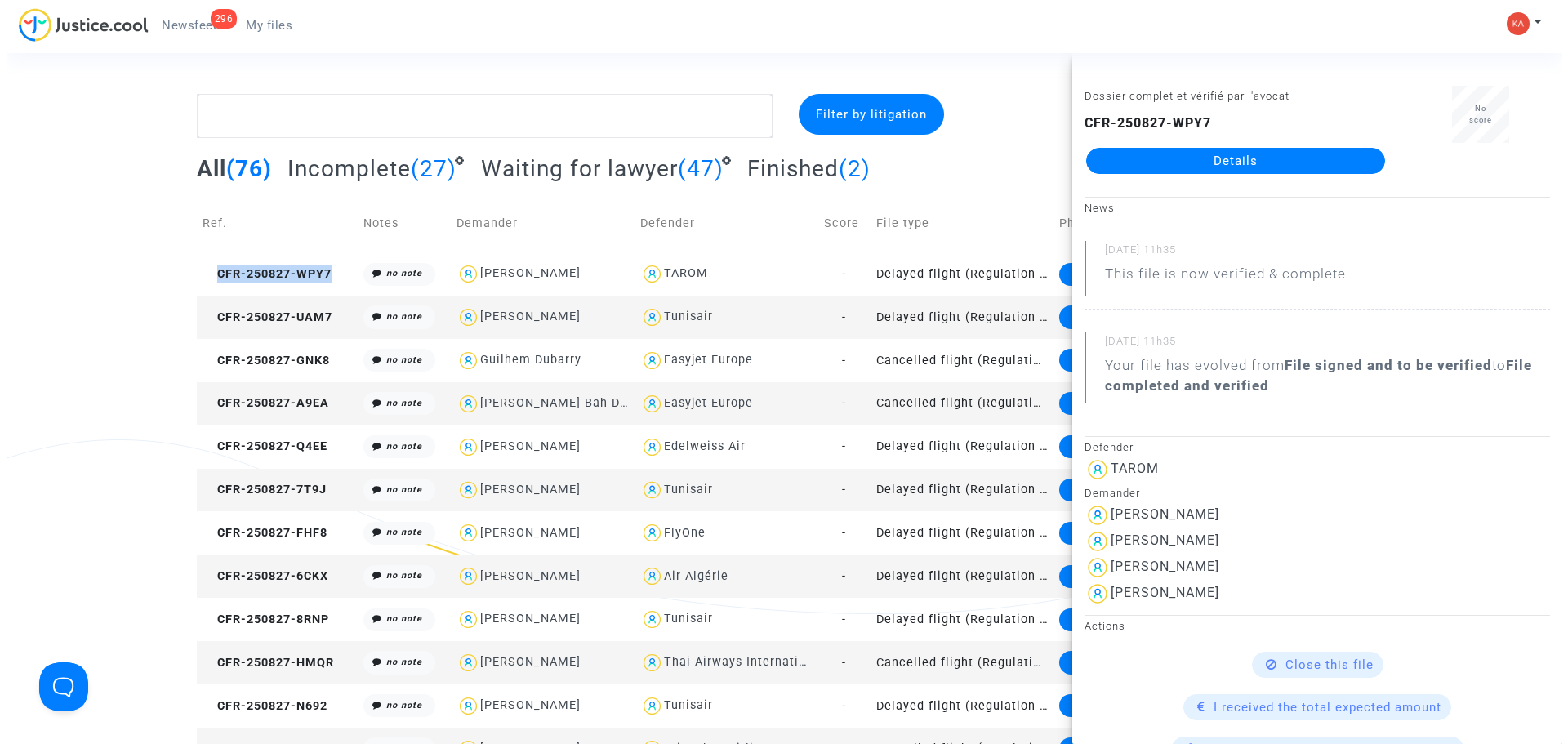
scroll to position [0, 0]
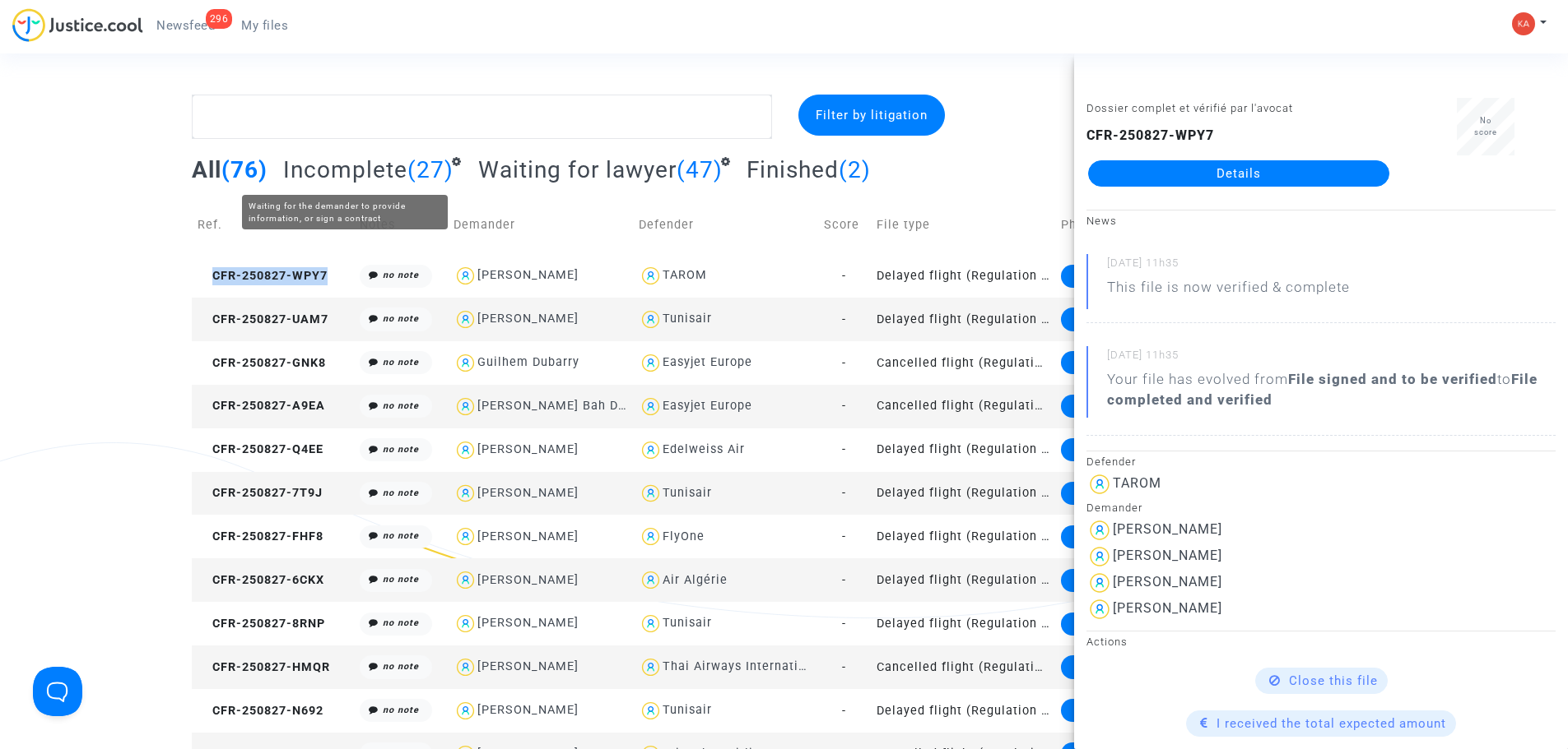
click at [398, 180] on span "Incomplete" at bounding box center [345, 170] width 124 height 27
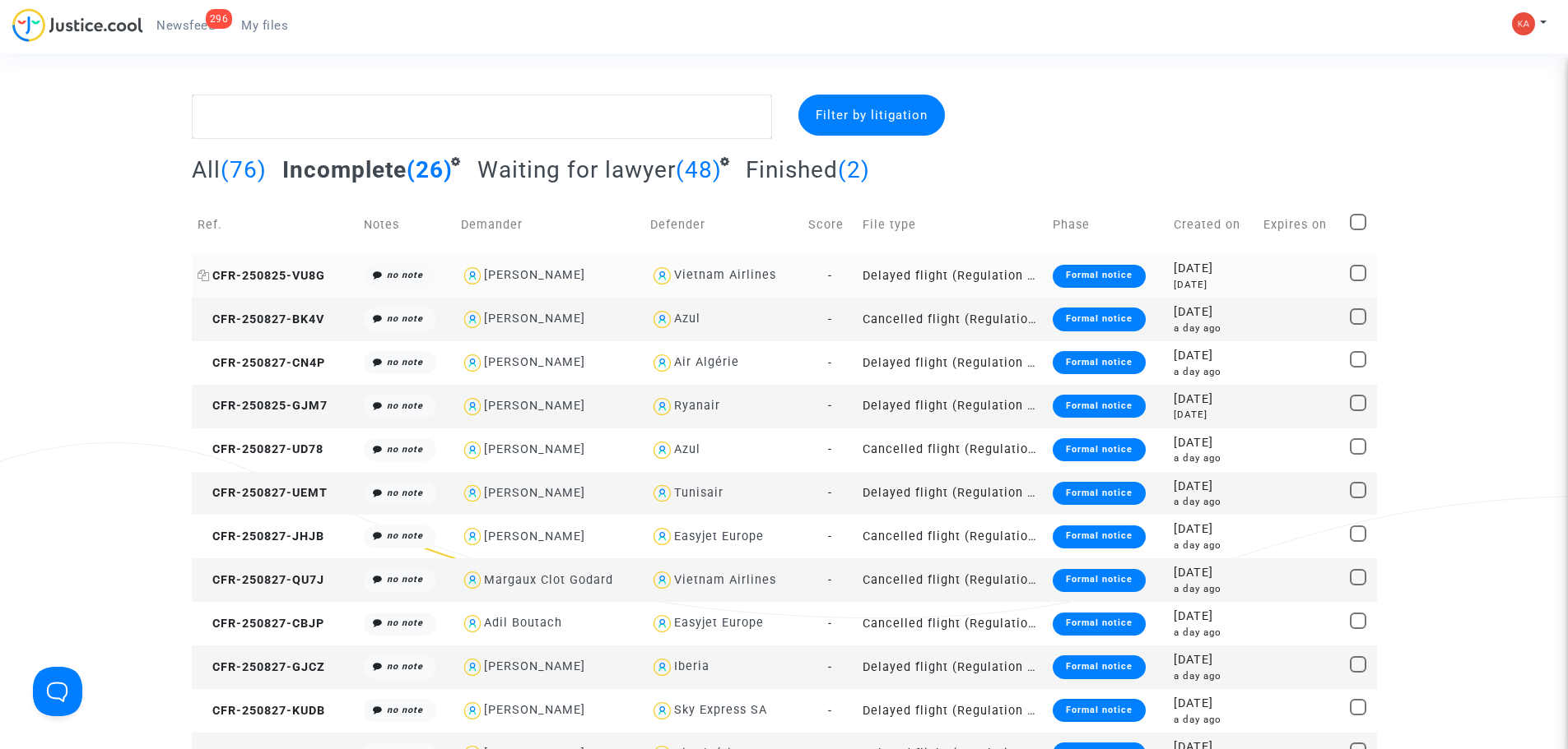
drag, startPoint x: 329, startPoint y: 277, endPoint x: 222, endPoint y: 279, distance: 107.0
click at [213, 283] on td "CFR-250825-VU8G" at bounding box center [275, 276] width 167 height 44
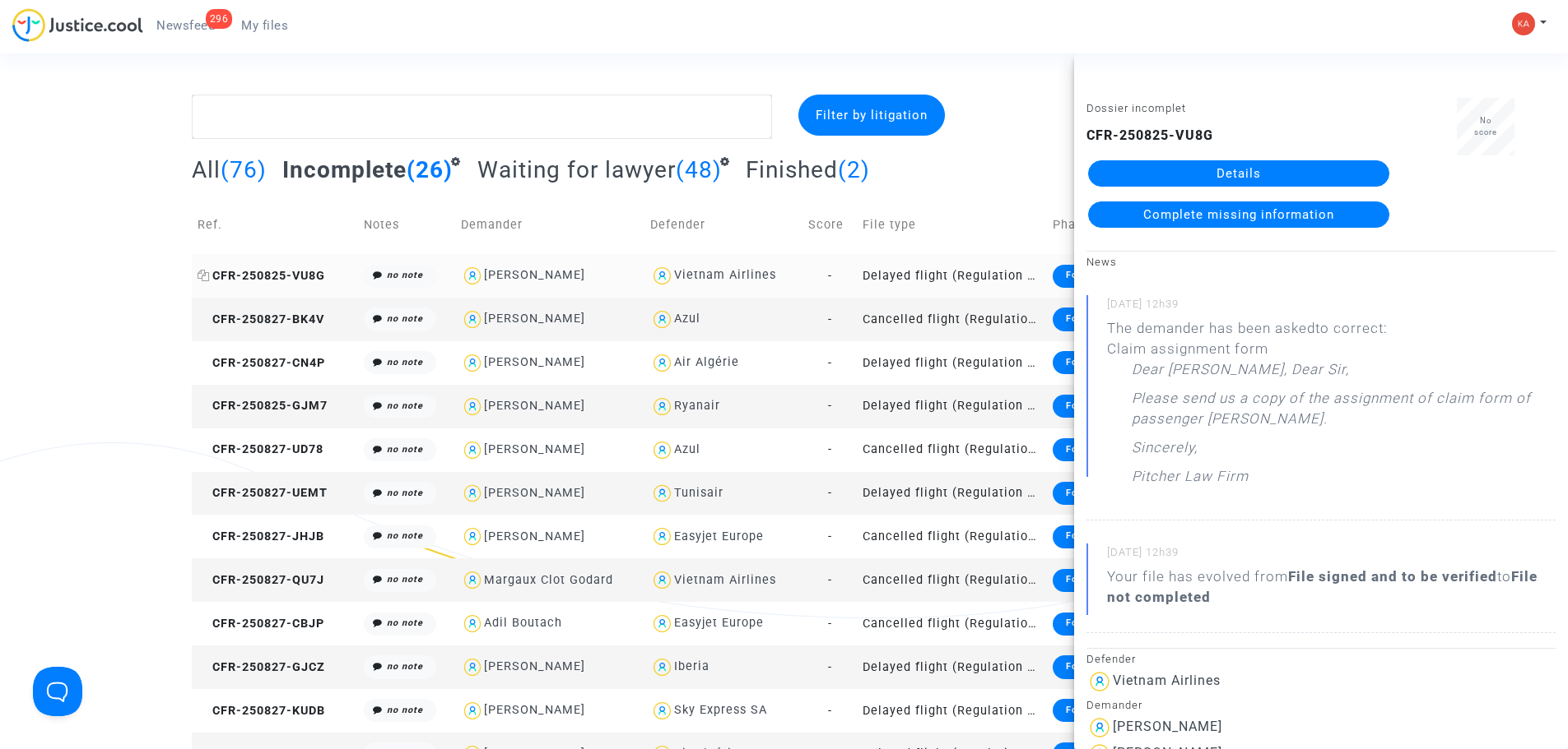
copy span "CFR-250825-VU8G"
click at [1271, 207] on link "Complete missing information" at bounding box center [1238, 214] width 301 height 26
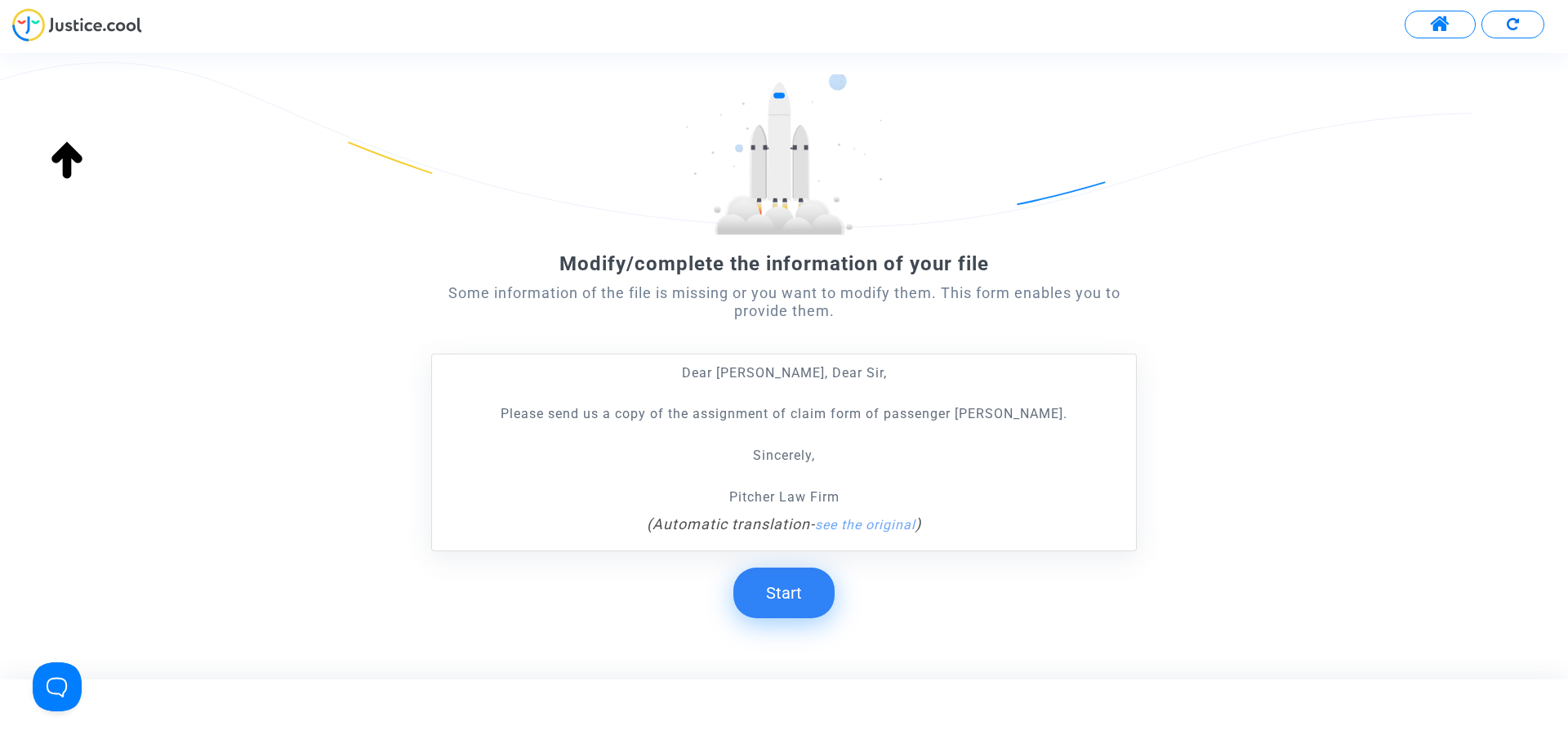
scroll to position [129, 0]
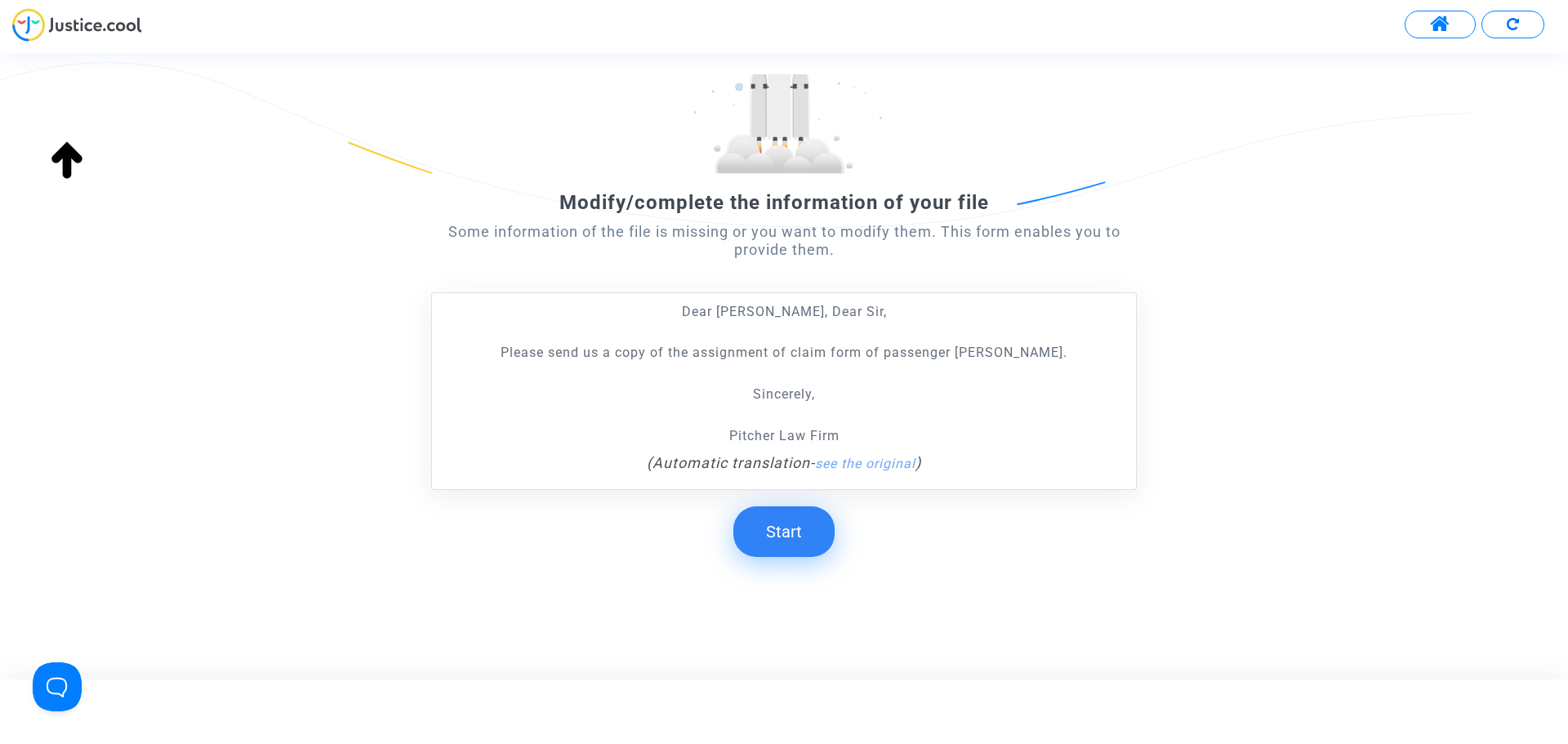
click at [786, 536] on button "Start" at bounding box center [784, 532] width 102 height 51
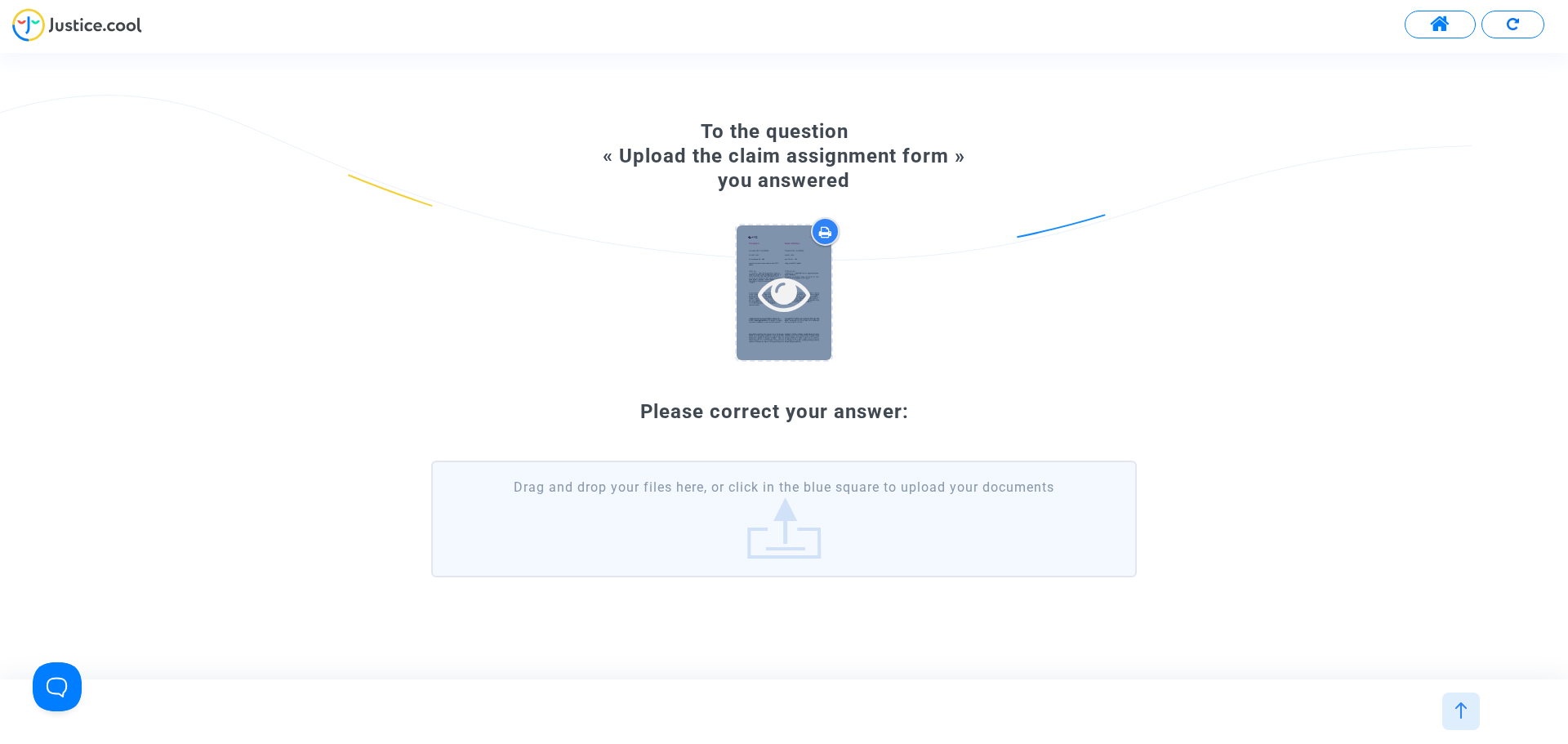
click at [797, 287] on icon at bounding box center [785, 293] width 54 height 53
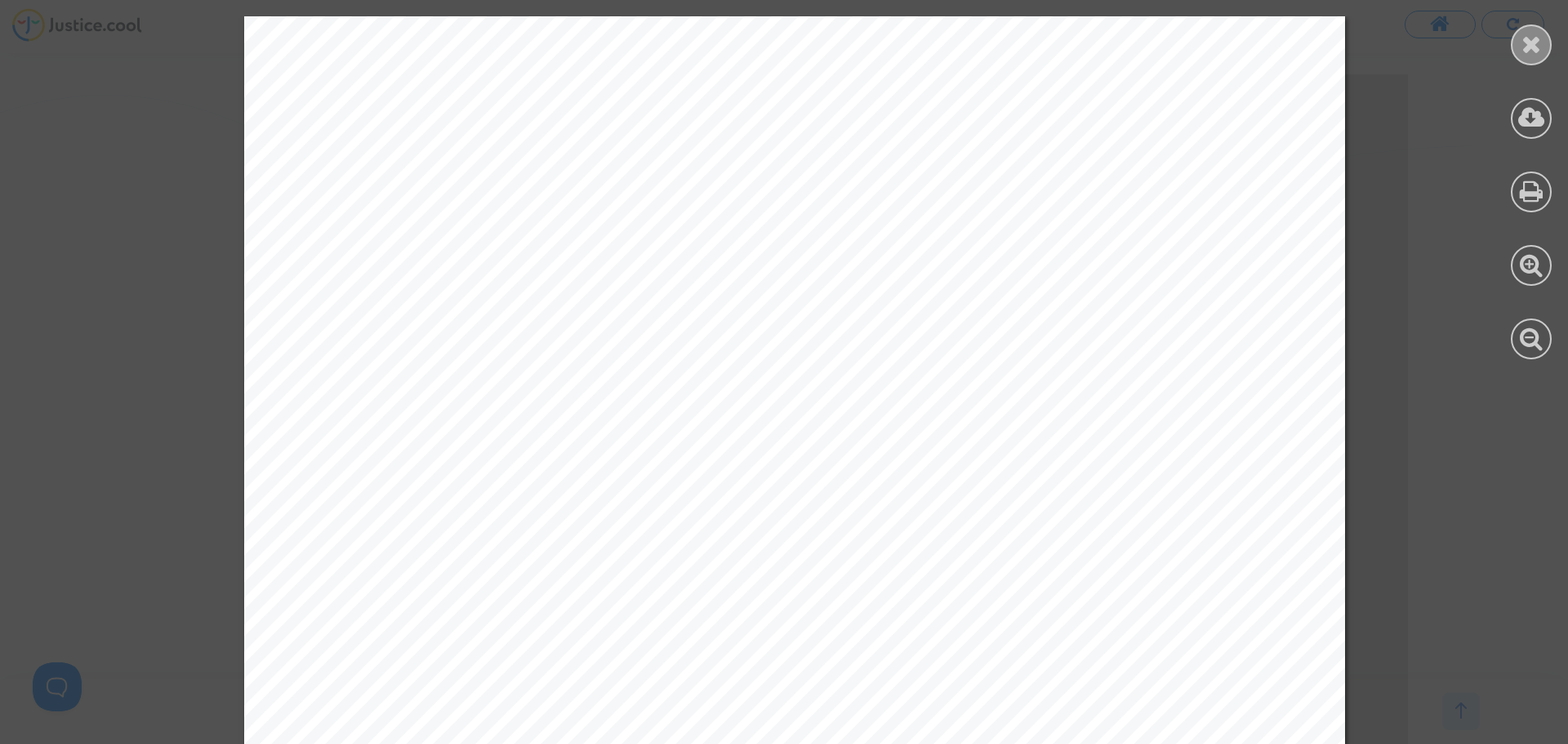
click at [1530, 44] on icon at bounding box center [1531, 44] width 21 height 24
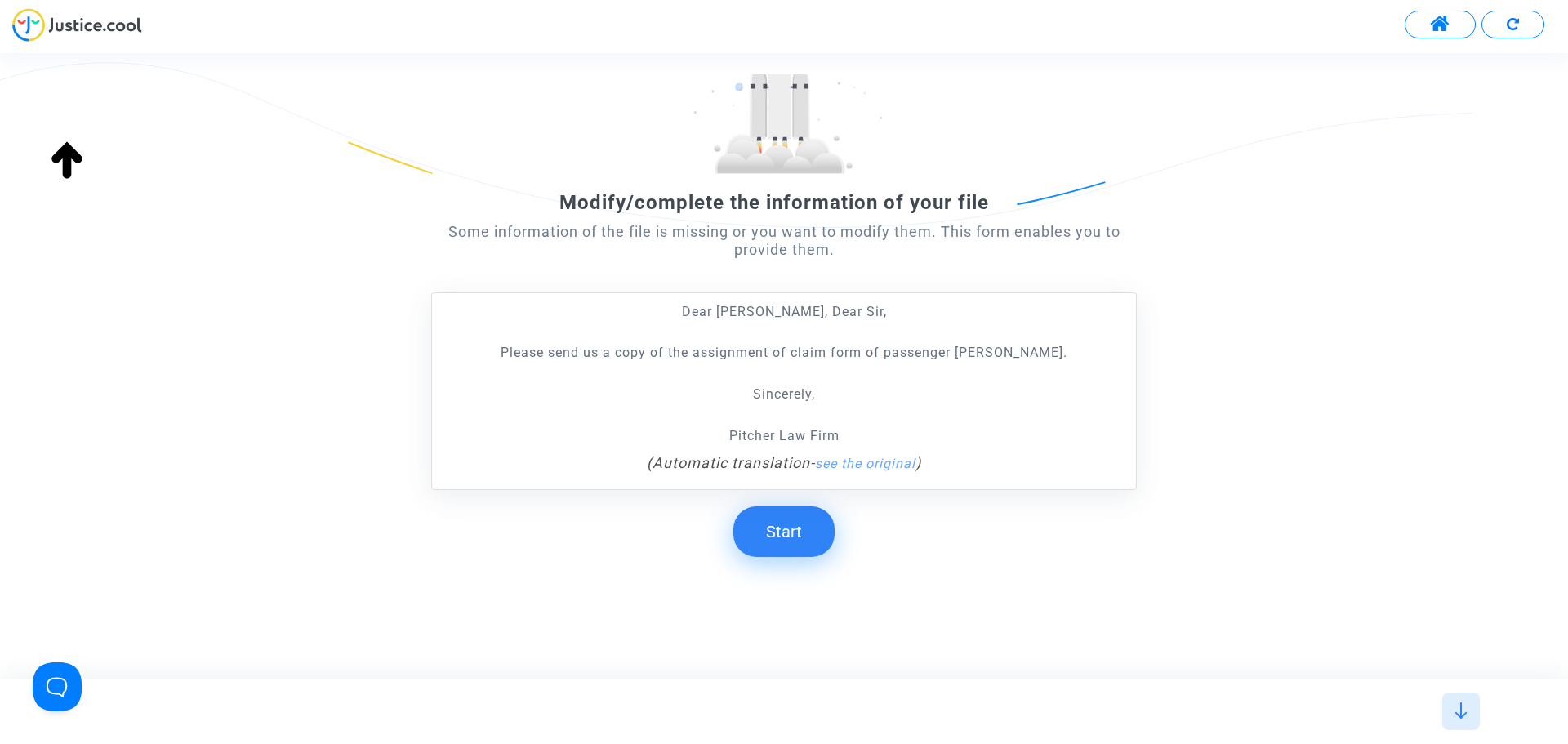
click at [810, 537] on button "Start" at bounding box center [784, 532] width 102 height 51
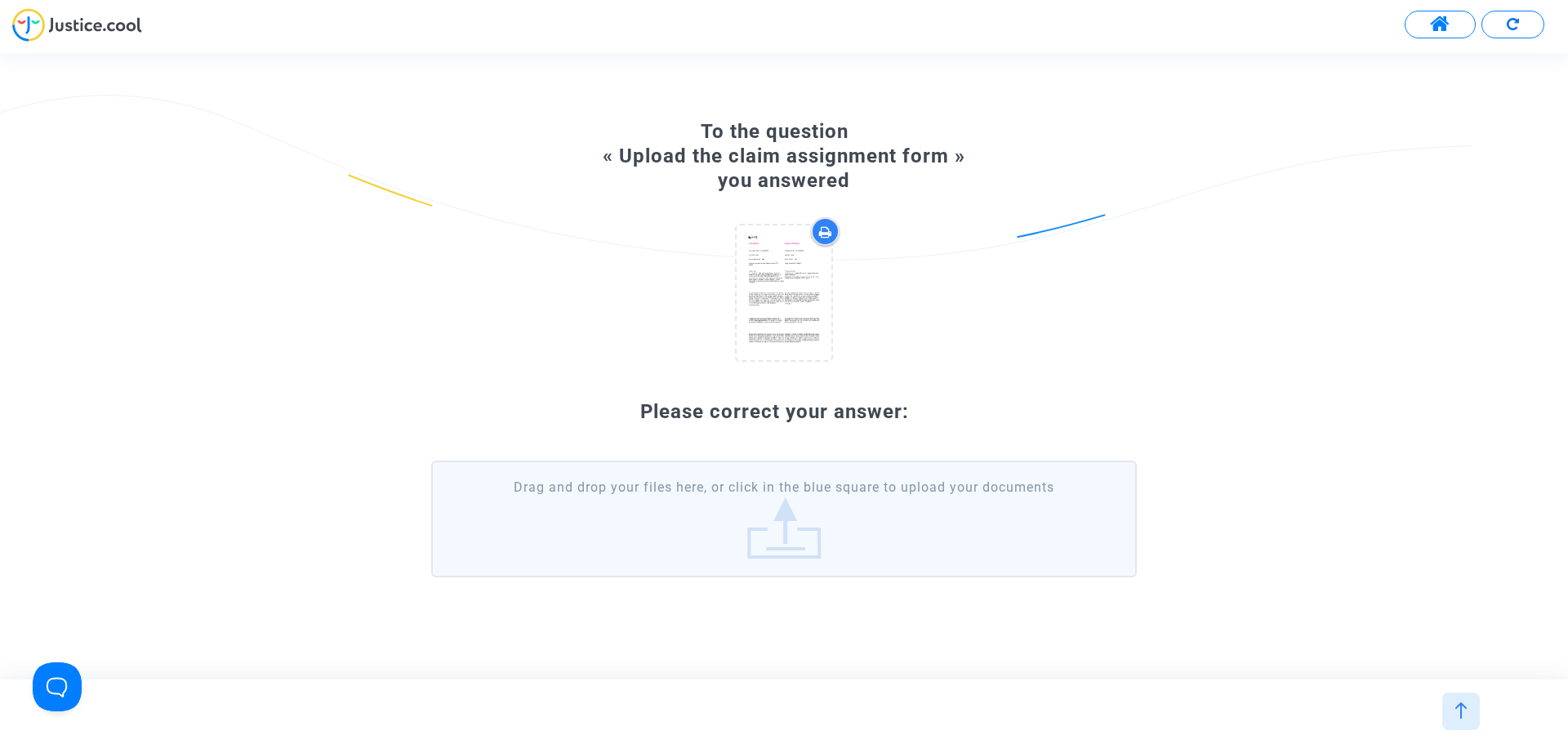
click at [827, 510] on label "Drag and drop your files here, or click in the blue square to upload your docum…" at bounding box center [784, 519] width 706 height 116
click at [0, 0] on input "Drag and drop your files here, or click in the blue square to upload your docum…" at bounding box center [0, 0] width 0 height 0
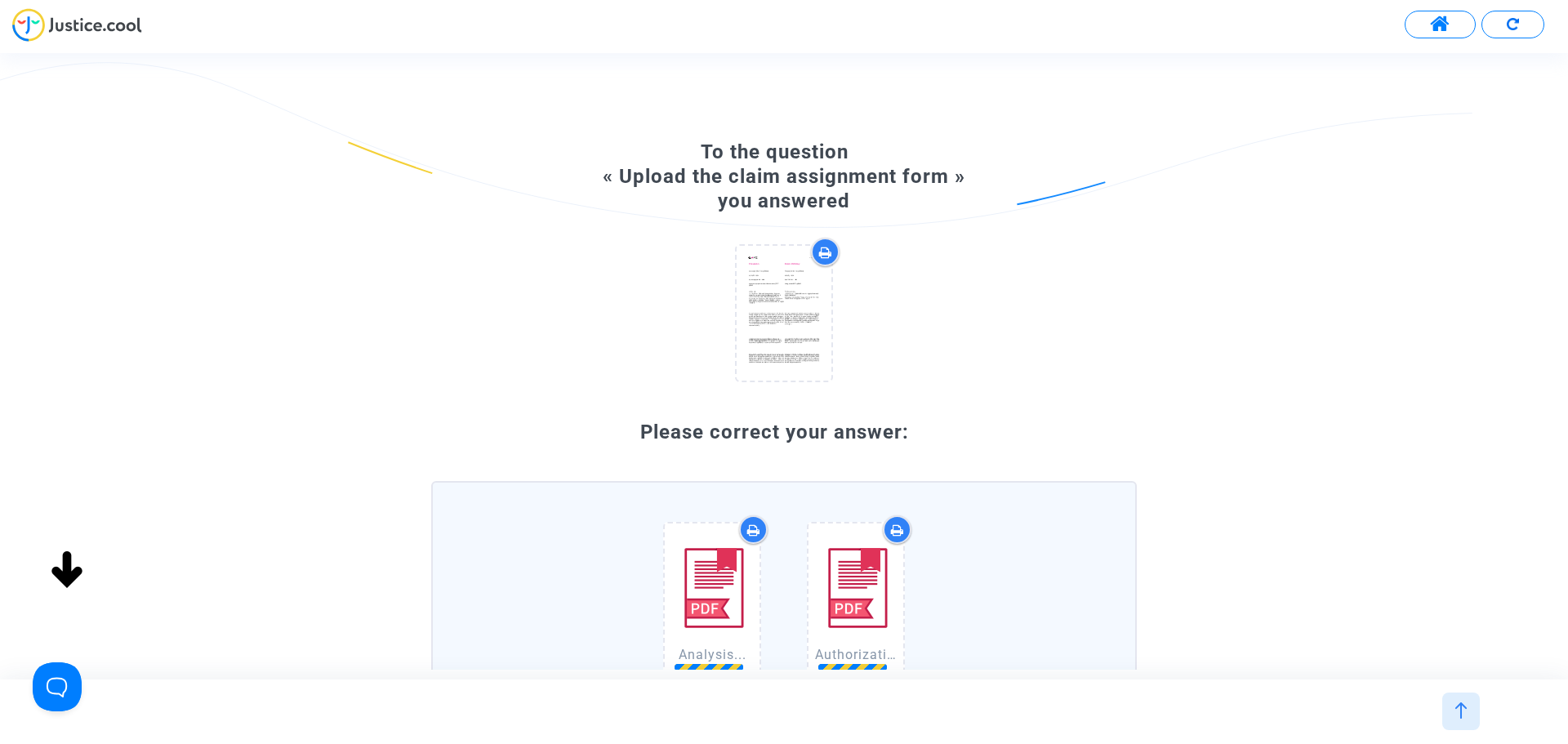
scroll to position [236, 0]
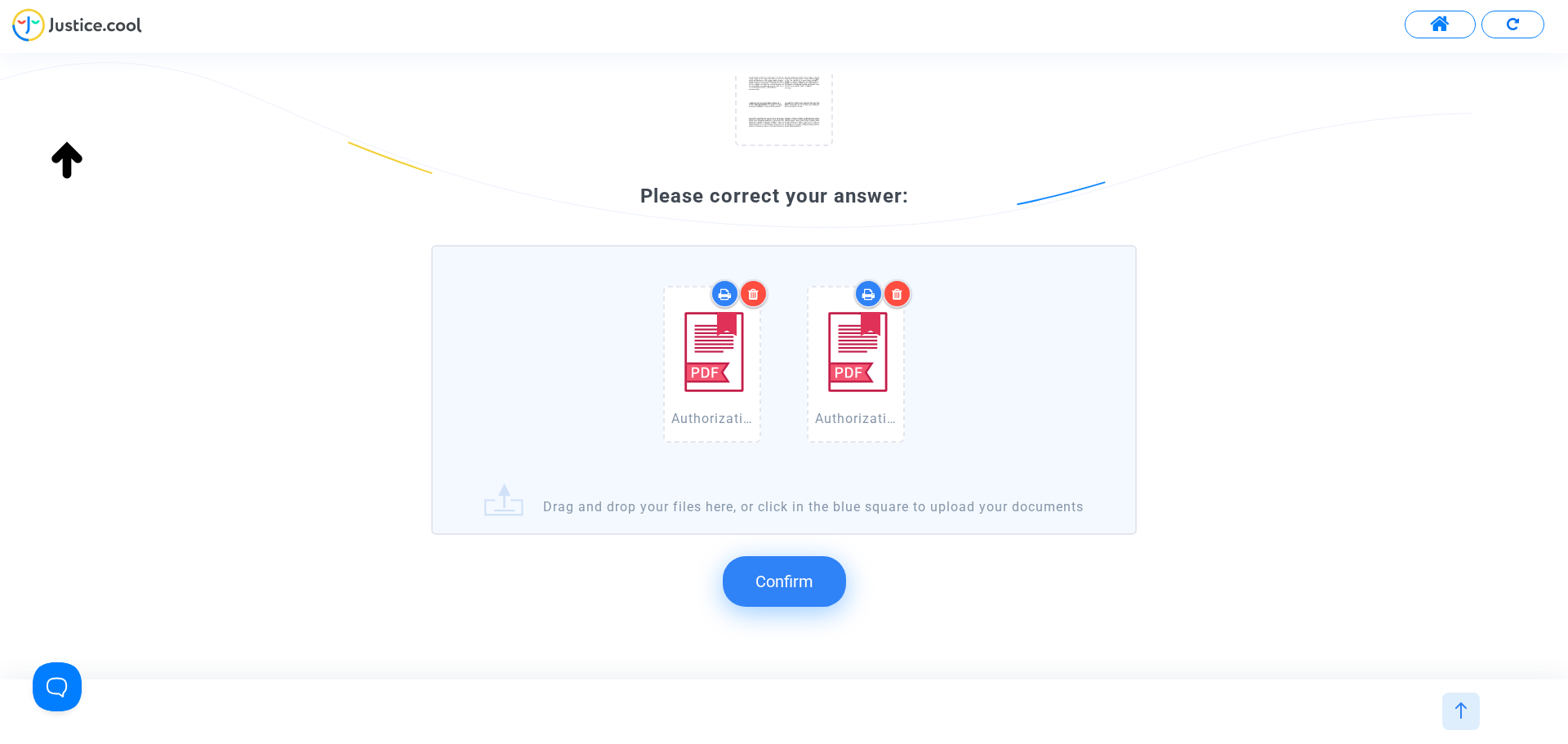
click at [795, 591] on span "Confirm" at bounding box center [784, 582] width 58 height 20
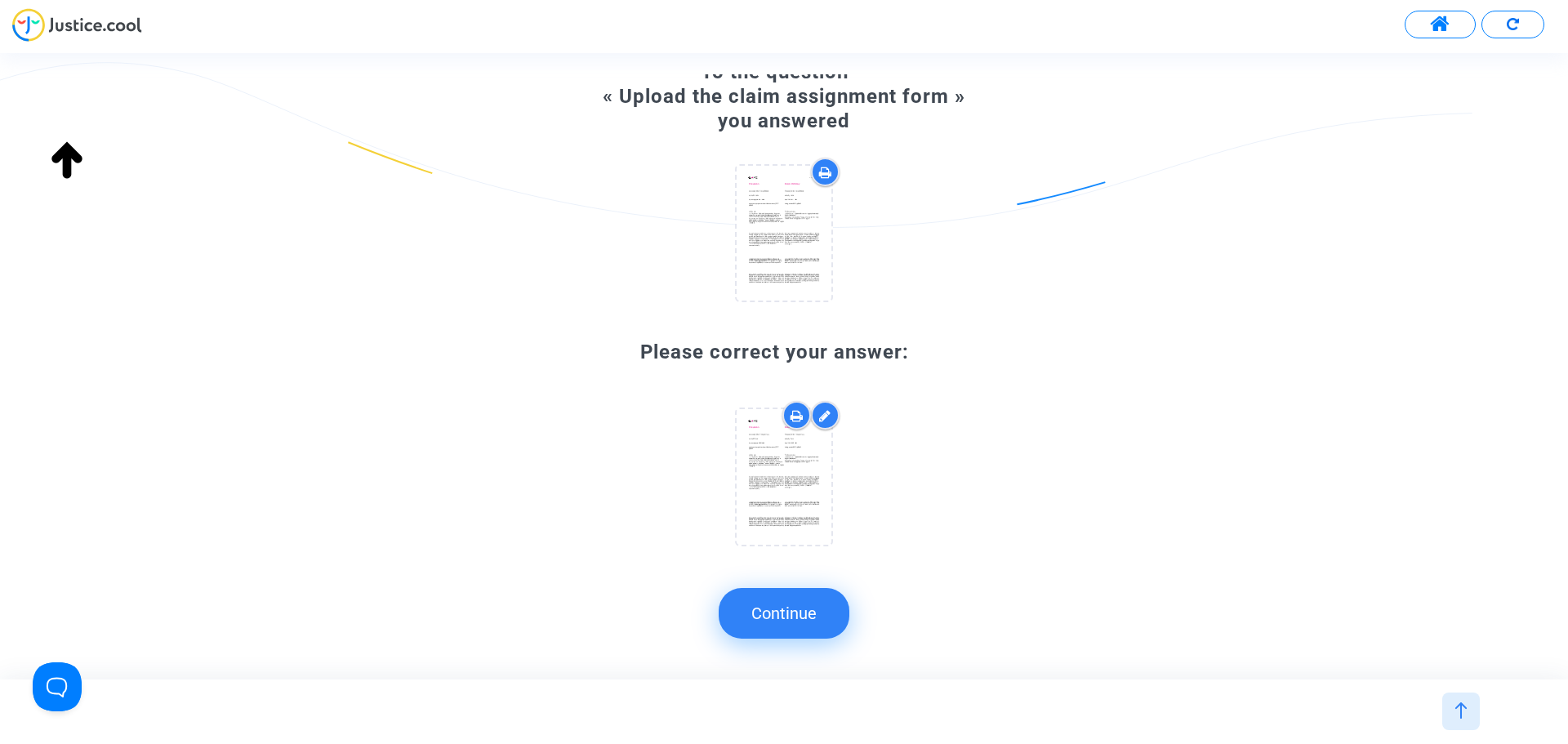
click at [787, 612] on button "Continue" at bounding box center [784, 613] width 131 height 51
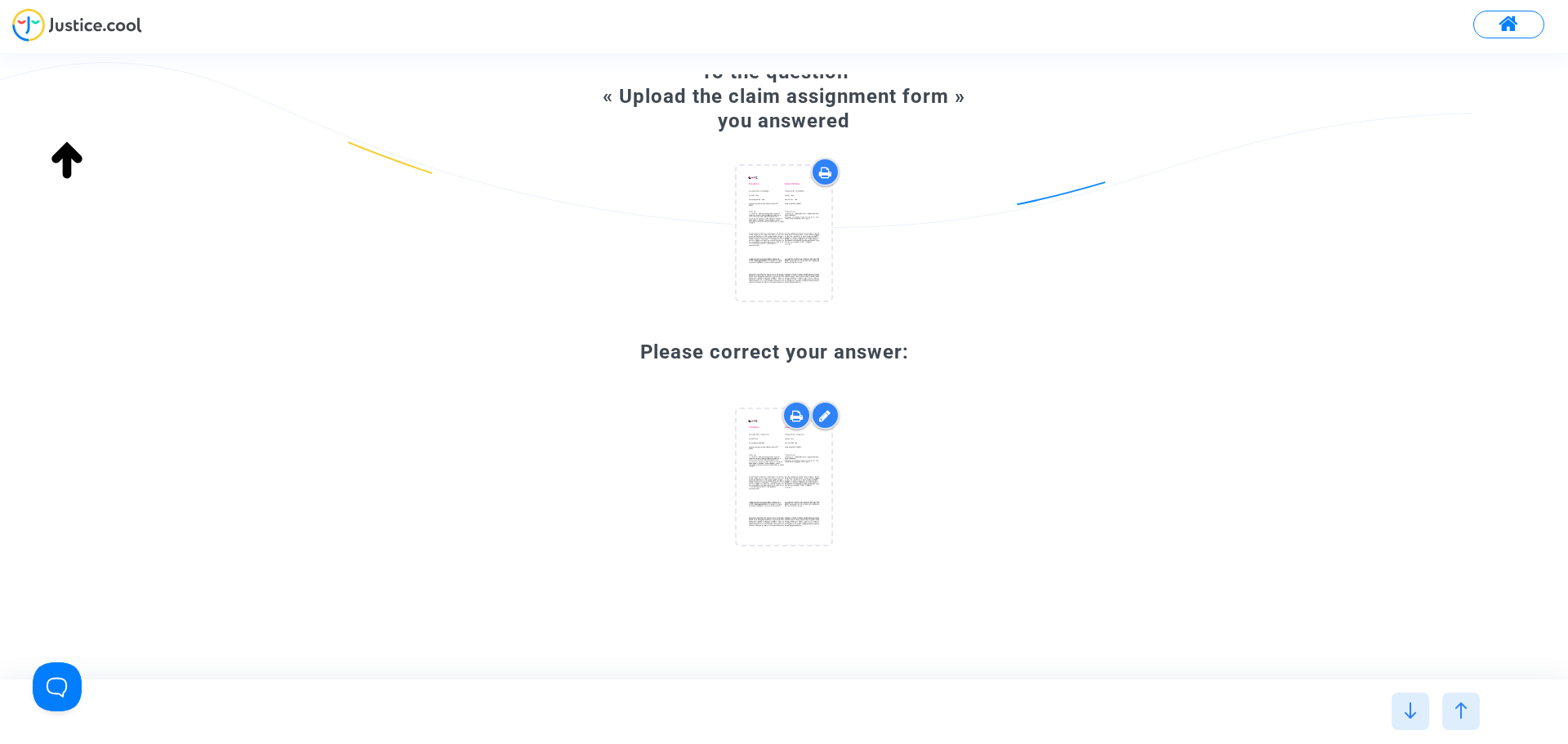
scroll to position [0, 0]
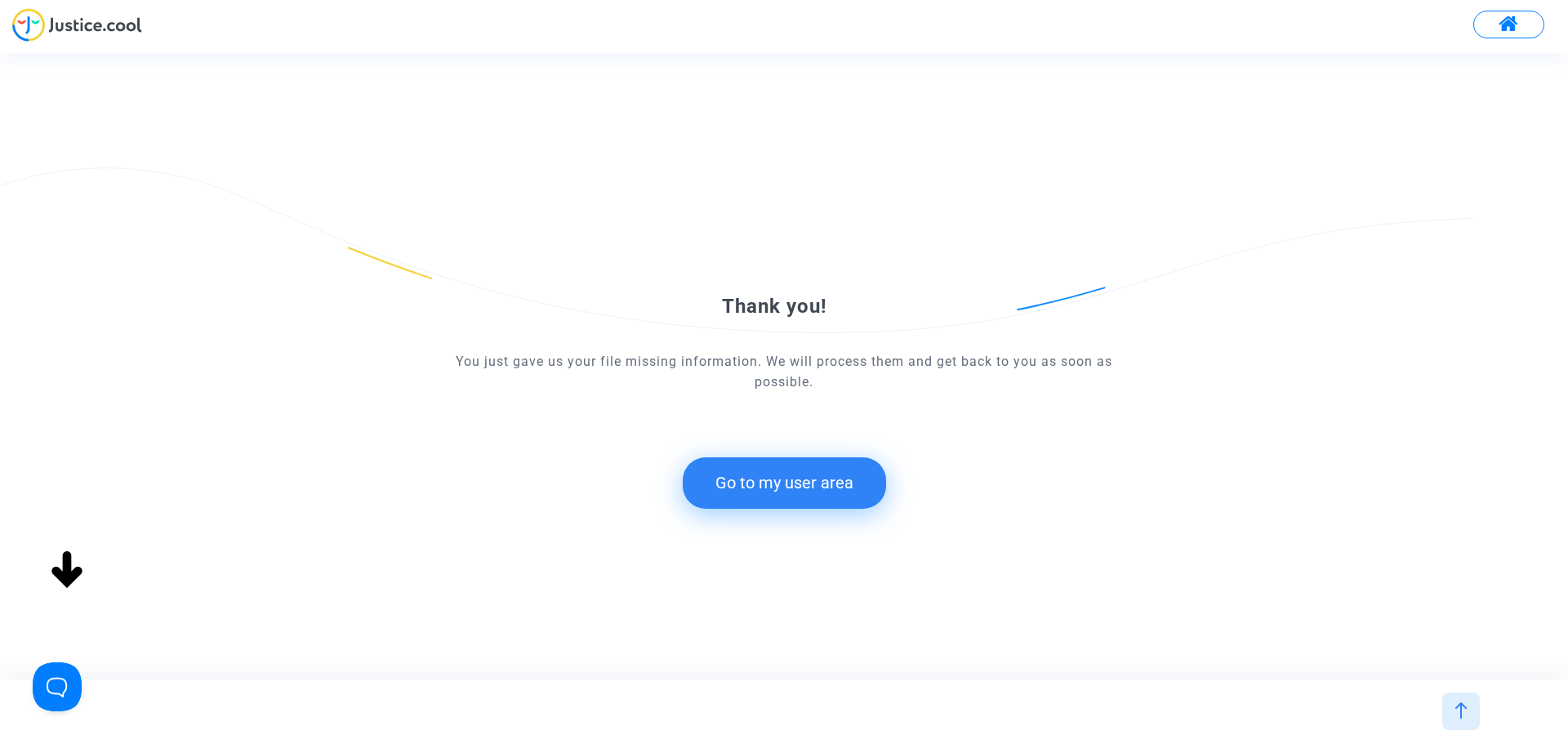
click at [65, 23] on img at bounding box center [78, 25] width 130 height 34
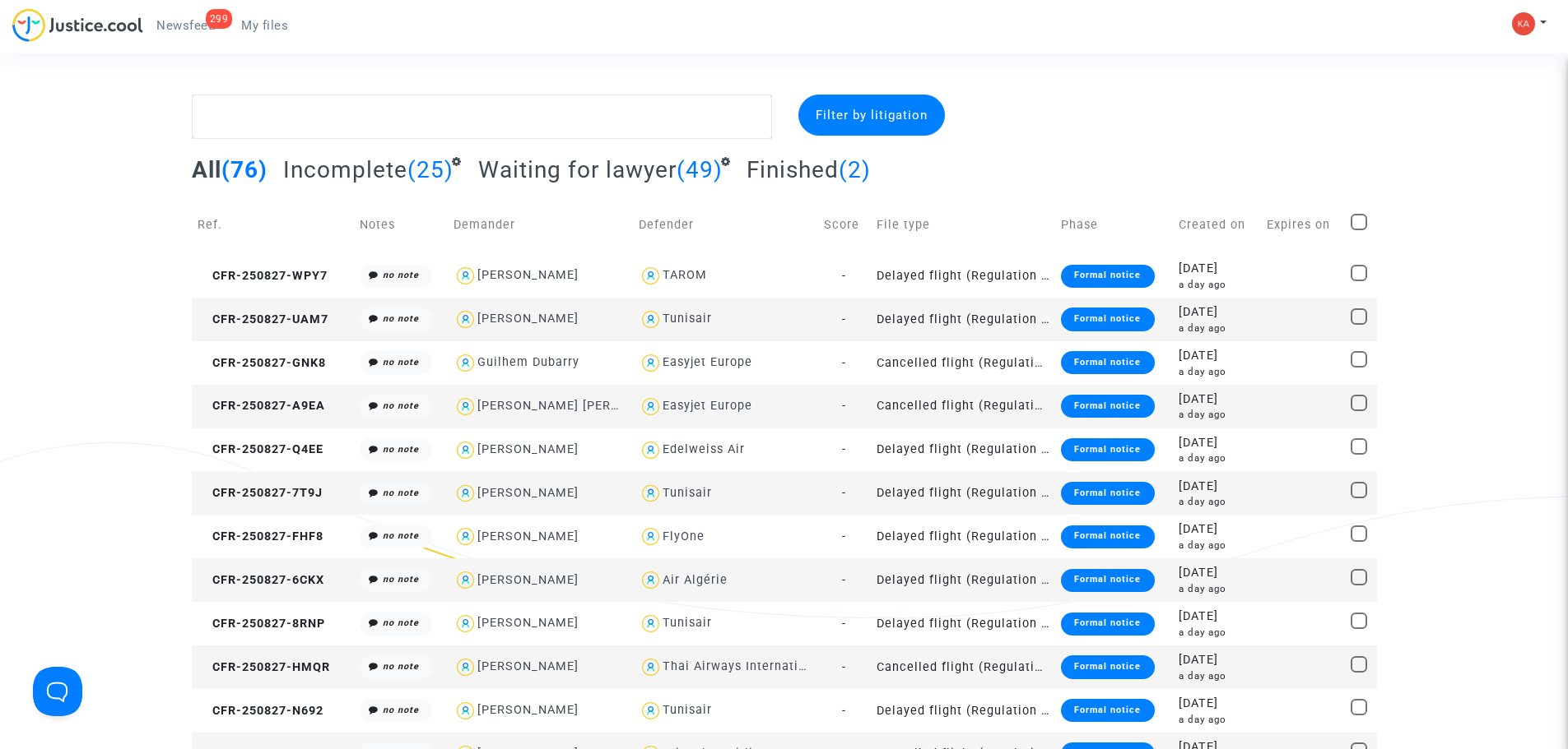
click at [421, 172] on span "(25)" at bounding box center [430, 170] width 46 height 27
click at [386, 162] on span "Incomplete" at bounding box center [345, 170] width 124 height 27
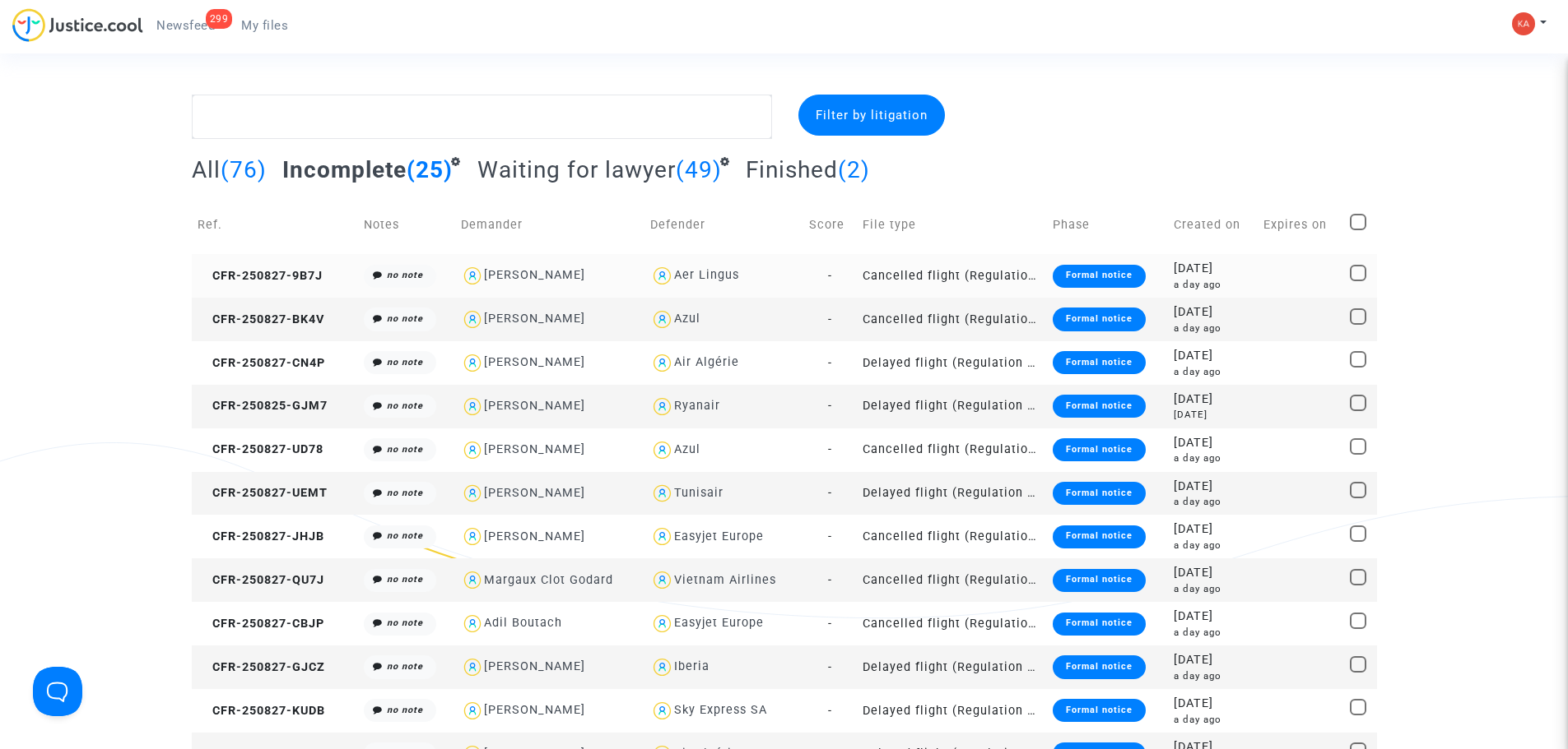
drag, startPoint x: 208, startPoint y: 281, endPoint x: 325, endPoint y: 290, distance: 117.3
click at [325, 290] on td "CFR-250827-9B7J" at bounding box center [275, 276] width 167 height 44
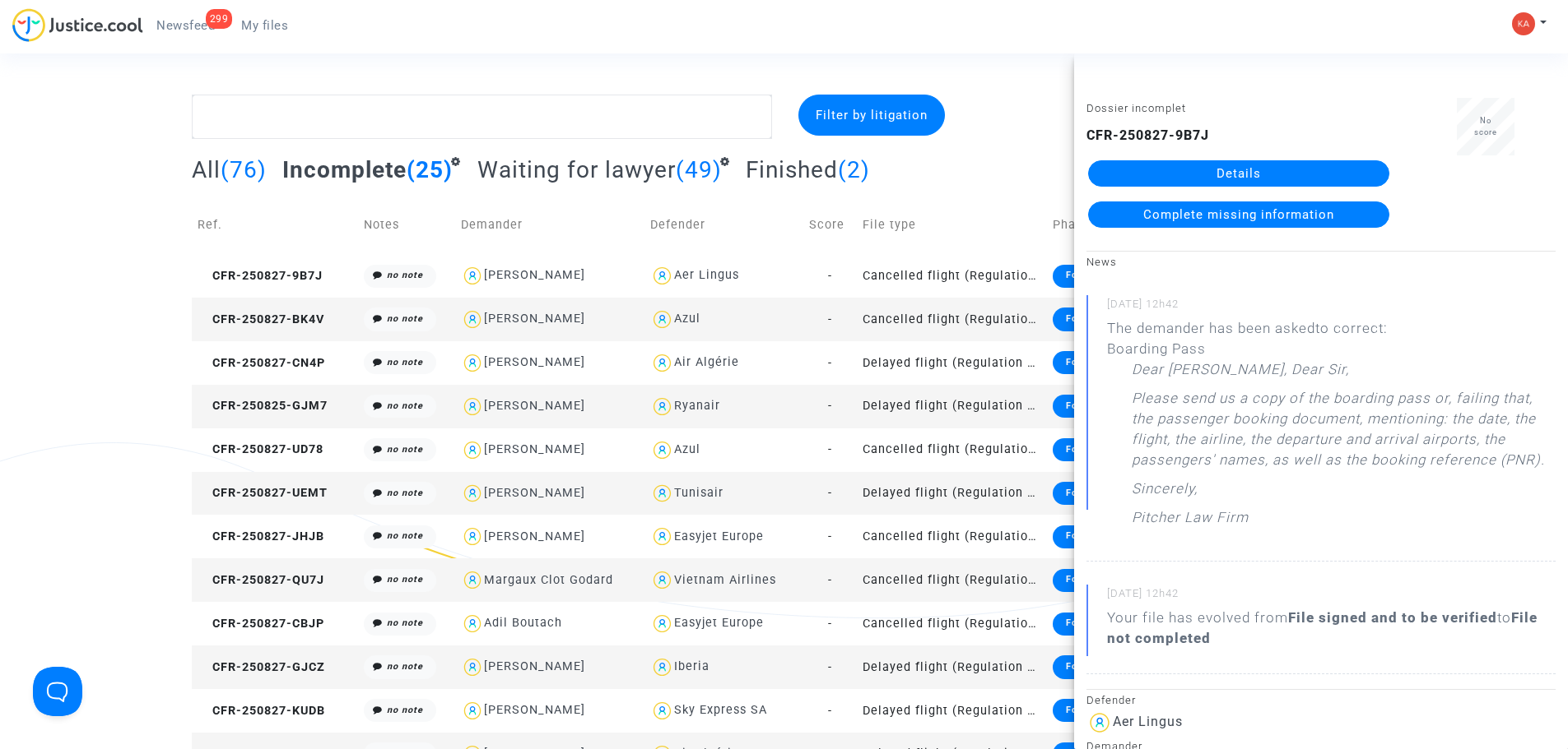
drag, startPoint x: 1214, startPoint y: 137, endPoint x: 1085, endPoint y: 137, distance: 129.0
click at [1085, 137] on div "Dossier incomplet CFR-250827-9B7J Details Complete missing information" at bounding box center [1238, 170] width 329 height 145
copy b "CFR-250827-9B7J"
click at [1262, 207] on link "Complete missing information" at bounding box center [1238, 214] width 301 height 26
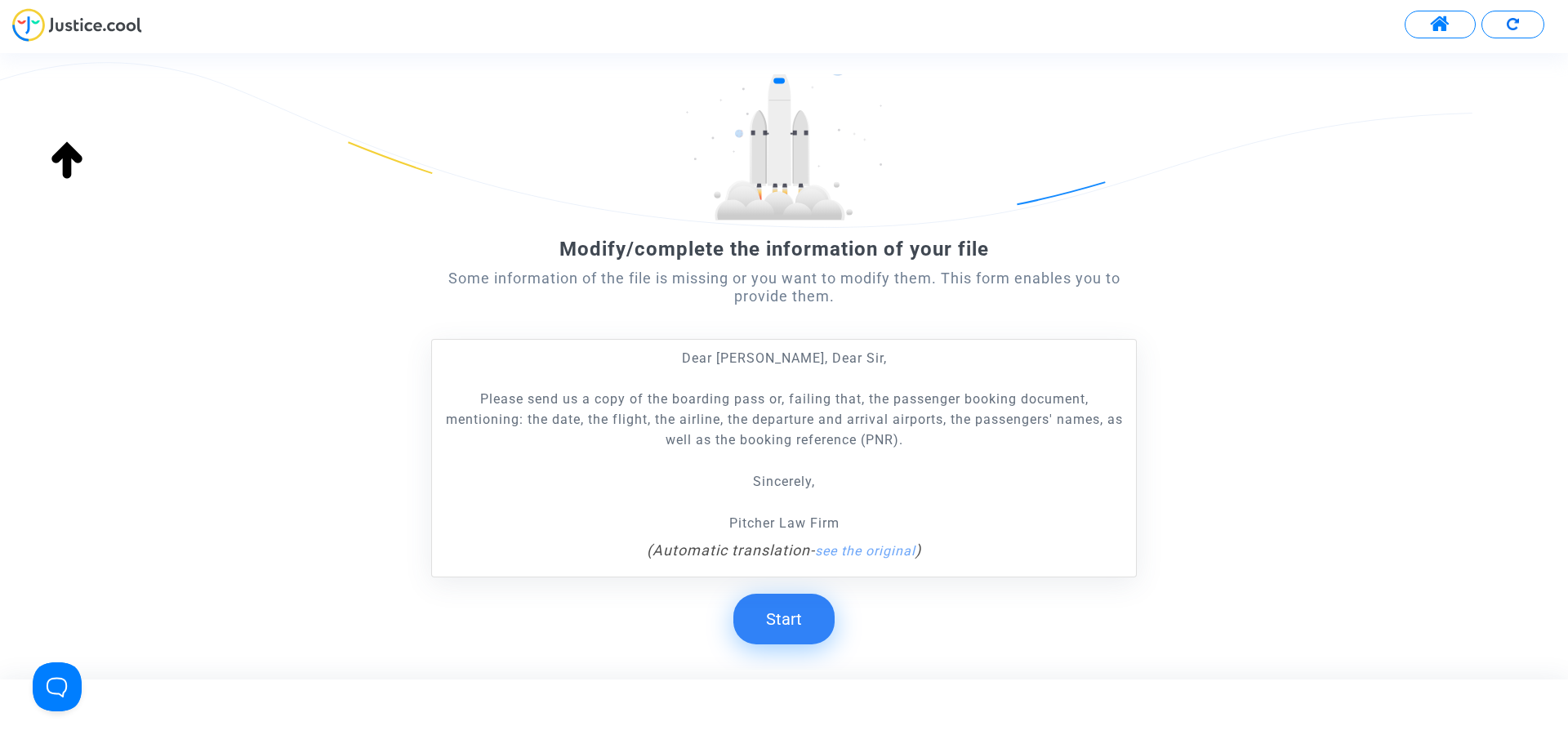
scroll to position [170, 0]
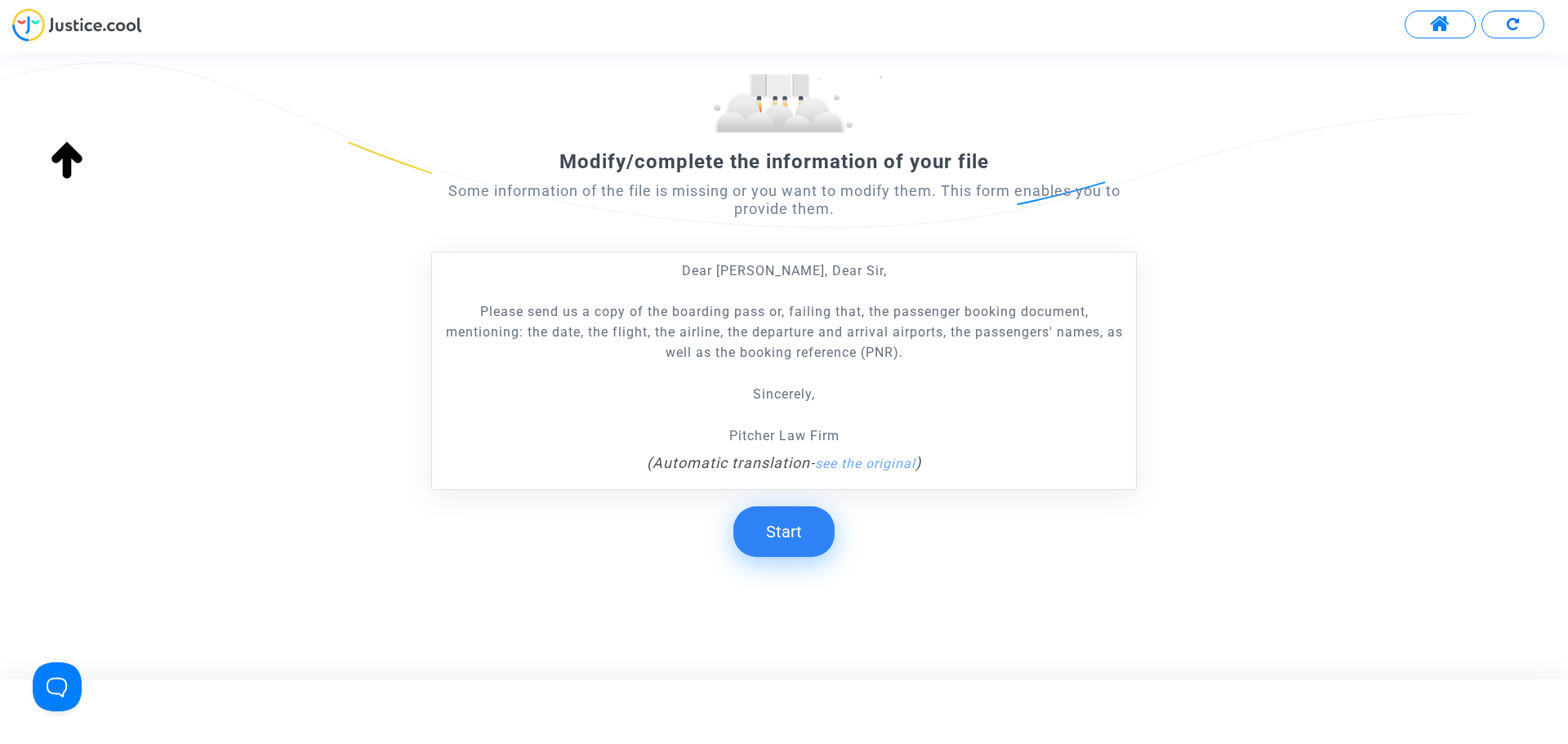
click at [784, 533] on button "Start" at bounding box center [784, 532] width 102 height 51
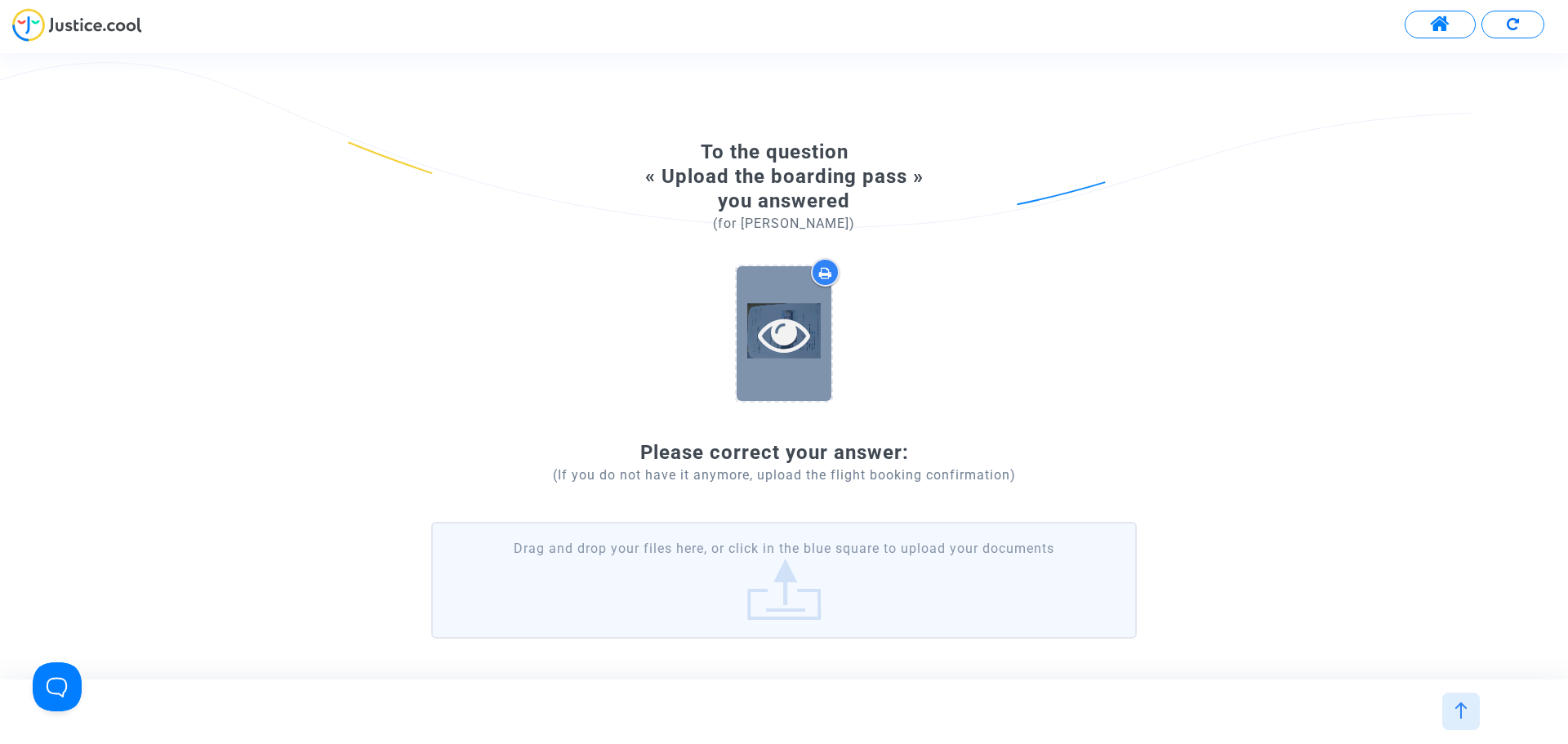
click at [784, 351] on icon at bounding box center [785, 334] width 54 height 53
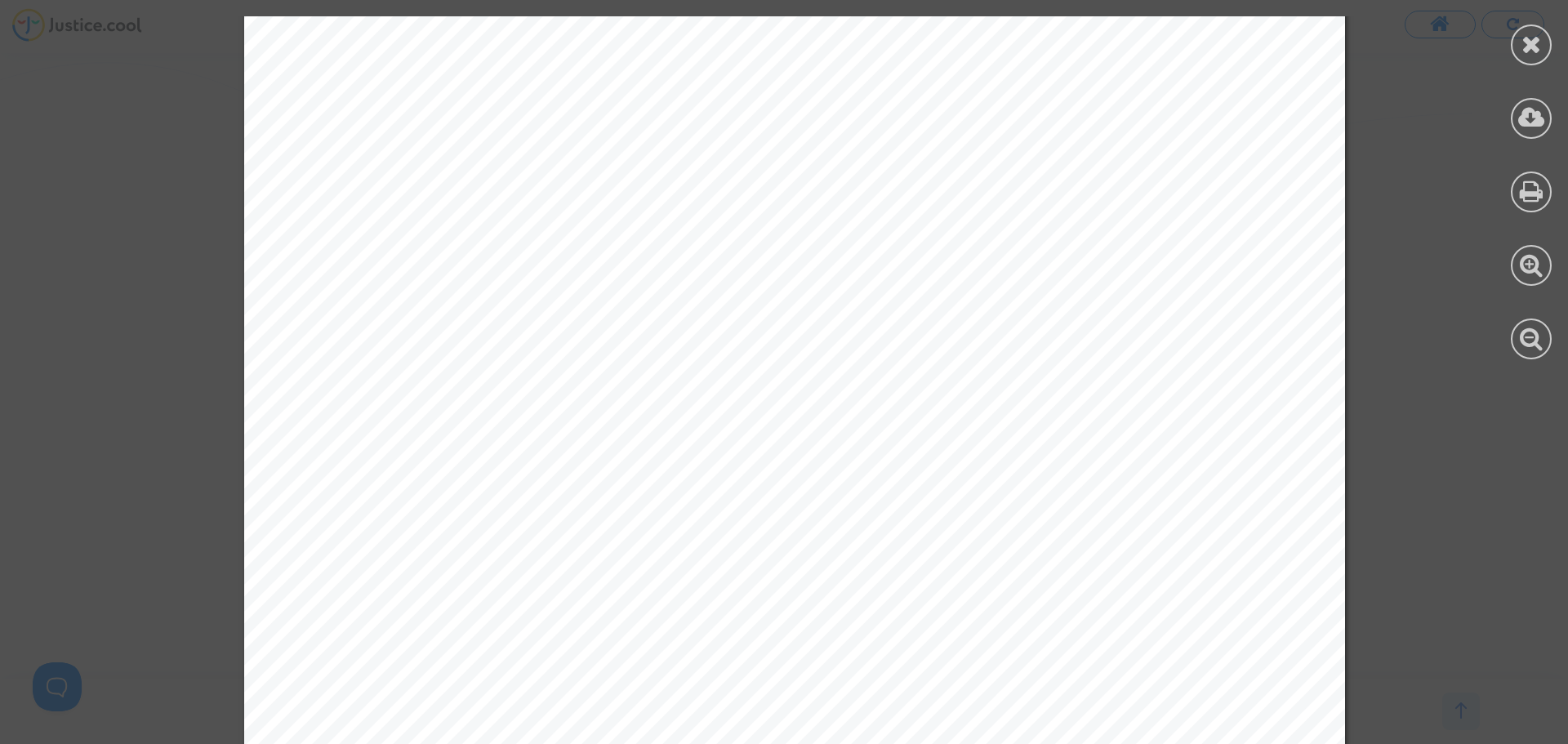
scroll to position [409, 0]
click at [1523, 40] on icon at bounding box center [1531, 44] width 21 height 24
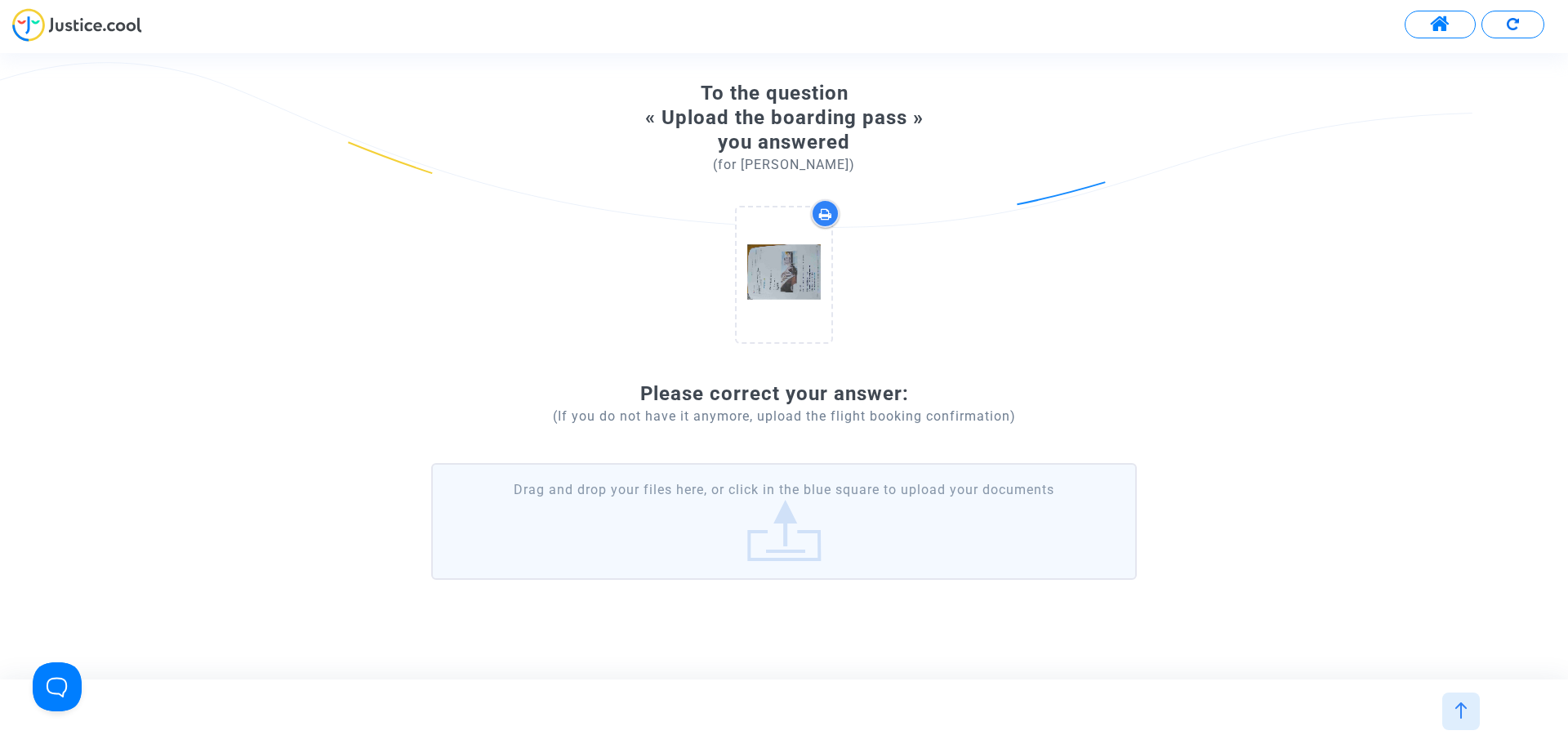
scroll to position [82, 0]
